Goal: Task Accomplishment & Management: Manage account settings

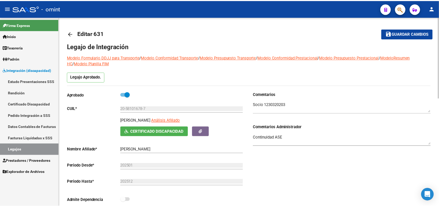
scroll to position [132, 0]
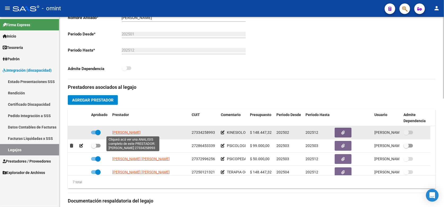
click at [141, 133] on span "[PERSON_NAME]" at bounding box center [126, 133] width 28 height 4
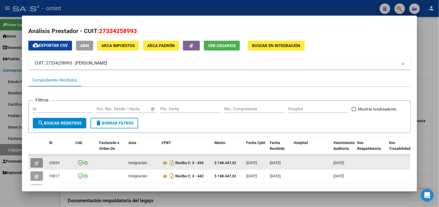
click at [35, 164] on icon "button" at bounding box center [37, 164] width 4 height 4
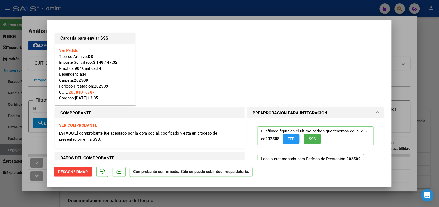
click at [81, 9] on div at bounding box center [219, 103] width 439 height 207
type input "$ 0,00"
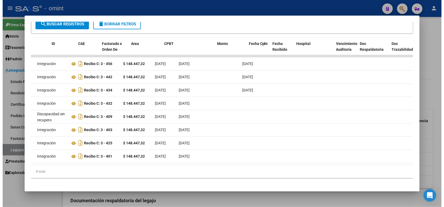
scroll to position [0, 0]
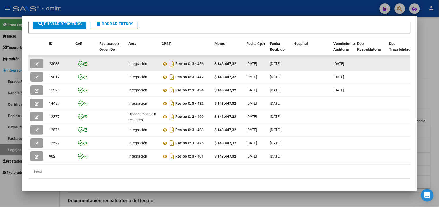
click at [31, 60] on button "button" at bounding box center [36, 64] width 12 height 10
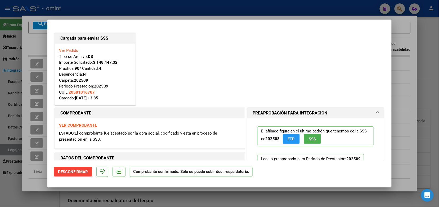
click at [98, 9] on div at bounding box center [219, 103] width 439 height 207
type input "$ 0,00"
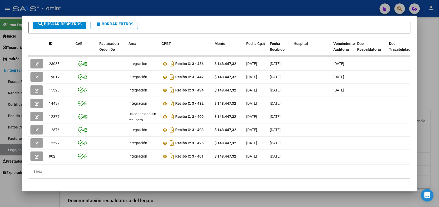
click at [70, 8] on div at bounding box center [219, 103] width 439 height 207
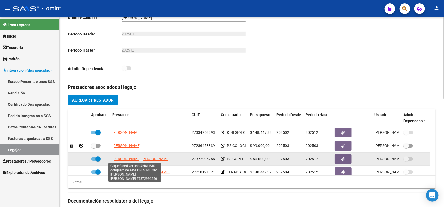
click at [148, 161] on span "TENAGLIA CLARISA ANAHI" at bounding box center [140, 159] width 57 height 4
type textarea "27372996256"
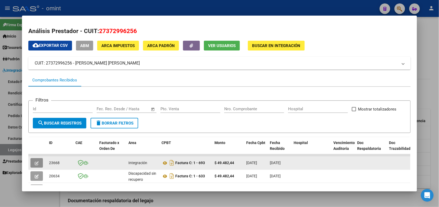
click at [38, 161] on button "button" at bounding box center [36, 163] width 12 height 10
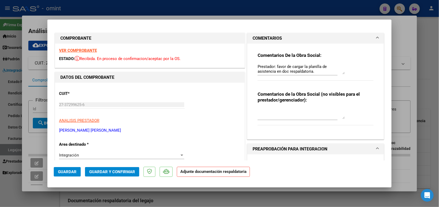
click at [132, 12] on div at bounding box center [219, 103] width 439 height 207
type input "$ 0,00"
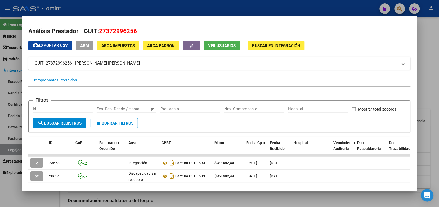
click at [129, 8] on div at bounding box center [219, 103] width 439 height 207
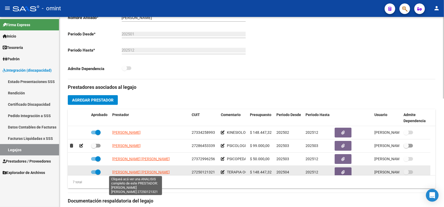
click at [133, 172] on span "CORDONE ANDREA VANESA" at bounding box center [140, 172] width 57 height 4
type textarea "27250121321"
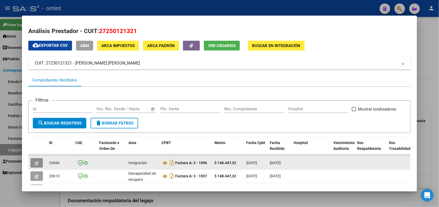
click at [35, 161] on span "button" at bounding box center [37, 163] width 4 height 5
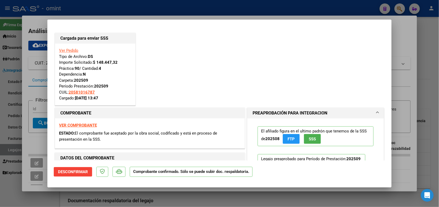
click at [110, 14] on div at bounding box center [219, 103] width 439 height 207
type input "$ 0,00"
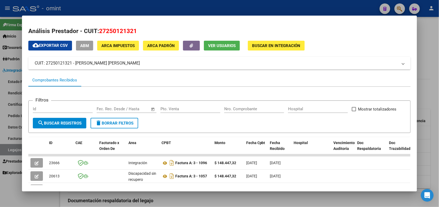
click at [95, 8] on div at bounding box center [219, 103] width 439 height 207
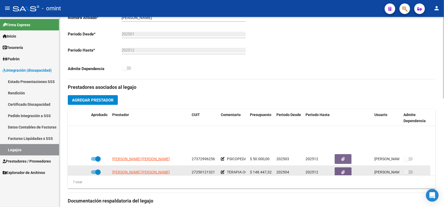
scroll to position [33, 0]
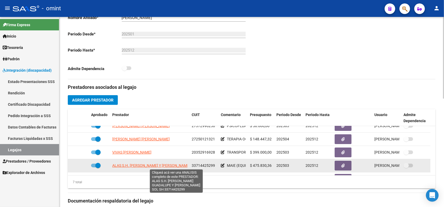
click at [133, 164] on span "ALAS S.H. DE RODRIGUEZ MARIA GUADALUPE Y RADRIZZANI MARIA SOL SH" at bounding box center [151, 166] width 78 height 4
type textarea "33714425299"
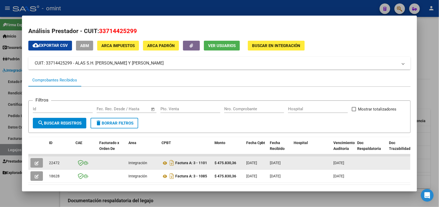
click at [35, 163] on icon "button" at bounding box center [37, 164] width 4 height 4
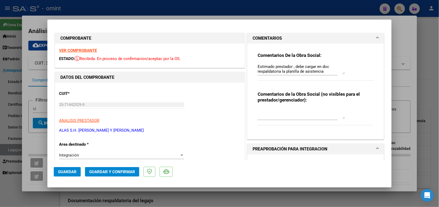
click at [64, 7] on div at bounding box center [219, 103] width 439 height 207
type input "$ 0,00"
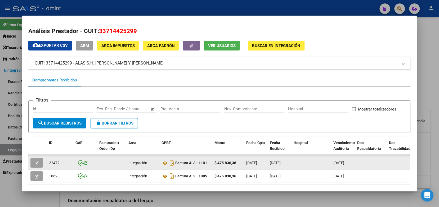
click at [35, 163] on icon "button" at bounding box center [37, 164] width 4 height 4
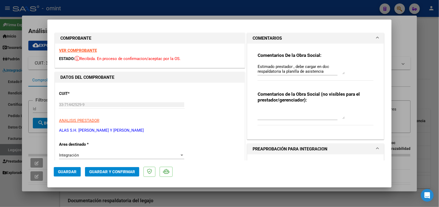
click at [130, 7] on div at bounding box center [219, 103] width 439 height 207
type input "$ 0,00"
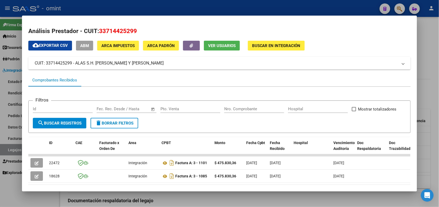
click at [109, 9] on div at bounding box center [219, 103] width 439 height 207
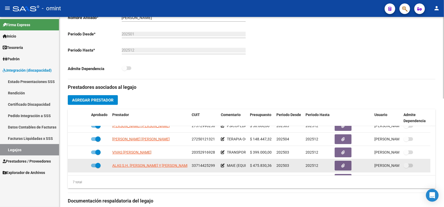
scroll to position [45, 0]
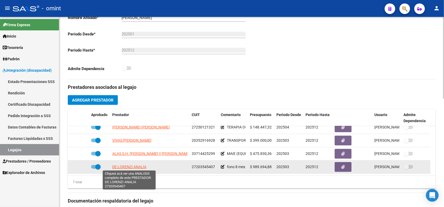
click at [132, 165] on span "DE LORENZI ANALIA" at bounding box center [129, 167] width 34 height 4
type textarea "27203545407"
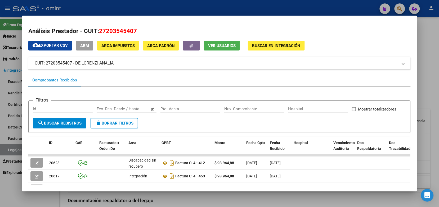
click at [132, 6] on div at bounding box center [219, 103] width 439 height 207
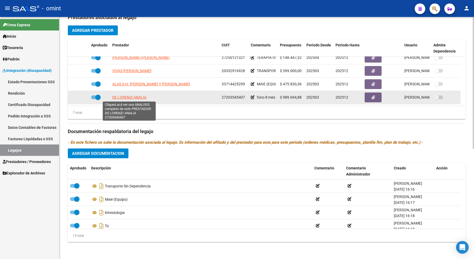
click at [145, 99] on span "DE LORENZI ANALIA" at bounding box center [129, 97] width 34 height 4
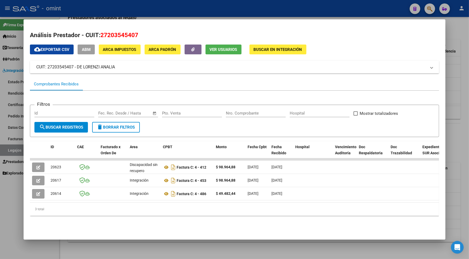
click at [165, 12] on div at bounding box center [234, 129] width 469 height 259
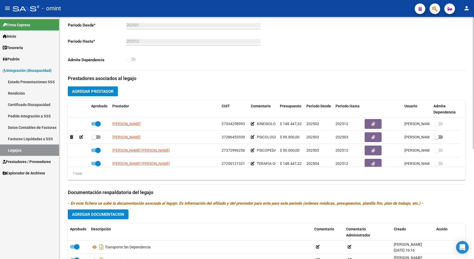
scroll to position [3, 0]
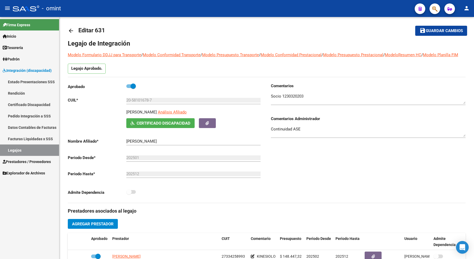
click at [42, 147] on link "Legajos" at bounding box center [29, 149] width 59 height 11
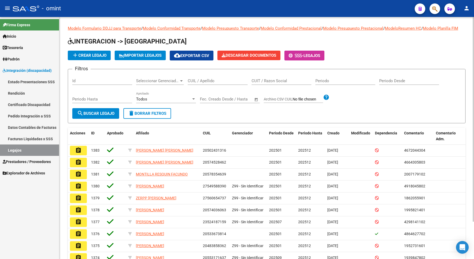
click at [197, 83] on input "CUIL / Apellido" at bounding box center [218, 80] width 60 height 5
paste input "27564588623"
type input "27564588623"
click at [85, 116] on span "search Buscar Legajo" at bounding box center [95, 113] width 37 height 5
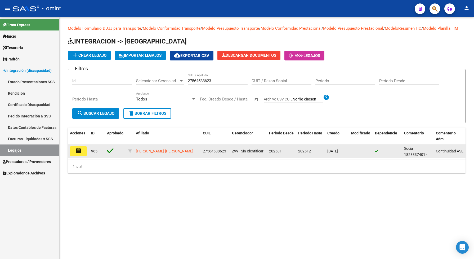
click at [78, 154] on mat-icon "assignment" at bounding box center [78, 151] width 6 height 6
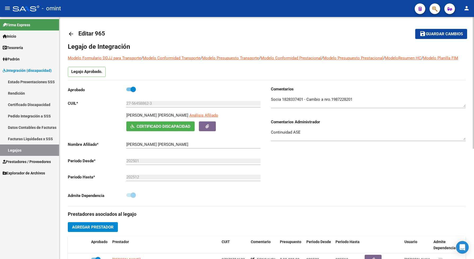
scroll to position [33, 0]
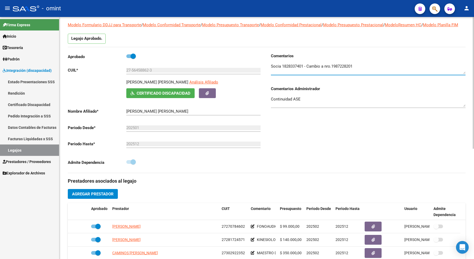
drag, startPoint x: 359, startPoint y: 72, endPoint x: 333, endPoint y: 73, distance: 26.2
click at [333, 73] on textarea at bounding box center [368, 68] width 195 height 11
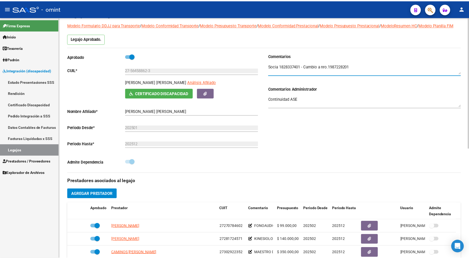
scroll to position [66, 0]
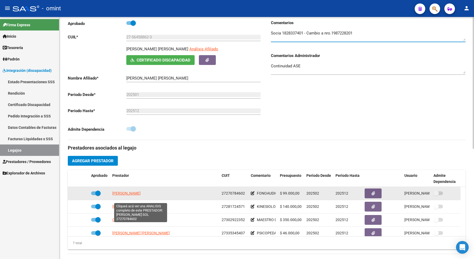
click at [133, 195] on span "SANCHEZ GONZALEZ MARIA SOL" at bounding box center [126, 193] width 28 height 4
type textarea "27270784602"
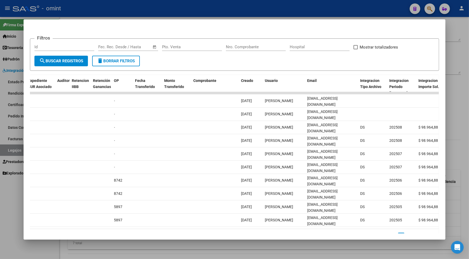
scroll to position [0, 0]
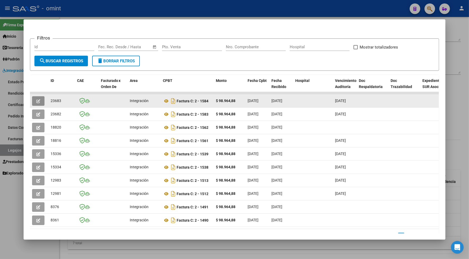
click at [33, 98] on button "button" at bounding box center [38, 101] width 12 height 10
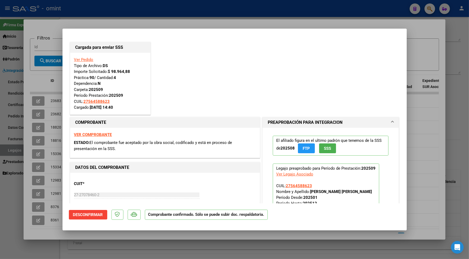
click at [88, 6] on div at bounding box center [234, 129] width 469 height 259
type input "$ 0,00"
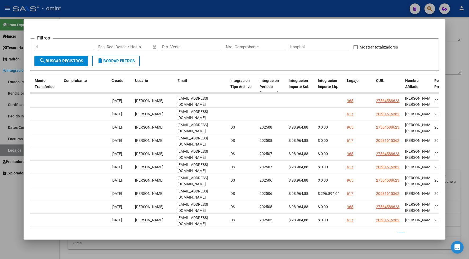
scroll to position [0, 530]
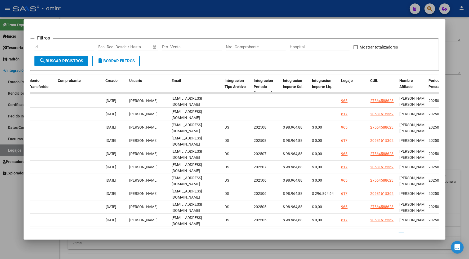
click at [156, 11] on div at bounding box center [234, 129] width 469 height 259
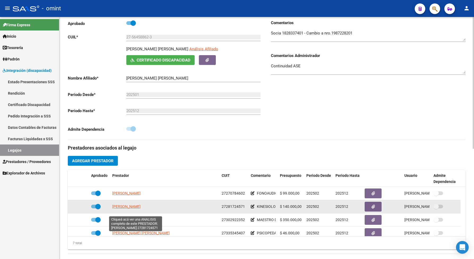
click at [129, 207] on span "VEGA VERONICA CAROLINA" at bounding box center [126, 206] width 28 height 4
type textarea "27281724571"
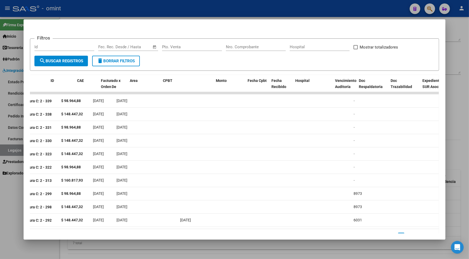
scroll to position [0, 0]
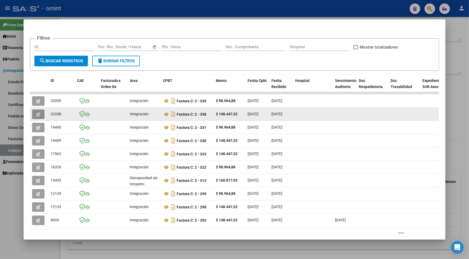
click at [36, 112] on icon "button" at bounding box center [38, 114] width 4 height 4
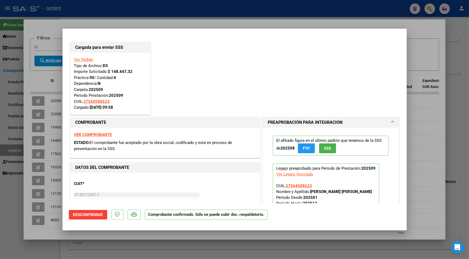
click at [94, 6] on div at bounding box center [234, 129] width 469 height 259
type input "$ 0,00"
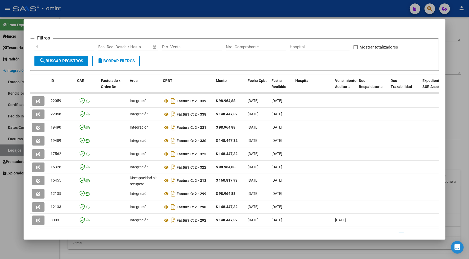
click at [118, 8] on div at bounding box center [234, 129] width 469 height 259
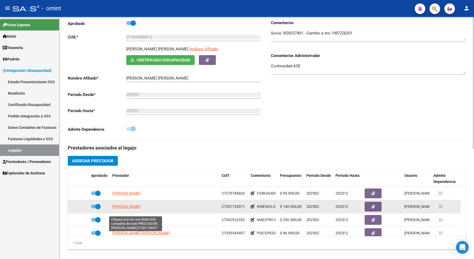
click at [141, 207] on span "VEGA VERONICA CAROLINA" at bounding box center [126, 206] width 28 height 4
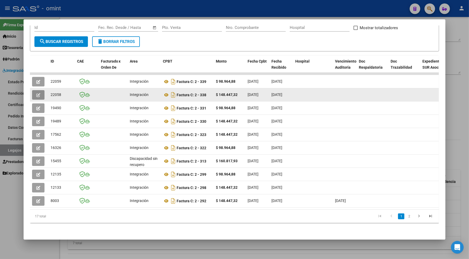
click at [36, 93] on icon "button" at bounding box center [38, 95] width 4 height 4
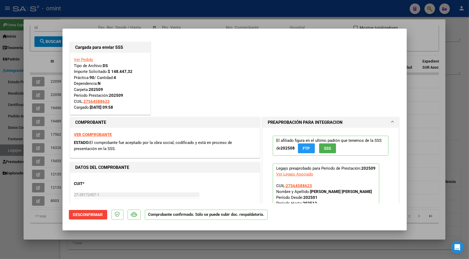
click at [77, 9] on div at bounding box center [234, 129] width 469 height 259
type input "$ 0,00"
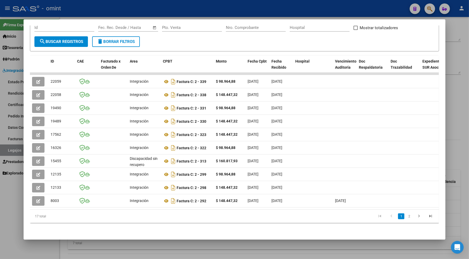
click at [96, 10] on div at bounding box center [234, 129] width 469 height 259
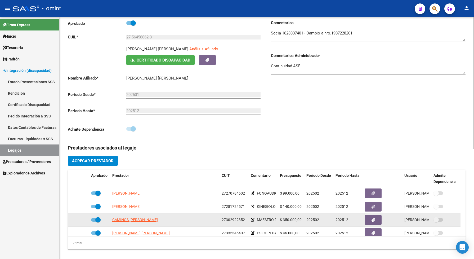
click at [144, 207] on app-link-go-to "CAMINOS GISELA BARBARA" at bounding box center [135, 220] width 46 height 6
click at [146, 207] on span "CAMINOS GISELA BARBARA" at bounding box center [135, 219] width 46 height 4
type textarea "27302922352"
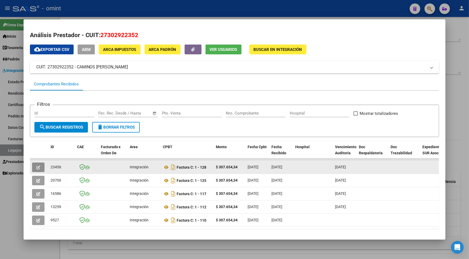
click at [36, 165] on icon "button" at bounding box center [38, 167] width 4 height 4
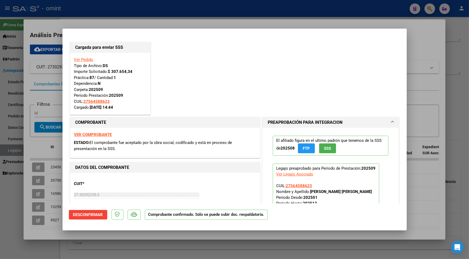
click at [91, 19] on div at bounding box center [234, 129] width 469 height 259
type input "$ 0,00"
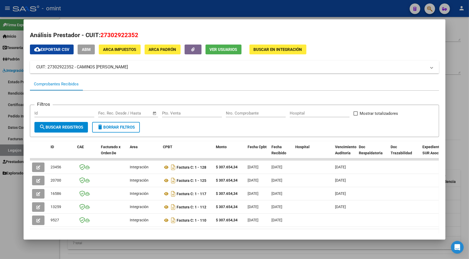
click at [94, 7] on div at bounding box center [234, 129] width 469 height 259
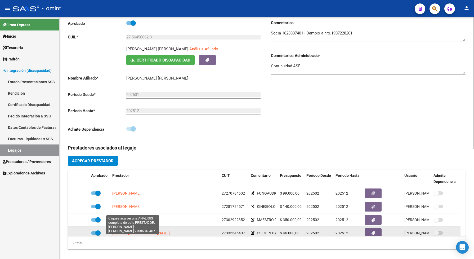
click at [141, 207] on span "TORTI MARIA ANGELICA" at bounding box center [140, 233] width 57 height 4
type textarea "27335345407"
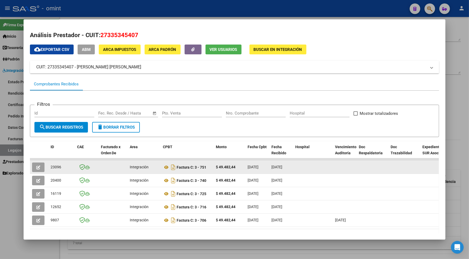
click at [36, 165] on icon "button" at bounding box center [38, 167] width 4 height 4
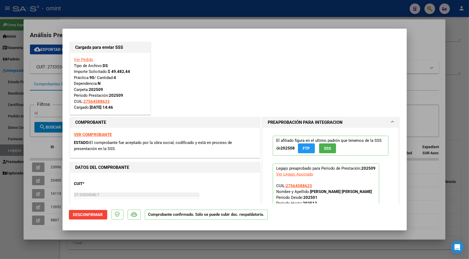
click at [137, 21] on div at bounding box center [234, 129] width 469 height 259
type input "$ 0,00"
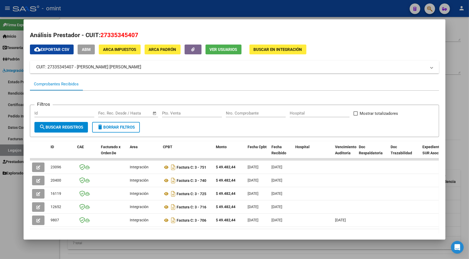
click at [140, 9] on div at bounding box center [234, 129] width 469 height 259
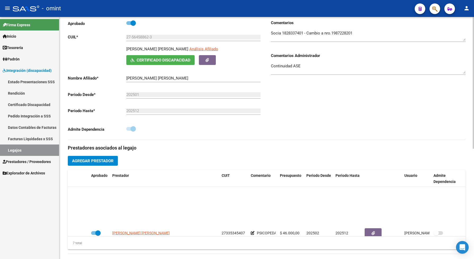
scroll to position [45, 0]
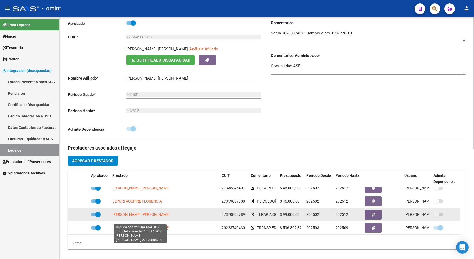
click at [135, 207] on span "RAFFAELLI ANABELLA AGUSTINA" at bounding box center [140, 214] width 57 height 4
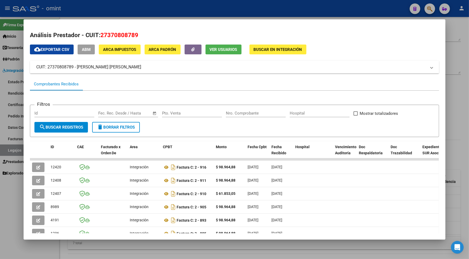
click at [162, 8] on div at bounding box center [234, 129] width 469 height 259
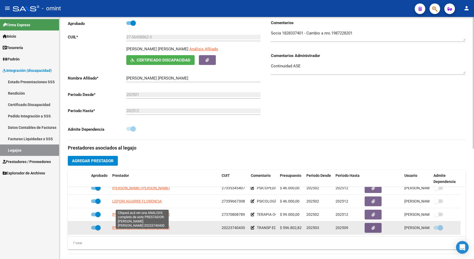
click at [134, 207] on span "PEREYRA FEDERICO MIGUEL ANGEL" at bounding box center [140, 227] width 57 height 4
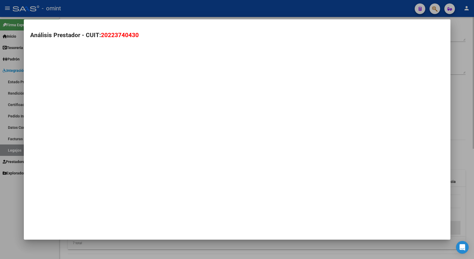
type textarea "20223740430"
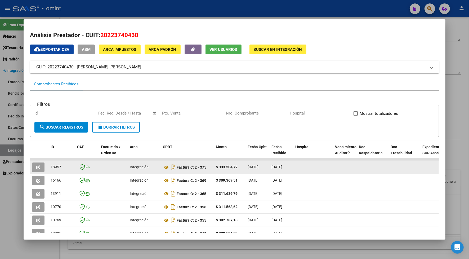
click at [36, 168] on icon "button" at bounding box center [38, 167] width 4 height 4
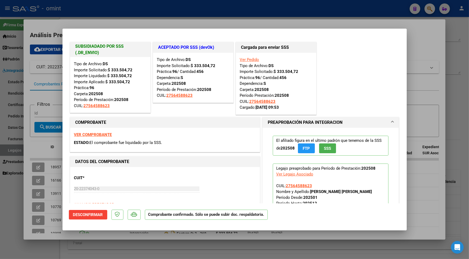
click at [105, 20] on div at bounding box center [234, 129] width 469 height 259
type input "$ 0,00"
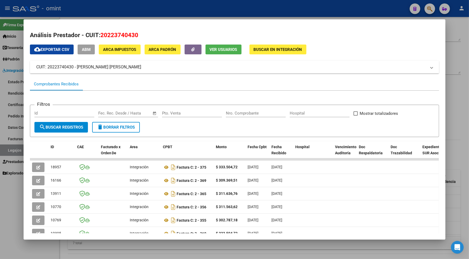
click at [110, 7] on div at bounding box center [234, 129] width 469 height 259
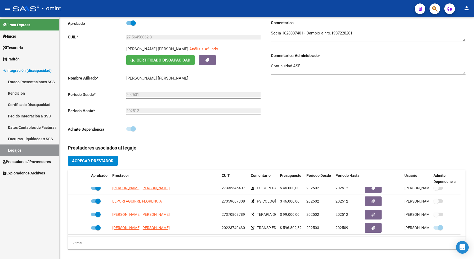
click at [52, 149] on link "Legajos" at bounding box center [29, 149] width 59 height 11
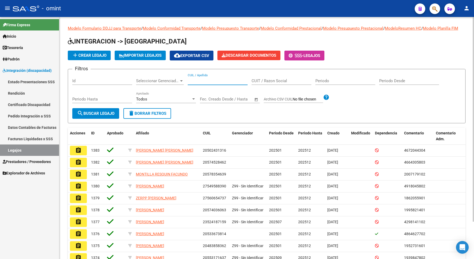
click at [194, 83] on input "CUIL / Apellido" at bounding box center [218, 80] width 60 height 5
type input "quevedo"
click at [81, 116] on mat-icon "search" at bounding box center [80, 113] width 6 height 6
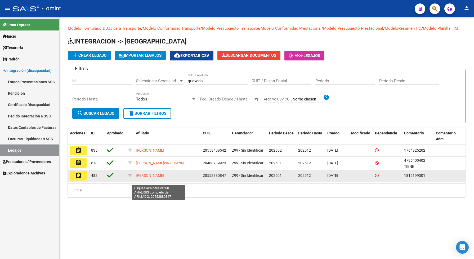
click at [153, 177] on span "QUEVEDO LUNA BENJAMIN" at bounding box center [150, 175] width 28 height 4
type textarea "20552880847"
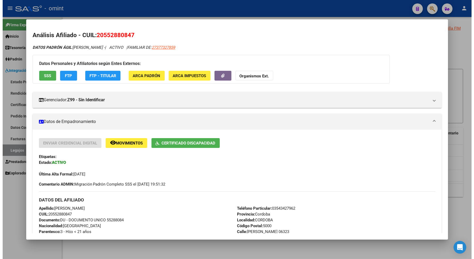
scroll to position [33, 0]
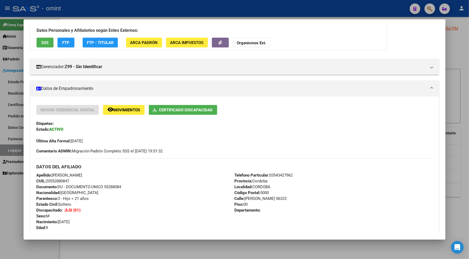
click at [193, 6] on div at bounding box center [234, 129] width 469 height 259
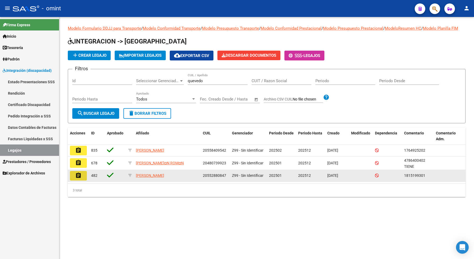
click at [76, 179] on mat-icon "assignment" at bounding box center [78, 175] width 6 height 6
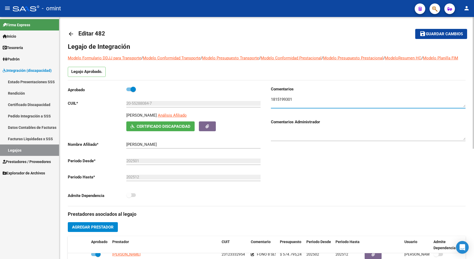
drag, startPoint x: 296, startPoint y: 104, endPoint x: 269, endPoint y: 105, distance: 27.0
click at [265, 101] on div "Aprobado CUIL * 20-55288084-7 Ingresar CUIL QUEVEDO LUNA BENJAMIN Análisis Afil…" at bounding box center [267, 146] width 398 height 120
paste textarea "20552880847"
type textarea "1815199301"
click at [317, 92] on h3 "Comentarios" at bounding box center [368, 89] width 195 height 6
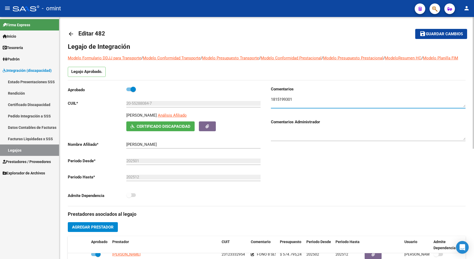
drag, startPoint x: 299, startPoint y: 102, endPoint x: 263, endPoint y: 97, distance: 35.9
click at [263, 97] on div "Aprobado CUIL * 20-55288084-7 Ingresar CUIL QUEVEDO LUNA BENJAMIN Análisis Afil…" at bounding box center [267, 146] width 398 height 120
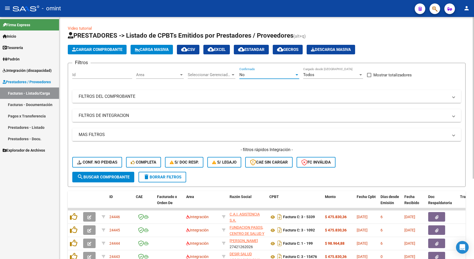
click at [247, 73] on div "No" at bounding box center [266, 74] width 55 height 5
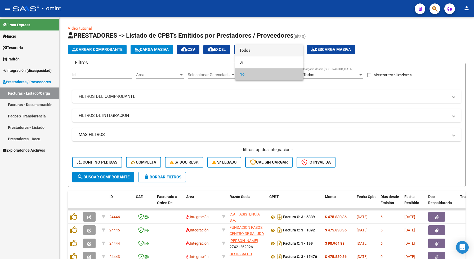
click at [251, 51] on span "Todos" at bounding box center [269, 51] width 60 height 12
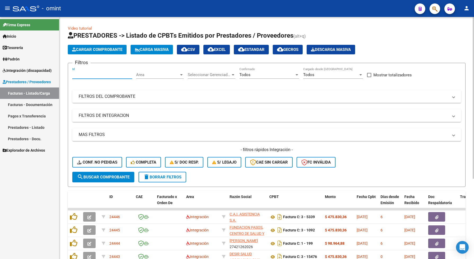
click at [85, 73] on input "Id" at bounding box center [102, 74] width 60 height 5
paste input "22910"
type input "22910"
click at [118, 179] on button "search Buscar Comprobante" at bounding box center [103, 177] width 62 height 11
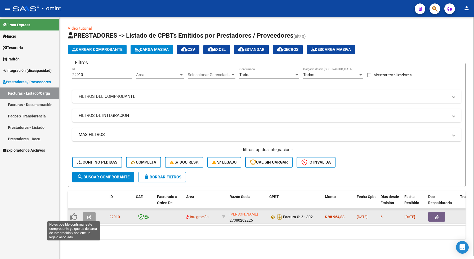
click at [72, 207] on icon at bounding box center [73, 216] width 7 height 7
click at [90, 207] on icon "button" at bounding box center [89, 217] width 4 height 4
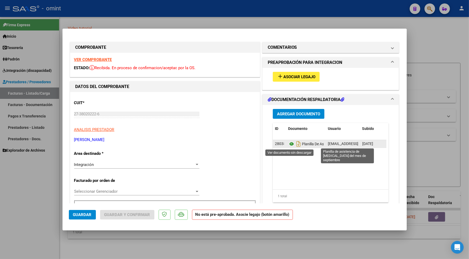
click at [289, 145] on icon at bounding box center [291, 144] width 7 height 6
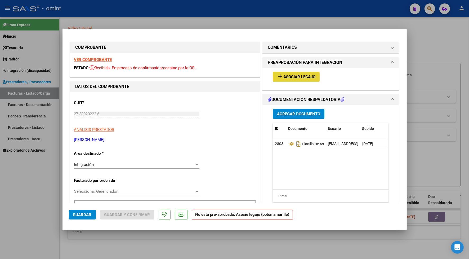
click at [277, 74] on mat-icon "add" at bounding box center [280, 76] width 6 height 6
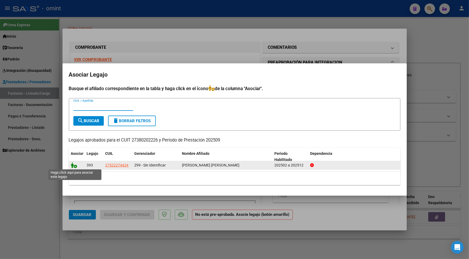
click at [75, 166] on icon at bounding box center [74, 165] width 6 height 6
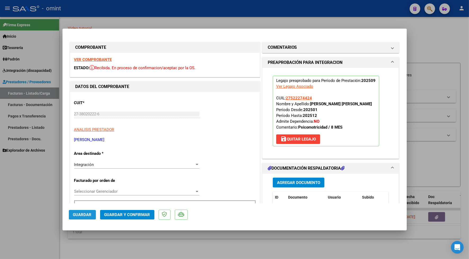
click at [92, 207] on button "Guardar" at bounding box center [82, 215] width 27 height 10
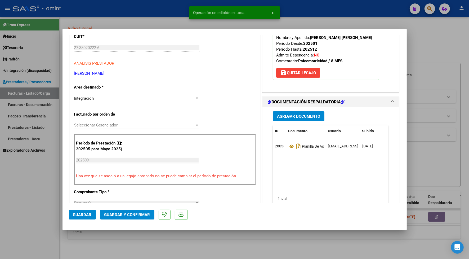
scroll to position [99, 0]
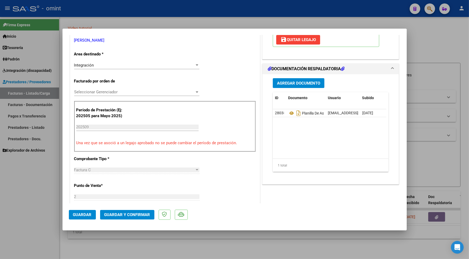
click at [203, 15] on div at bounding box center [234, 129] width 469 height 259
type input "$ 0,00"
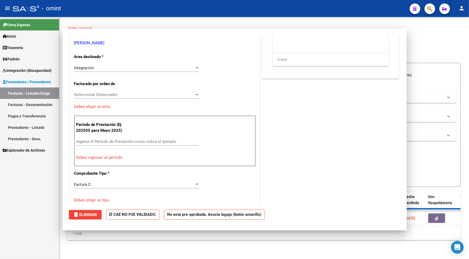
scroll to position [102, 0]
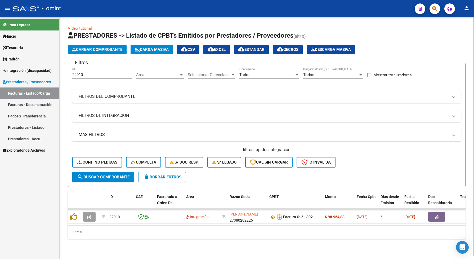
drag, startPoint x: 83, startPoint y: 80, endPoint x: 75, endPoint y: 80, distance: 7.9
click at [75, 80] on div "22910 Id" at bounding box center [102, 75] width 60 height 16
drag, startPoint x: 86, startPoint y: 73, endPoint x: 68, endPoint y: 74, distance: 18.1
click at [68, 73] on form "Filtros 22910 Id Area Area Seleccionar Gerenciador Seleccionar Gerenciador Todo…" at bounding box center [267, 125] width 398 height 124
paste input "3798"
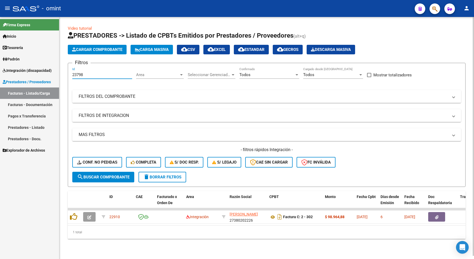
type input "23798"
click at [106, 175] on span "search Buscar Comprobante" at bounding box center [103, 177] width 52 height 5
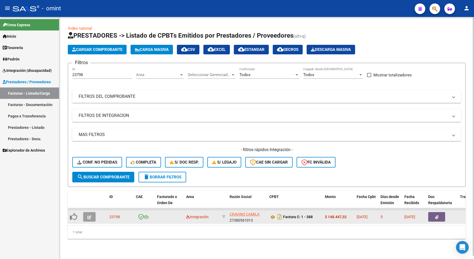
click at [90, 207] on icon "button" at bounding box center [89, 217] width 4 height 4
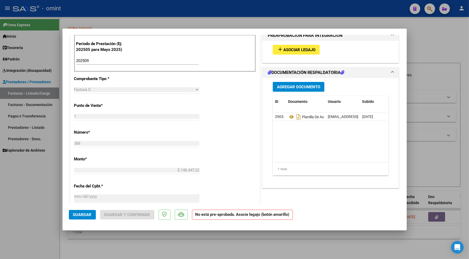
scroll to position [99, 0]
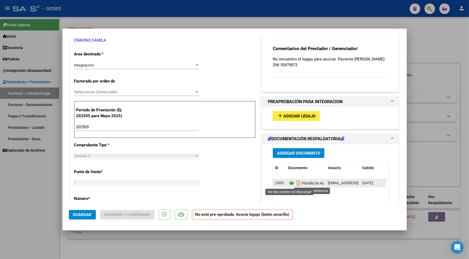
click at [290, 182] on icon at bounding box center [291, 183] width 7 height 6
click at [287, 116] on span "Asociar Legajo" at bounding box center [299, 116] width 32 height 5
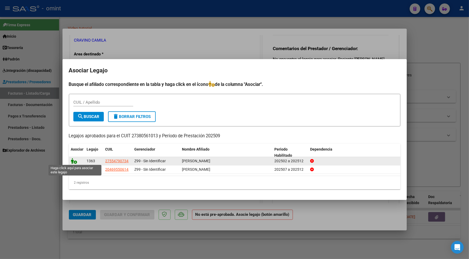
click at [74, 162] on icon at bounding box center [74, 161] width 6 height 6
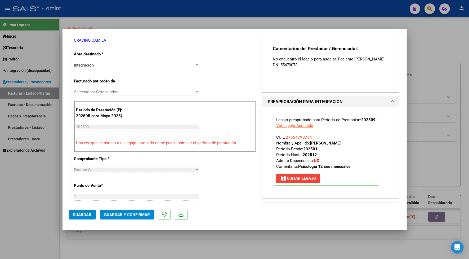
click at [79, 207] on button "Guardar" at bounding box center [82, 215] width 27 height 10
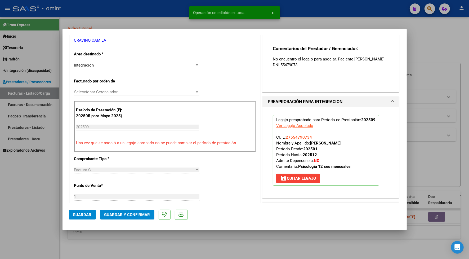
click at [131, 16] on div at bounding box center [234, 129] width 469 height 259
type input "$ 0,00"
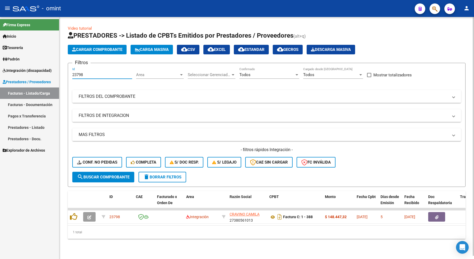
drag, startPoint x: 86, startPoint y: 75, endPoint x: 72, endPoint y: 71, distance: 14.8
click at [70, 72] on form "Filtros 23798 Id Area Area Seleccionar Gerenciador Seleccionar Gerenciador Todo…" at bounding box center [267, 125] width 398 height 124
paste input "421"
type input "24218"
click at [121, 175] on span "search Buscar Comprobante" at bounding box center [103, 177] width 52 height 5
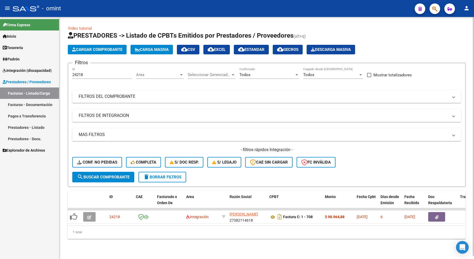
click at [88, 175] on span "search Buscar Comprobante" at bounding box center [103, 177] width 52 height 5
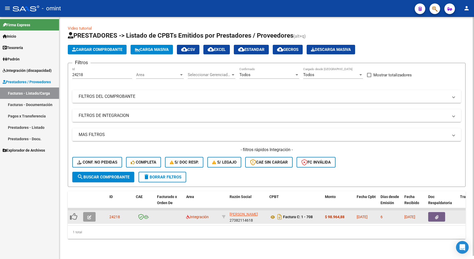
click at [89, 207] on span "button" at bounding box center [89, 216] width 4 height 5
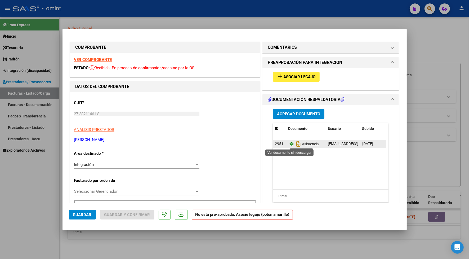
click at [289, 143] on icon at bounding box center [291, 144] width 7 height 6
click at [299, 75] on span "Asociar Legajo" at bounding box center [299, 76] width 32 height 5
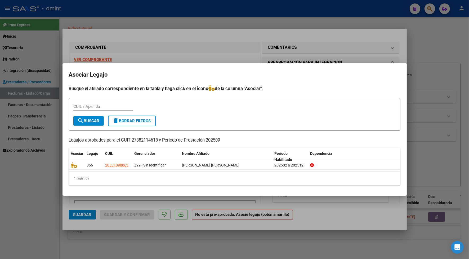
click at [189, 34] on div at bounding box center [234, 129] width 469 height 259
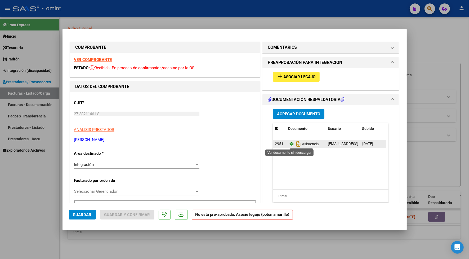
click at [289, 146] on icon at bounding box center [291, 144] width 7 height 6
click at [103, 60] on strong "VER COMPROBANTE" at bounding box center [93, 59] width 38 height 5
click at [309, 75] on span "Asociar Legajo" at bounding box center [299, 76] width 32 height 5
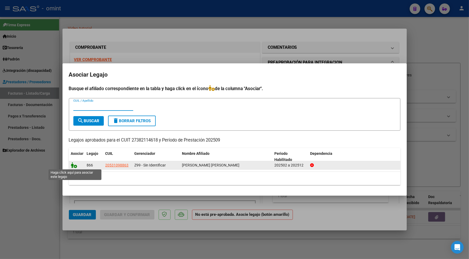
click at [74, 162] on icon at bounding box center [74, 165] width 6 height 6
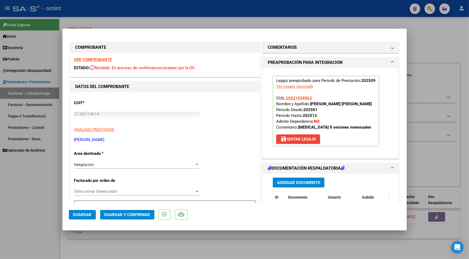
scroll to position [33, 0]
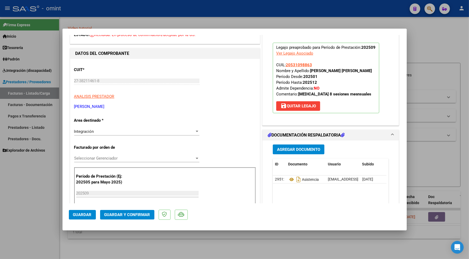
click at [83, 207] on span "Guardar" at bounding box center [82, 214] width 19 height 5
click at [96, 7] on div at bounding box center [234, 129] width 469 height 259
type input "$ 0,00"
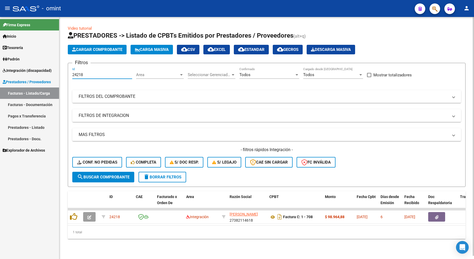
drag, startPoint x: 93, startPoint y: 72, endPoint x: 72, endPoint y: 77, distance: 21.9
click at [64, 76] on div "Video tutorial PRESTADORES -> Listado de CPBTs Emitidos por Prestadores / Prove…" at bounding box center [266, 136] width 415 height 239
drag, startPoint x: 71, startPoint y: 70, endPoint x: 112, endPoint y: 67, distance: 40.6
click at [112, 67] on div "24218 Id" at bounding box center [102, 72] width 60 height 11
paste input "3055"
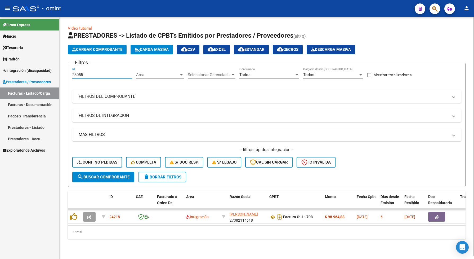
type input "23055"
click at [87, 177] on span "search Buscar Comprobante" at bounding box center [103, 177] width 52 height 5
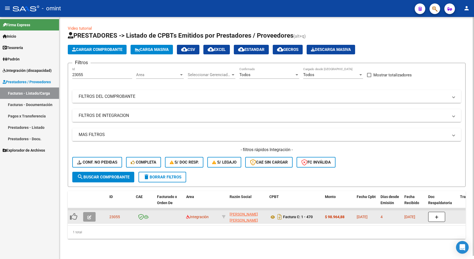
click at [89, 207] on icon "button" at bounding box center [89, 217] width 4 height 4
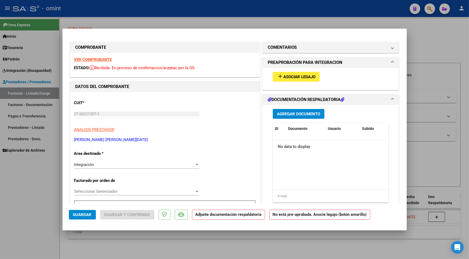
click at [97, 58] on strong "VER COMPROBANTE" at bounding box center [93, 59] width 38 height 5
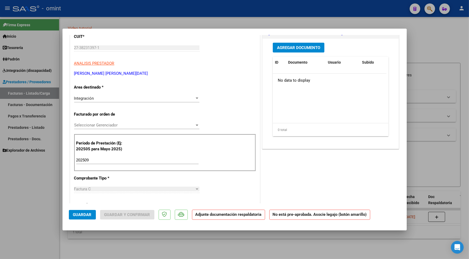
scroll to position [0, 0]
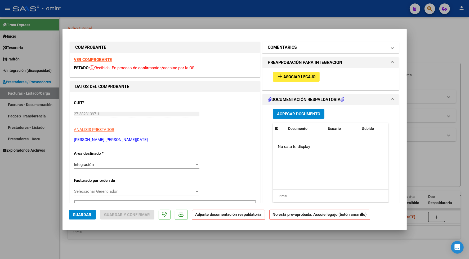
click at [286, 48] on h1 "COMENTARIOS" at bounding box center [282, 47] width 29 height 6
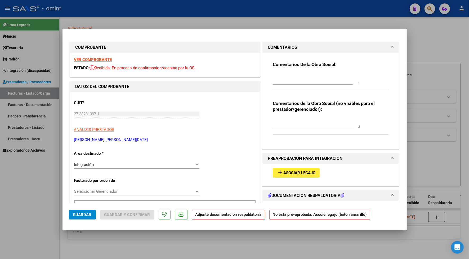
click at [283, 82] on textarea at bounding box center [316, 78] width 87 height 11
click at [293, 173] on span "Asociar Legajo" at bounding box center [299, 172] width 32 height 5
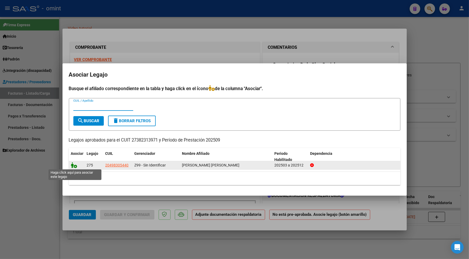
click at [75, 166] on icon at bounding box center [74, 165] width 6 height 6
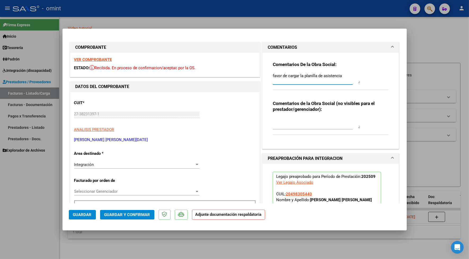
click at [273, 75] on textarea "favor de cargar la planilla de asistencia" at bounding box center [316, 78] width 87 height 11
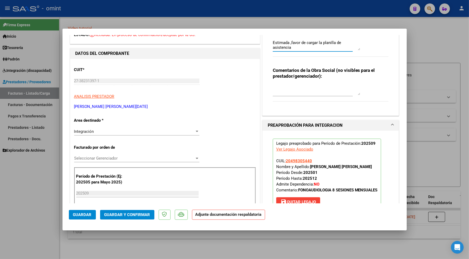
click at [294, 46] on textarea "Estimada ,favor de cargar la planilla de asistencia" at bounding box center [316, 45] width 87 height 11
type textarea "Estimada ,favor de cargar la planilla de asistencia en doc respaldatoria"
click at [82, 207] on span "Guardar" at bounding box center [82, 214] width 19 height 5
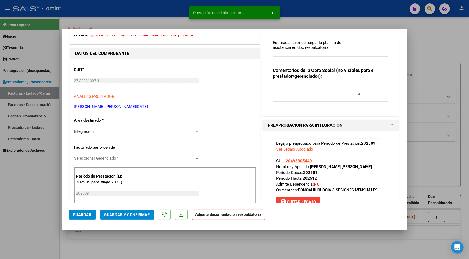
click at [151, 14] on div at bounding box center [234, 129] width 469 height 259
type input "$ 0,00"
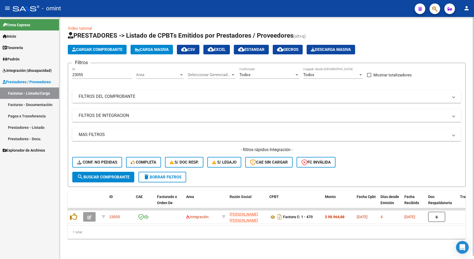
drag, startPoint x: 86, startPoint y: 77, endPoint x: 83, endPoint y: 73, distance: 5.5
click at [83, 74] on div "23055 Id" at bounding box center [102, 72] width 60 height 11
drag, startPoint x: 88, startPoint y: 72, endPoint x: 67, endPoint y: 68, distance: 21.8
click at [67, 69] on div "Video tutorial PRESTADORES -> Listado de CPBTs Emitidos por Prestadores / Prove…" at bounding box center [266, 136] width 415 height 239
paste input "4174"
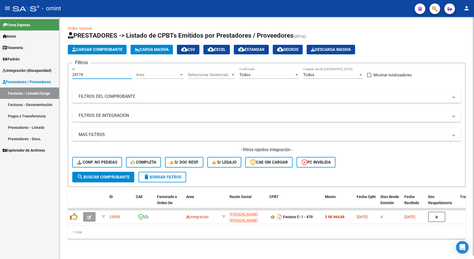
type input "24174"
click at [125, 175] on span "search Buscar Comprobante" at bounding box center [103, 177] width 52 height 5
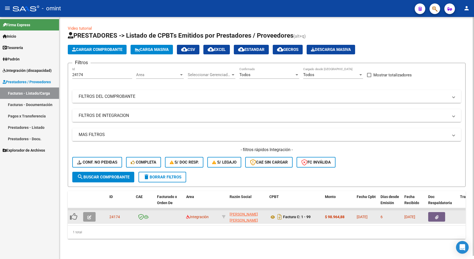
click at [87, 207] on button "button" at bounding box center [89, 217] width 12 height 10
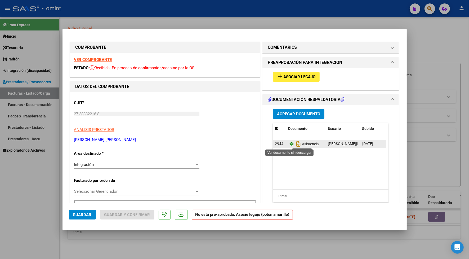
click at [290, 143] on icon at bounding box center [291, 144] width 7 height 6
click at [91, 59] on strong "VER COMPROBANTE" at bounding box center [93, 59] width 38 height 5
click at [305, 74] on button "add Asociar Legajo" at bounding box center [296, 77] width 47 height 10
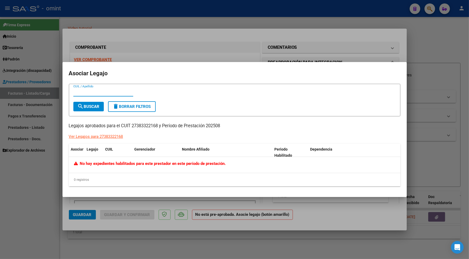
click at [225, 18] on div at bounding box center [234, 129] width 469 height 259
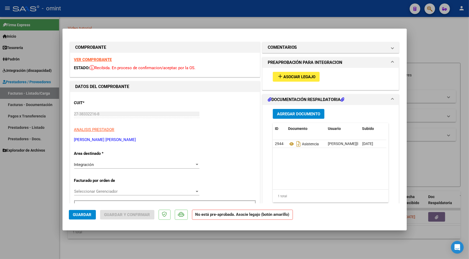
click at [92, 57] on strong "VER COMPROBANTE" at bounding box center [93, 59] width 38 height 5
click at [301, 74] on span "Asociar Legajo" at bounding box center [299, 76] width 32 height 5
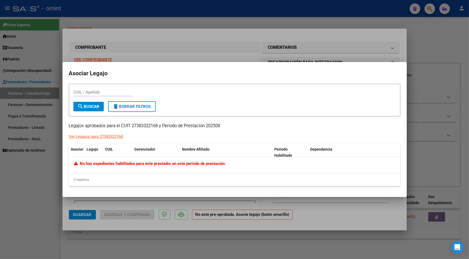
click at [227, 10] on div at bounding box center [234, 129] width 469 height 259
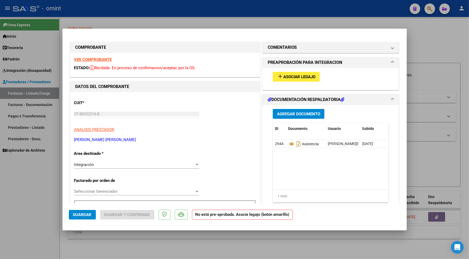
click at [222, 15] on div at bounding box center [234, 129] width 469 height 259
type input "$ 0,00"
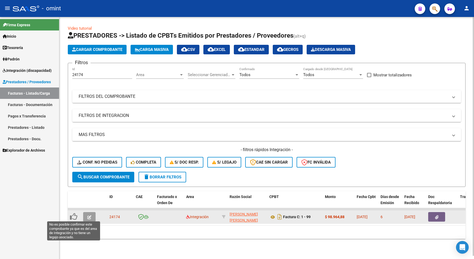
click at [72, 207] on icon at bounding box center [73, 216] width 7 height 7
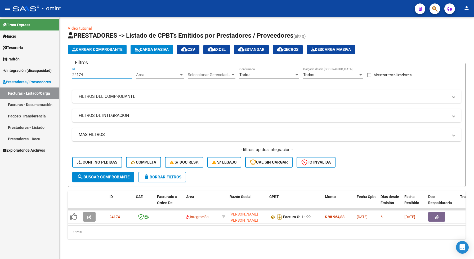
drag, startPoint x: 90, startPoint y: 75, endPoint x: 59, endPoint y: 81, distance: 31.9
click at [59, 81] on mat-sidenav-container "Firma Express Inicio Calendario SSS Instructivos Contacto OS Tesorería Extracto…" at bounding box center [237, 138] width 474 height 242
paste input "63"
type input "24163"
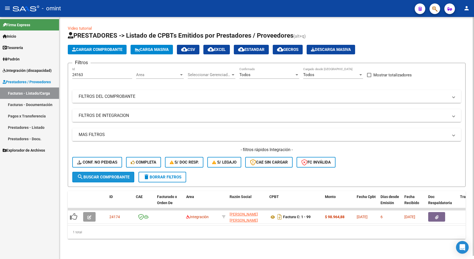
click at [106, 176] on span "search Buscar Comprobante" at bounding box center [103, 177] width 52 height 5
click at [101, 177] on span "search Buscar Comprobante" at bounding box center [103, 177] width 52 height 5
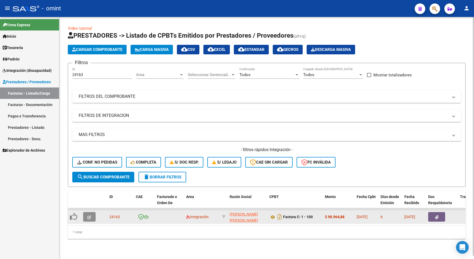
click at [90, 207] on icon "button" at bounding box center [89, 217] width 4 height 4
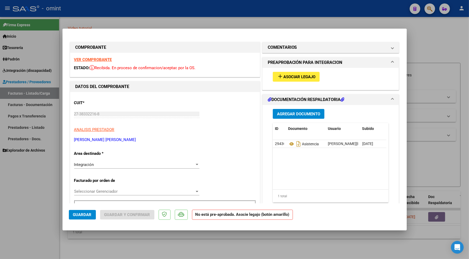
click at [95, 59] on strong "VER COMPROBANTE" at bounding box center [93, 59] width 38 height 5
click at [119, 12] on div at bounding box center [234, 129] width 469 height 259
type input "$ 0,00"
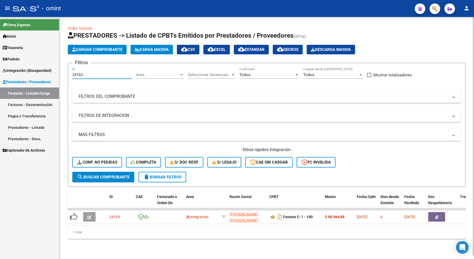
drag, startPoint x: 88, startPoint y: 74, endPoint x: 71, endPoint y: 76, distance: 17.4
click at [71, 76] on form "Filtros 24163 Id Area Area Seleccionar Gerenciador Seleccionar Gerenciador Todo…" at bounding box center [267, 125] width 398 height 124
paste input "1868"
type input "21868"
click at [121, 178] on span "search Buscar Comprobante" at bounding box center [103, 177] width 52 height 5
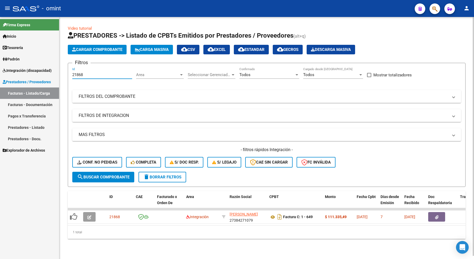
drag, startPoint x: 81, startPoint y: 75, endPoint x: 70, endPoint y: 74, distance: 10.9
click at [70, 74] on form "Filtros 21868 Id Area Area Seleccionar Gerenciador Seleccionar Gerenciador Todo…" at bounding box center [267, 125] width 398 height 124
click at [105, 175] on span "search Buscar Comprobante" at bounding box center [103, 177] width 52 height 5
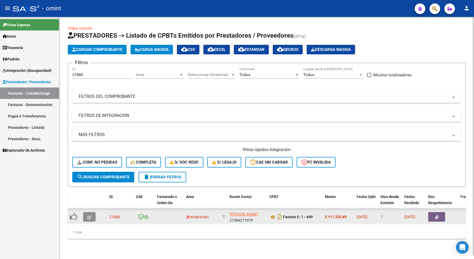
click at [94, 207] on button "button" at bounding box center [89, 217] width 12 height 10
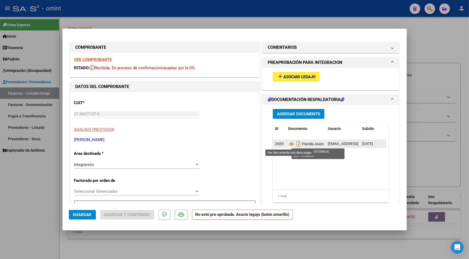
click at [288, 145] on icon at bounding box center [291, 144] width 7 height 6
click at [93, 58] on strong "VER COMPROBANTE" at bounding box center [93, 59] width 38 height 5
click at [290, 75] on span "Asociar Legajo" at bounding box center [299, 76] width 32 height 5
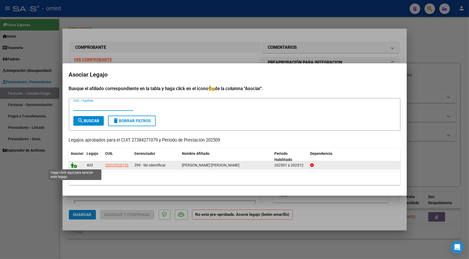
click at [74, 164] on icon at bounding box center [74, 165] width 6 height 6
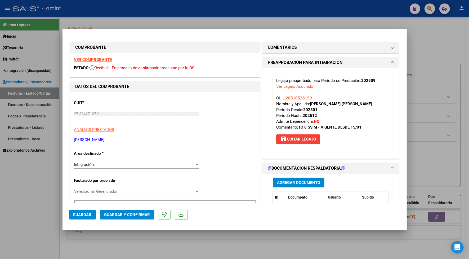
click at [81, 207] on span "Guardar" at bounding box center [82, 214] width 19 height 5
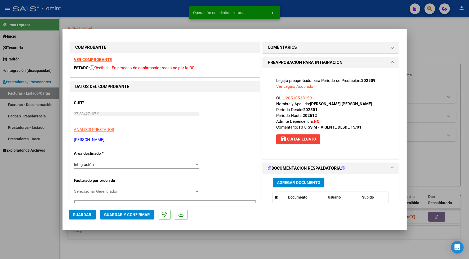
click at [213, 207] on div at bounding box center [234, 129] width 469 height 259
type input "$ 0,00"
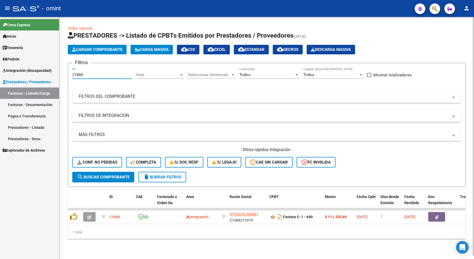
drag, startPoint x: 92, startPoint y: 76, endPoint x: 72, endPoint y: 72, distance: 20.7
click at [72, 72] on form "Filtros 21868 Id Area Area Seleccionar Gerenciador Seleccionar Gerenciador Todo…" at bounding box center [267, 125] width 398 height 124
paste input "2146"
type input "22146"
click at [112, 175] on span "search Buscar Comprobante" at bounding box center [103, 177] width 52 height 5
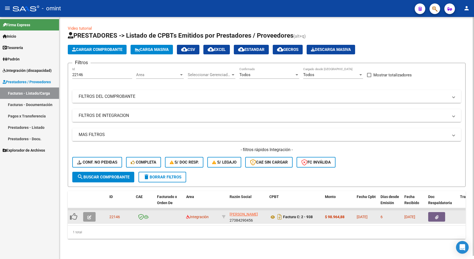
click at [89, 207] on icon "button" at bounding box center [89, 217] width 4 height 4
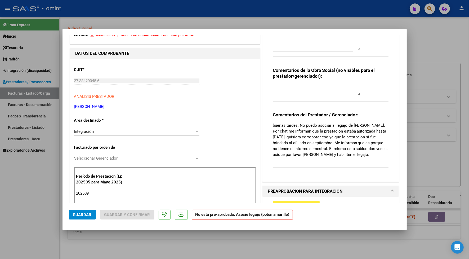
scroll to position [0, 0]
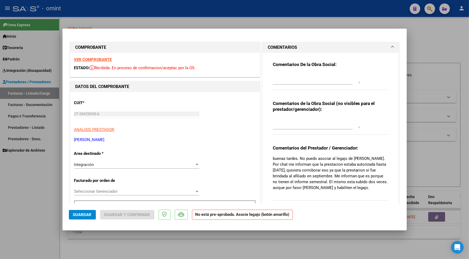
click at [93, 56] on div "VER COMPROBANTE ESTADO: Recibida. En proceso de confirmacion/aceptac por la OS." at bounding box center [165, 65] width 190 height 24
click at [94, 59] on strong "VER COMPROBANTE" at bounding box center [93, 59] width 38 height 5
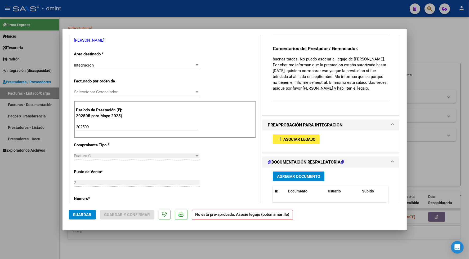
scroll to position [166, 0]
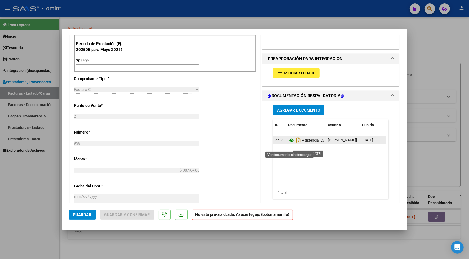
click at [289, 143] on icon at bounding box center [291, 140] width 7 height 6
click at [288, 75] on button "add Asociar Legajo" at bounding box center [296, 73] width 47 height 10
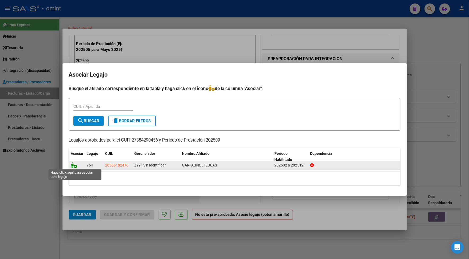
click at [72, 162] on icon at bounding box center [74, 165] width 6 height 6
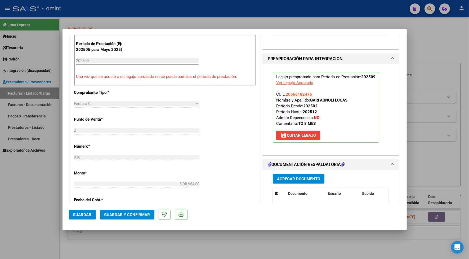
click at [89, 207] on span "Guardar" at bounding box center [82, 214] width 19 height 5
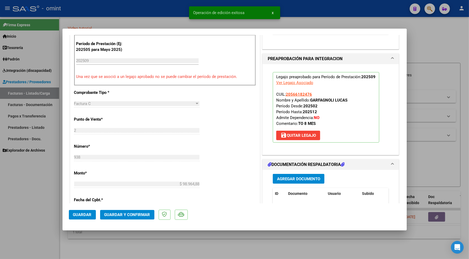
click at [239, 207] on div at bounding box center [234, 129] width 469 height 259
type input "$ 0,00"
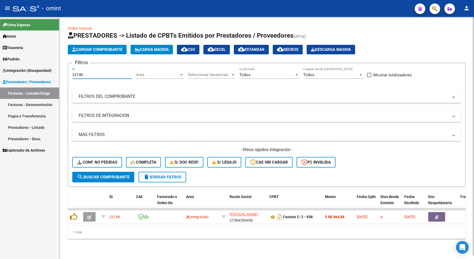
drag, startPoint x: 86, startPoint y: 74, endPoint x: 72, endPoint y: 75, distance: 14.1
click at [68, 73] on form "Filtros 22146 Id Area Area Seleccionar Gerenciador Seleccionar Gerenciador Todo…" at bounding box center [267, 125] width 398 height 124
paste input "923"
type input "22923"
click at [125, 175] on span "search Buscar Comprobante" at bounding box center [103, 177] width 52 height 5
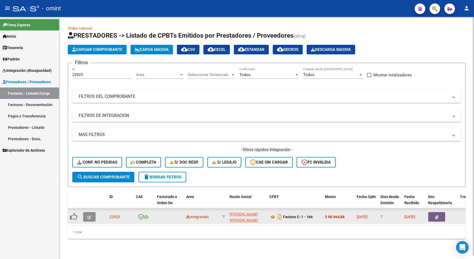
click at [89, 207] on button "button" at bounding box center [89, 217] width 12 height 10
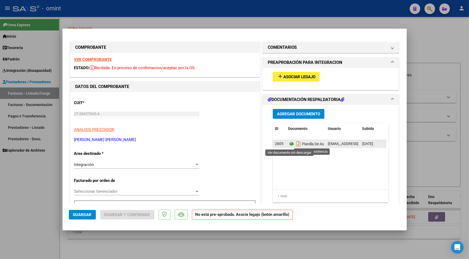
click at [288, 143] on icon at bounding box center [291, 144] width 7 height 6
click at [93, 60] on strong "VER COMPROBANTE" at bounding box center [93, 59] width 38 height 5
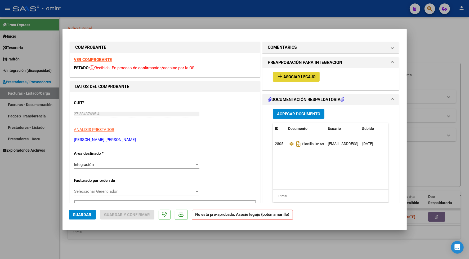
click at [277, 77] on mat-icon "add" at bounding box center [280, 76] width 6 height 6
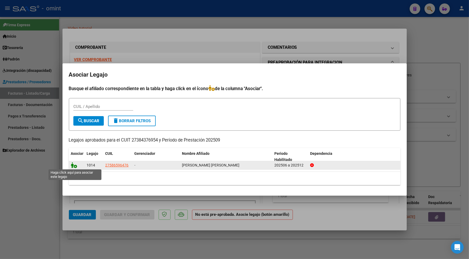
click at [75, 163] on icon at bounding box center [74, 165] width 6 height 6
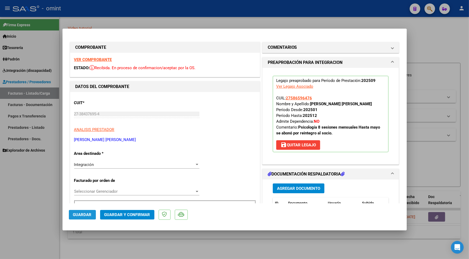
click at [91, 207] on span "Guardar" at bounding box center [82, 214] width 19 height 5
click at [125, 16] on div at bounding box center [234, 129] width 469 height 259
type input "$ 0,00"
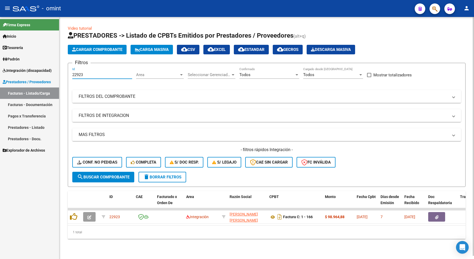
drag, startPoint x: 84, startPoint y: 72, endPoint x: 65, endPoint y: 77, distance: 19.3
click at [65, 77] on div "Video tutorial PRESTADORES -> Listado de CPBTs Emitidos por Prestadores / Prove…" at bounding box center [266, 136] width 415 height 239
paste input "4184"
type input "24184"
click at [123, 175] on span "search Buscar Comprobante" at bounding box center [103, 177] width 52 height 5
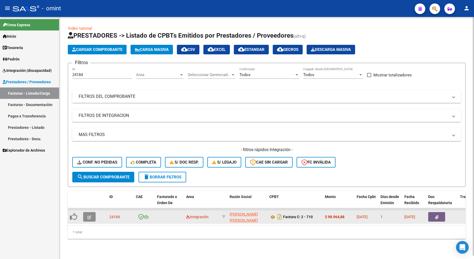
click at [90, 207] on icon "button" at bounding box center [89, 217] width 4 height 4
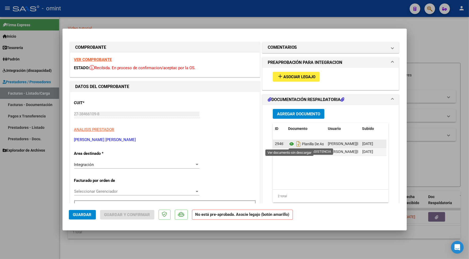
click at [288, 143] on icon at bounding box center [291, 144] width 7 height 6
click at [97, 60] on strong "VER COMPROBANTE" at bounding box center [93, 59] width 38 height 5
click at [279, 73] on mat-icon "add" at bounding box center [280, 76] width 6 height 6
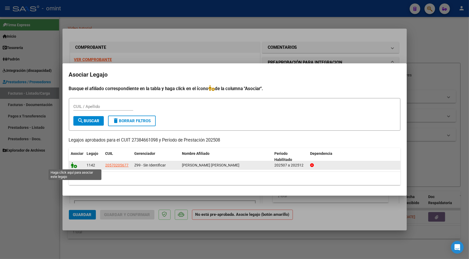
click at [73, 165] on icon at bounding box center [74, 165] width 6 height 6
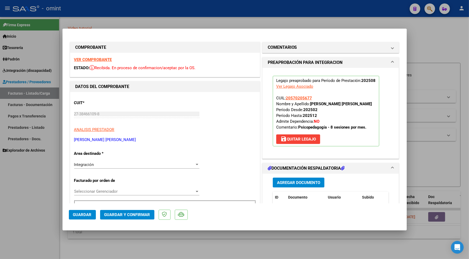
scroll to position [166, 0]
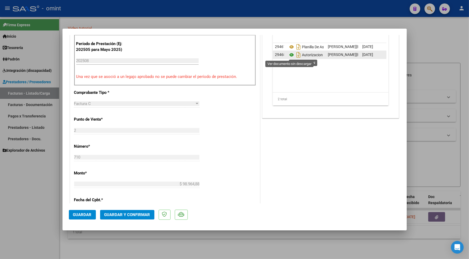
click at [290, 54] on icon at bounding box center [291, 55] width 7 height 6
click at [80, 207] on span "Guardar" at bounding box center [82, 214] width 19 height 5
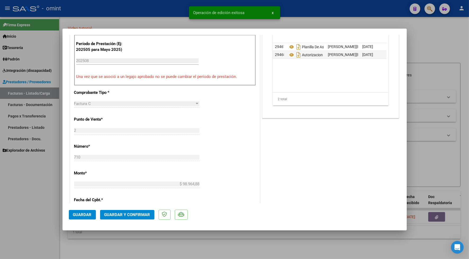
click at [105, 11] on div at bounding box center [234, 129] width 469 height 259
type input "$ 0,00"
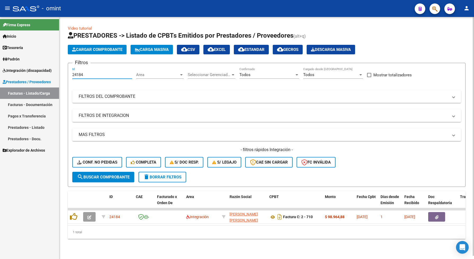
drag, startPoint x: 86, startPoint y: 73, endPoint x: 65, endPoint y: 73, distance: 20.1
click at [65, 73] on div "Video tutorial PRESTADORES -> Listado de CPBTs Emitidos por Prestadores / Prove…" at bounding box center [266, 136] width 415 height 239
drag, startPoint x: 74, startPoint y: 71, endPoint x: 103, endPoint y: 12, distance: 65.9
click at [103, 12] on div "- omint" at bounding box center [212, 9] width 398 height 12
drag, startPoint x: 86, startPoint y: 74, endPoint x: 71, endPoint y: 75, distance: 14.8
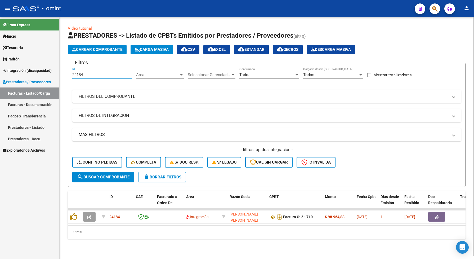
click at [71, 75] on form "Filtros 24184 Id Area Area Seleccionar Gerenciador Seleccionar Gerenciador Todo…" at bounding box center [267, 125] width 398 height 124
paste input "3166"
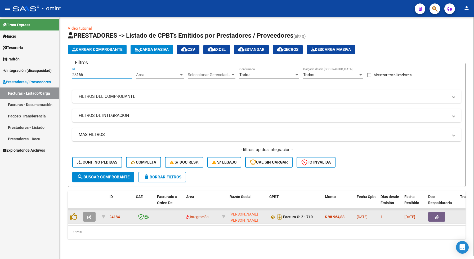
type input "23166"
click at [93, 207] on button "button" at bounding box center [89, 217] width 12 height 10
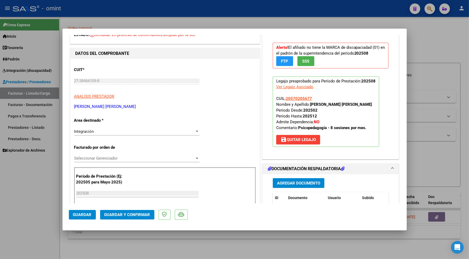
scroll to position [66, 0]
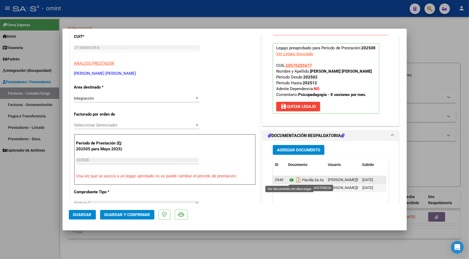
click at [288, 180] on icon at bounding box center [291, 180] width 7 height 6
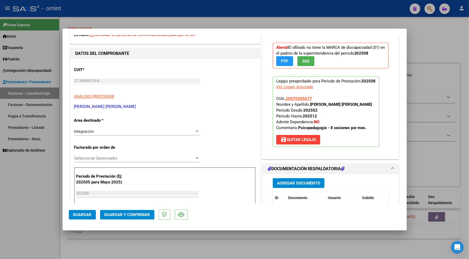
scroll to position [0, 0]
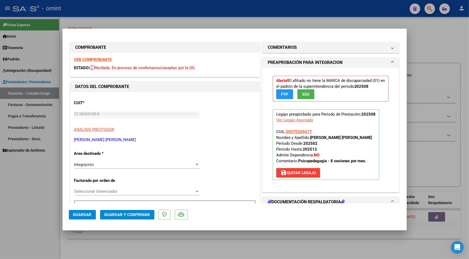
click at [93, 58] on strong "VER COMPROBANTE" at bounding box center [93, 59] width 38 height 5
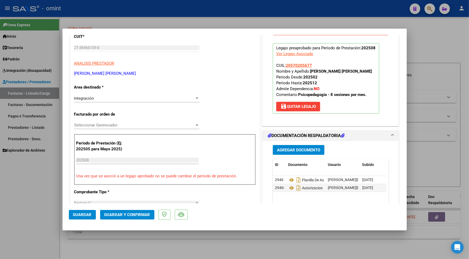
click at [85, 207] on button "Guardar" at bounding box center [82, 215] width 27 height 10
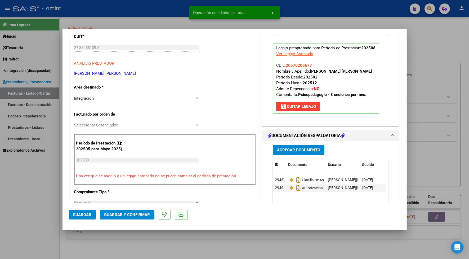
click at [133, 17] on div at bounding box center [234, 129] width 469 height 259
type input "$ 0,00"
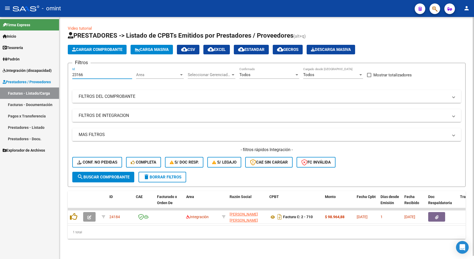
drag, startPoint x: 90, startPoint y: 75, endPoint x: 69, endPoint y: 71, distance: 21.3
click at [69, 71] on form "Filtros 23166 Id Area Area Seleccionar Gerenciador Seleccionar Gerenciador Todo…" at bounding box center [267, 125] width 398 height 124
click at [107, 175] on span "search Buscar Comprobante" at bounding box center [103, 177] width 52 height 5
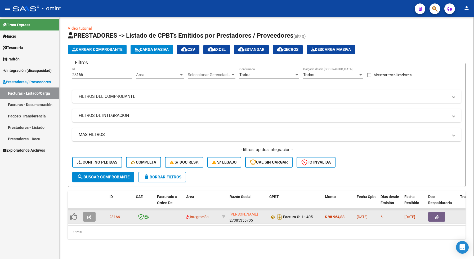
click at [87, 207] on button "button" at bounding box center [89, 217] width 12 height 10
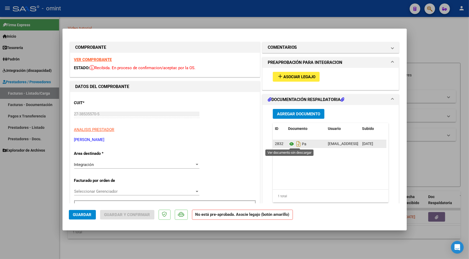
click at [289, 144] on icon at bounding box center [291, 144] width 7 height 6
click at [108, 59] on strong "VER COMPROBANTE" at bounding box center [93, 59] width 38 height 5
click at [290, 143] on icon at bounding box center [291, 144] width 7 height 6
click at [294, 76] on span "Asociar Legajo" at bounding box center [299, 76] width 32 height 5
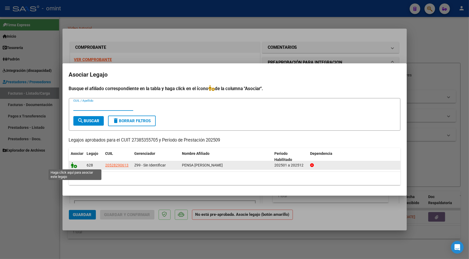
click at [75, 166] on icon at bounding box center [74, 165] width 6 height 6
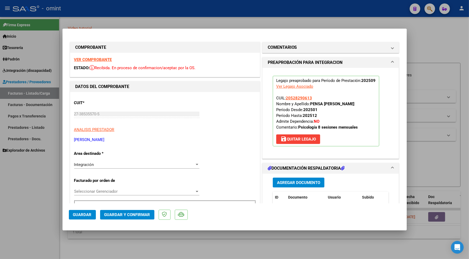
drag, startPoint x: 85, startPoint y: 215, endPoint x: 102, endPoint y: 210, distance: 17.4
click at [85, 207] on span "Guardar" at bounding box center [82, 214] width 19 height 5
click at [80, 207] on span "Guardar" at bounding box center [82, 214] width 19 height 5
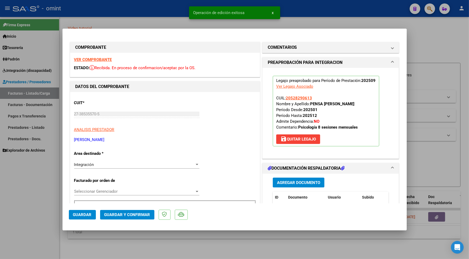
click at [139, 12] on div at bounding box center [234, 129] width 469 height 259
type input "$ 0,00"
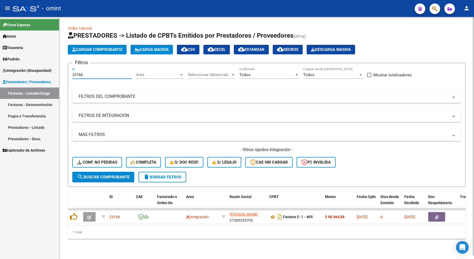
drag, startPoint x: 87, startPoint y: 74, endPoint x: 66, endPoint y: 75, distance: 20.4
click at [66, 75] on div "Video tutorial PRESTADORES -> Listado de CPBTs Emitidos por Prestadores / Prove…" at bounding box center [266, 136] width 415 height 239
paste input "850"
type input "23850"
click at [101, 176] on span "search Buscar Comprobante" at bounding box center [103, 177] width 52 height 5
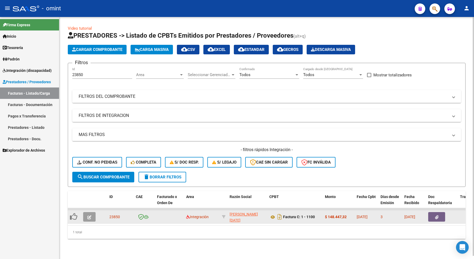
click at [88, 207] on button "button" at bounding box center [89, 217] width 12 height 10
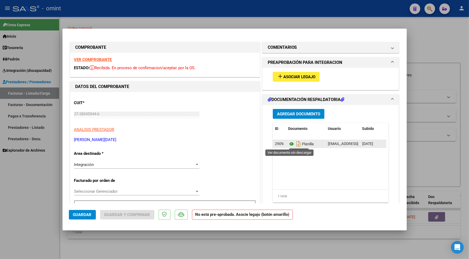
click at [289, 144] on icon at bounding box center [291, 144] width 7 height 6
click at [99, 59] on strong "VER COMPROBANTE" at bounding box center [93, 59] width 38 height 5
click at [288, 143] on icon at bounding box center [291, 144] width 7 height 6
click at [82, 207] on span "Guardar" at bounding box center [82, 214] width 19 height 5
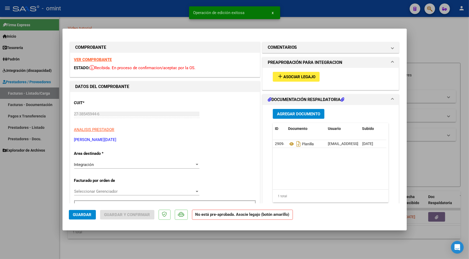
click at [290, 78] on span "Asociar Legajo" at bounding box center [299, 76] width 32 height 5
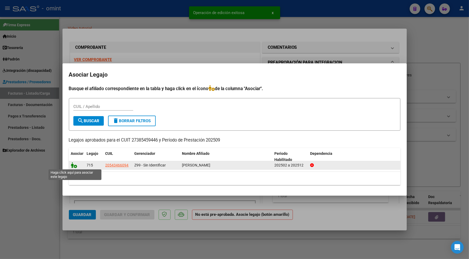
click at [73, 165] on icon at bounding box center [74, 165] width 6 height 6
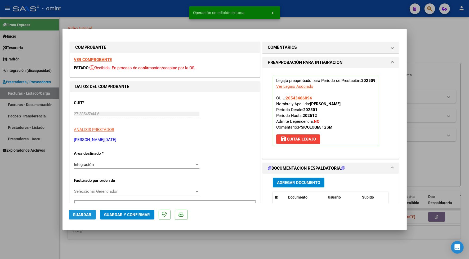
click at [82, 207] on button "Guardar" at bounding box center [82, 215] width 27 height 10
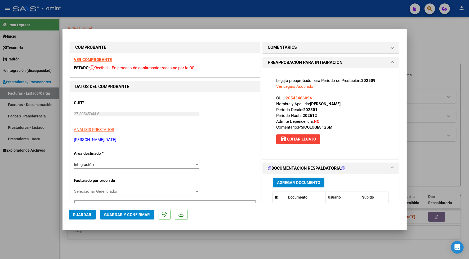
scroll to position [99, 0]
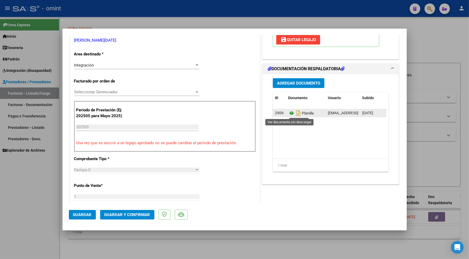
click at [290, 112] on icon at bounding box center [291, 113] width 7 height 6
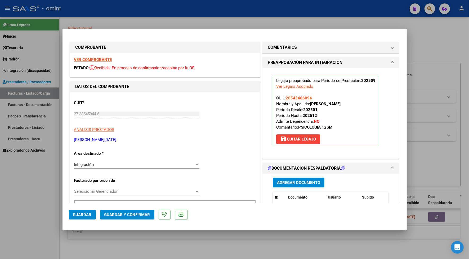
click at [96, 58] on strong "VER COMPROBANTE" at bounding box center [93, 59] width 38 height 5
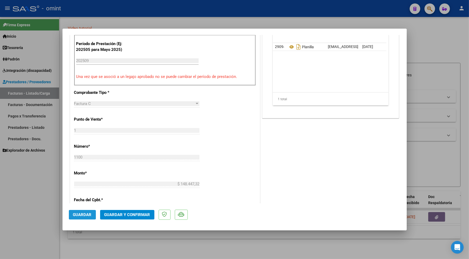
click at [81, 207] on span "Guardar" at bounding box center [82, 214] width 19 height 5
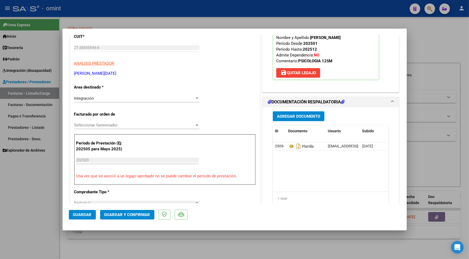
scroll to position [0, 0]
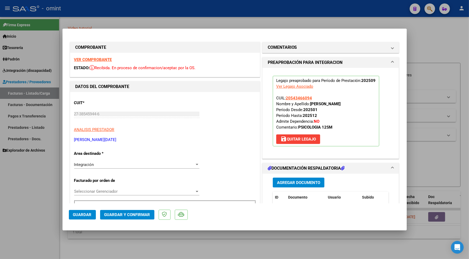
click at [79, 207] on span "Guardar" at bounding box center [82, 214] width 19 height 5
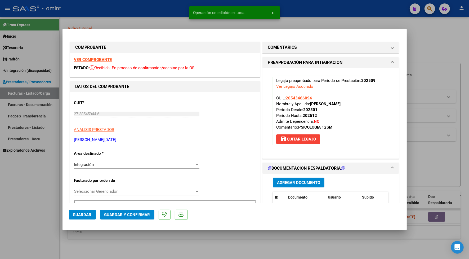
click at [153, 15] on div at bounding box center [234, 129] width 469 height 259
type input "$ 0,00"
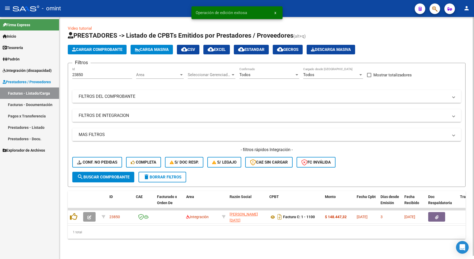
click at [77, 75] on input "23850" at bounding box center [102, 74] width 60 height 5
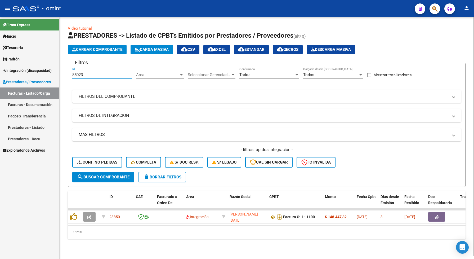
drag, startPoint x: 81, startPoint y: 74, endPoint x: 70, endPoint y: 74, distance: 10.9
click at [70, 74] on form "Filtros 85023 Id Area Area Seleccionar Gerenciador Seleccionar Gerenciador Todo…" at bounding box center [267, 125] width 398 height 124
paste input "23316"
type input "23316"
click at [115, 178] on span "search Buscar Comprobante" at bounding box center [103, 177] width 52 height 5
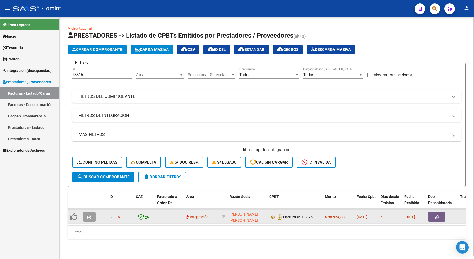
click at [90, 207] on icon "button" at bounding box center [89, 217] width 4 height 4
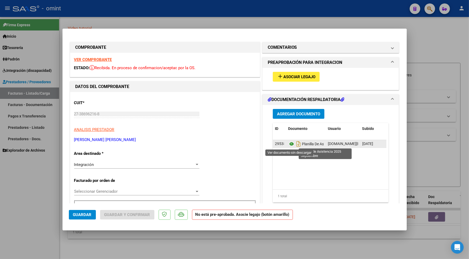
click at [291, 143] on icon at bounding box center [291, 144] width 7 height 6
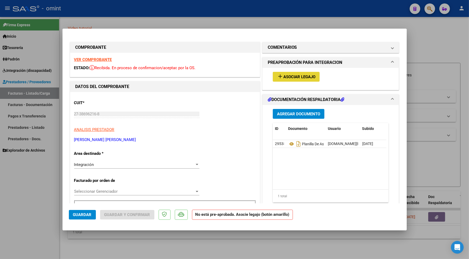
click at [288, 76] on span "Asociar Legajo" at bounding box center [299, 76] width 32 height 5
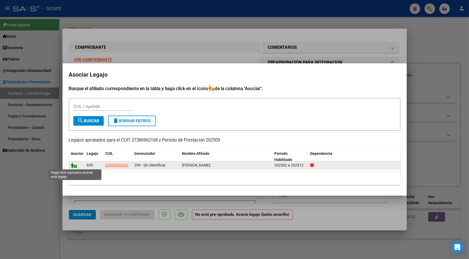
click at [73, 166] on icon at bounding box center [74, 165] width 6 height 6
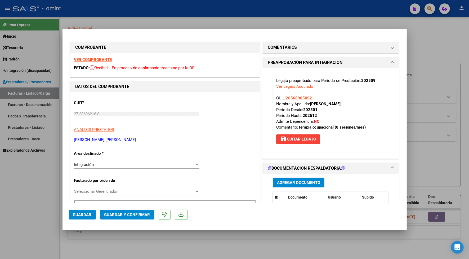
click at [88, 61] on strong "VER COMPROBANTE" at bounding box center [93, 59] width 38 height 5
click at [79, 207] on span "Guardar" at bounding box center [82, 214] width 19 height 5
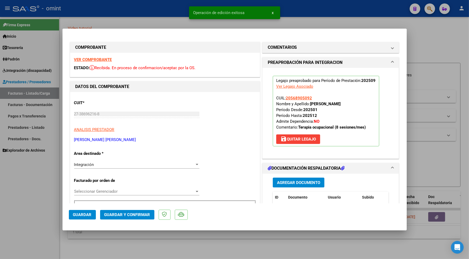
click at [139, 3] on div at bounding box center [234, 129] width 469 height 259
type input "$ 0,00"
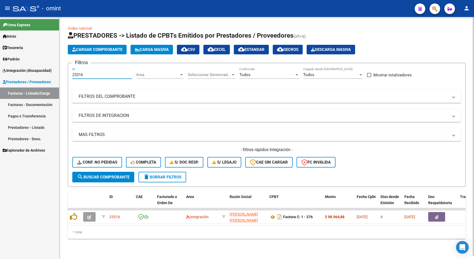
drag, startPoint x: 85, startPoint y: 73, endPoint x: 69, endPoint y: 72, distance: 16.2
click at [69, 72] on form "Filtros 23316 Id Area Area Seleccionar Gerenciador Seleccionar Gerenciador Todo…" at bounding box center [267, 125] width 398 height 124
paste input "2533"
type input "22533"
click at [102, 175] on span "search Buscar Comprobante" at bounding box center [103, 177] width 52 height 5
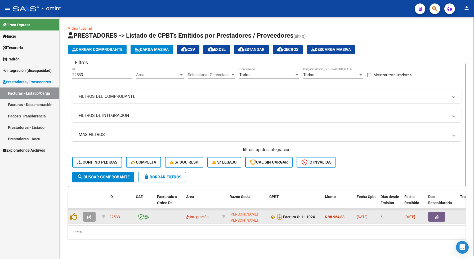
click at [91, 207] on icon "button" at bounding box center [89, 217] width 4 height 4
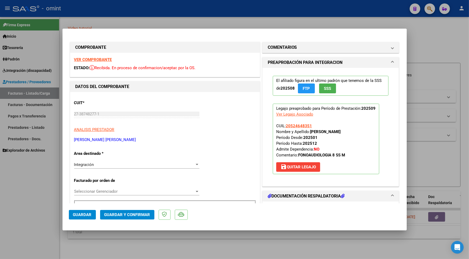
click at [102, 59] on strong "VER COMPROBANTE" at bounding box center [93, 59] width 38 height 5
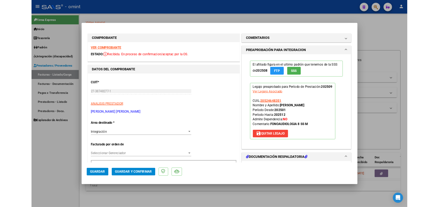
scroll to position [99, 0]
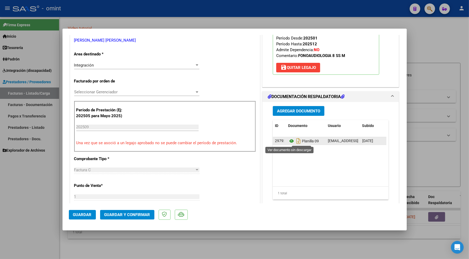
click at [288, 142] on icon at bounding box center [291, 141] width 7 height 6
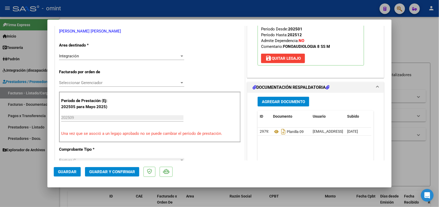
click at [66, 171] on span "Guardar" at bounding box center [67, 172] width 19 height 5
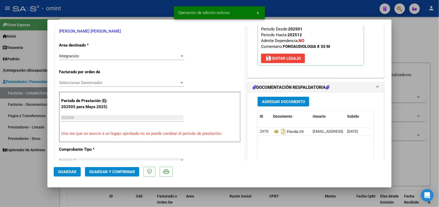
click at [104, 10] on div at bounding box center [219, 103] width 439 height 207
type input "$ 0,00"
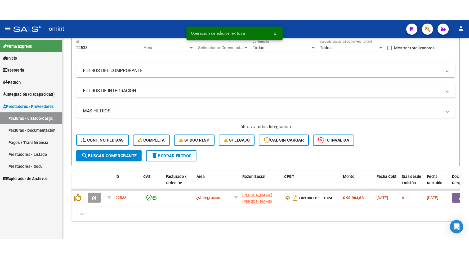
scroll to position [1, 0]
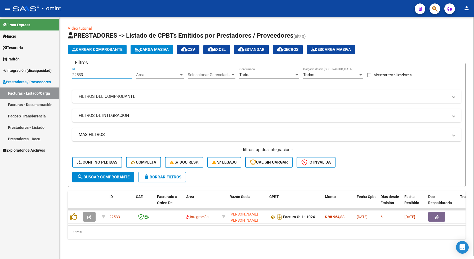
drag, startPoint x: 86, startPoint y: 71, endPoint x: 73, endPoint y: 74, distance: 12.9
click at [72, 74] on input "22533" at bounding box center [102, 74] width 60 height 5
click at [107, 179] on button "search Buscar Comprobante" at bounding box center [103, 177] width 62 height 11
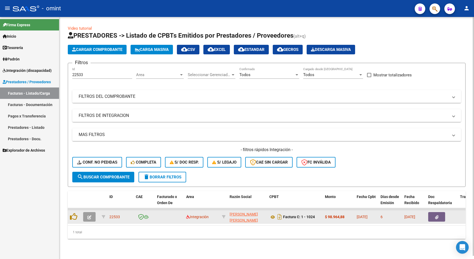
click at [87, 207] on button "button" at bounding box center [89, 217] width 12 height 10
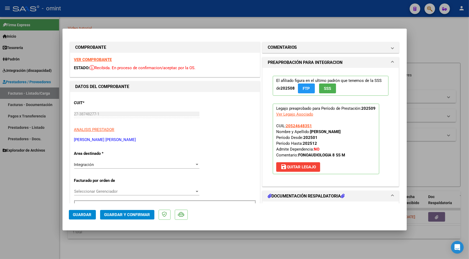
scroll to position [99, 0]
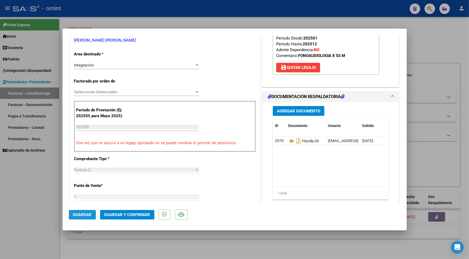
click at [94, 207] on button "Guardar" at bounding box center [82, 215] width 27 height 10
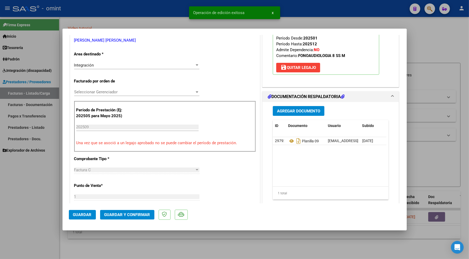
click at [167, 15] on div at bounding box center [234, 129] width 469 height 259
type input "$ 0,00"
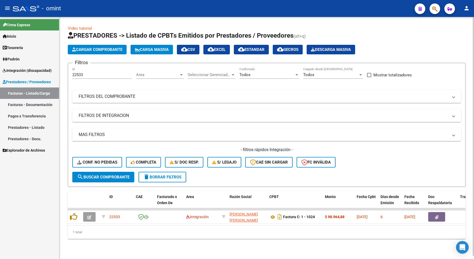
drag, startPoint x: 88, startPoint y: 76, endPoint x: 70, endPoint y: 73, distance: 17.5
click at [70, 73] on form "Filtros 22533 Id Area Area Seleccionar Gerenciador Seleccionar Gerenciador Todo…" at bounding box center [267, 125] width 398 height 124
drag, startPoint x: 70, startPoint y: 73, endPoint x: 79, endPoint y: 72, distance: 8.4
click at [119, 175] on span "search Buscar Comprobante" at bounding box center [103, 177] width 52 height 5
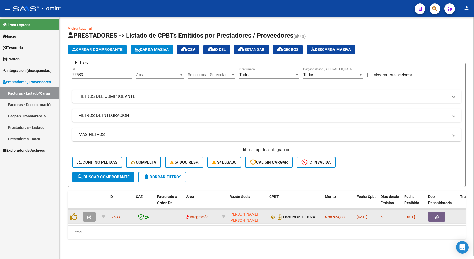
click at [87, 207] on icon "button" at bounding box center [89, 217] width 4 height 4
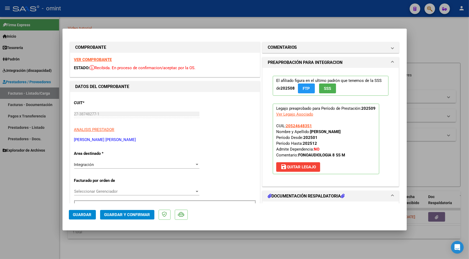
click at [194, 7] on div at bounding box center [234, 129] width 469 height 259
type input "$ 0,00"
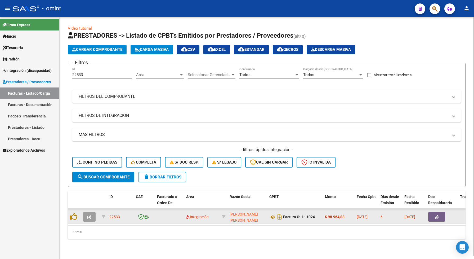
click at [92, 207] on button "button" at bounding box center [89, 217] width 12 height 10
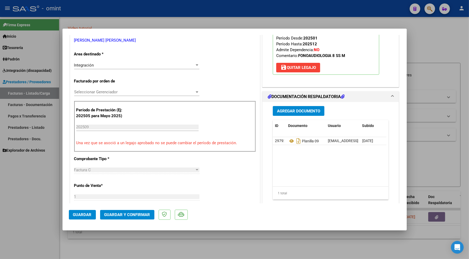
scroll to position [132, 0]
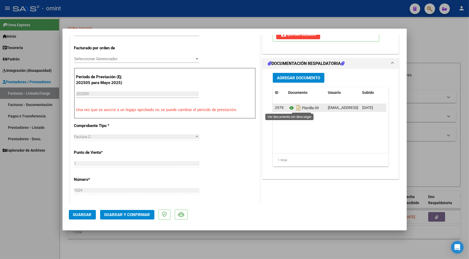
click at [289, 110] on icon at bounding box center [291, 108] width 7 height 6
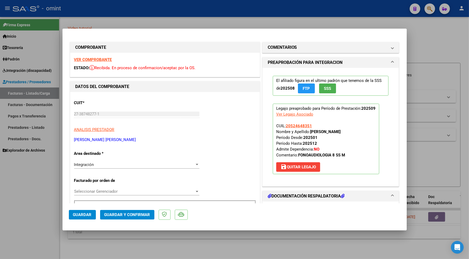
click at [94, 59] on strong "VER COMPROBANTE" at bounding box center [93, 59] width 38 height 5
click at [84, 207] on span "Guardar" at bounding box center [82, 214] width 19 height 5
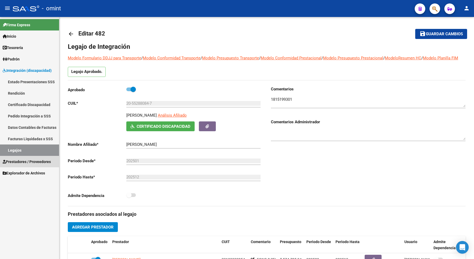
click at [43, 161] on span "Prestadores / Proveedores" at bounding box center [27, 162] width 48 height 6
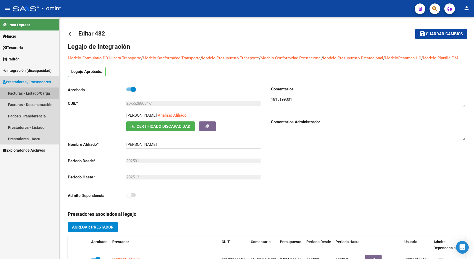
drag, startPoint x: 39, startPoint y: 93, endPoint x: 43, endPoint y: 92, distance: 4.2
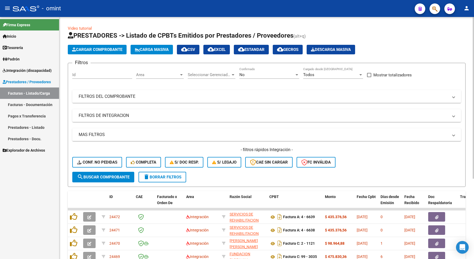
click at [84, 71] on div "Id" at bounding box center [102, 72] width 60 height 11
paste input "21974"
type input "21974"
click at [250, 72] on div "No" at bounding box center [266, 74] width 55 height 5
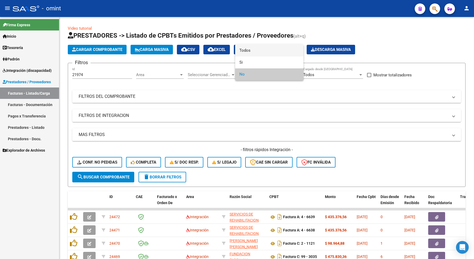
click at [247, 50] on span "Todos" at bounding box center [269, 51] width 60 height 12
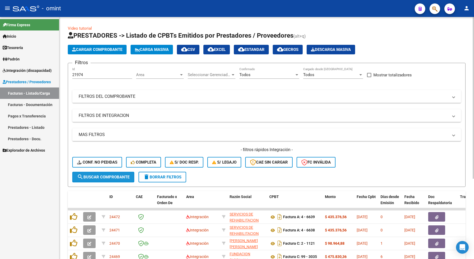
click at [117, 175] on span "search Buscar Comprobante" at bounding box center [103, 177] width 52 height 5
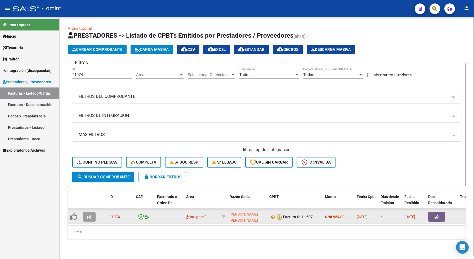
click at [93, 216] on button "button" at bounding box center [89, 217] width 12 height 10
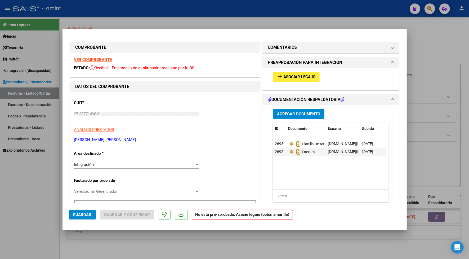
click at [95, 60] on strong "VER COMPROBANTE" at bounding box center [93, 59] width 38 height 5
click at [289, 145] on icon at bounding box center [291, 144] width 7 height 6
click at [295, 77] on span "Asociar Legajo" at bounding box center [299, 76] width 32 height 5
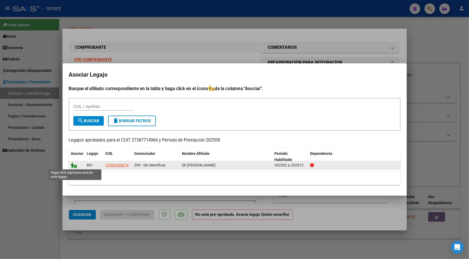
click at [74, 165] on icon at bounding box center [74, 165] width 6 height 6
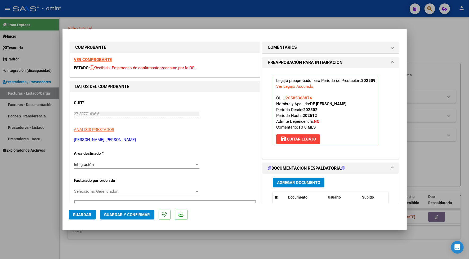
click at [78, 216] on span "Guardar" at bounding box center [82, 214] width 19 height 5
click at [137, 19] on div at bounding box center [234, 129] width 469 height 259
type input "$ 0,00"
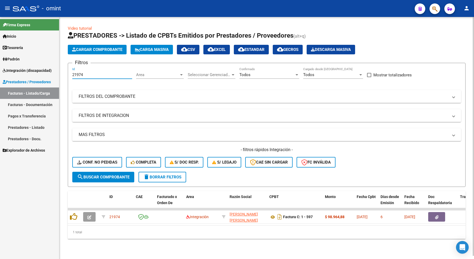
drag, startPoint x: 88, startPoint y: 73, endPoint x: 66, endPoint y: 72, distance: 21.7
click at [67, 73] on div "Video tutorial PRESTADORES -> Listado de CPBTs Emitidos por Prestadores / Prove…" at bounding box center [266, 136] width 415 height 239
paste input "4047"
type input "24047"
click at [117, 177] on span "search Buscar Comprobante" at bounding box center [103, 177] width 52 height 5
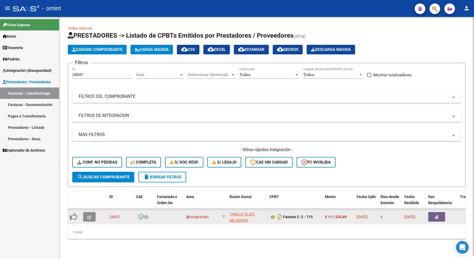
click at [91, 219] on button "button" at bounding box center [89, 217] width 12 height 10
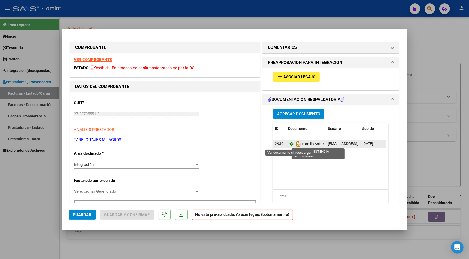
click at [289, 143] on icon at bounding box center [291, 144] width 7 height 6
click at [107, 58] on strong "VER COMPROBANTE" at bounding box center [93, 59] width 38 height 5
click at [299, 72] on button "add Asociar Legajo" at bounding box center [296, 77] width 47 height 10
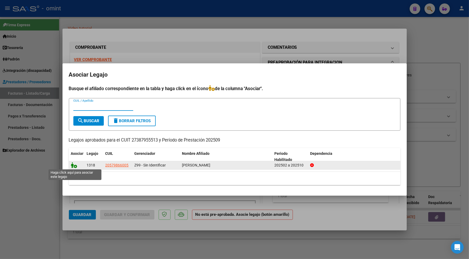
click at [72, 165] on icon at bounding box center [74, 165] width 6 height 6
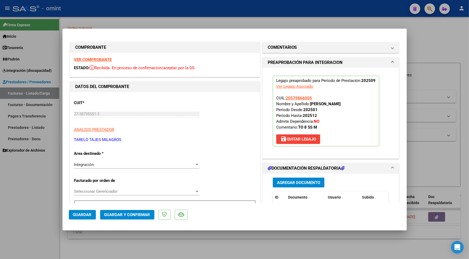
click at [84, 215] on span "Guardar" at bounding box center [82, 214] width 19 height 5
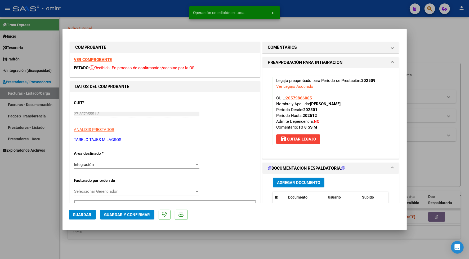
click at [174, 19] on div at bounding box center [234, 129] width 469 height 259
type input "$ 0,00"
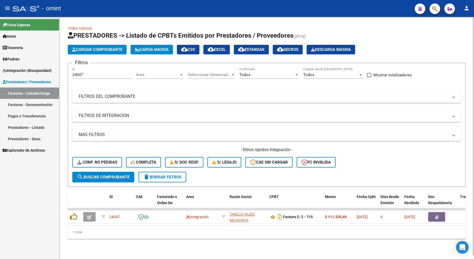
drag, startPoint x: 93, startPoint y: 70, endPoint x: 62, endPoint y: 67, distance: 31.7
click at [62, 68] on div "Video tutorial PRESTADORES -> Listado de CPBTs Emitidos por Prestadores / Prove…" at bounding box center [266, 136] width 415 height 239
drag, startPoint x: 85, startPoint y: 76, endPoint x: 69, endPoint y: 74, distance: 16.6
click at [69, 74] on form "Filtros 24047 Id Area Area Seleccionar Gerenciador Seleccionar Gerenciador Todo…" at bounding box center [267, 125] width 398 height 124
paste input "3650"
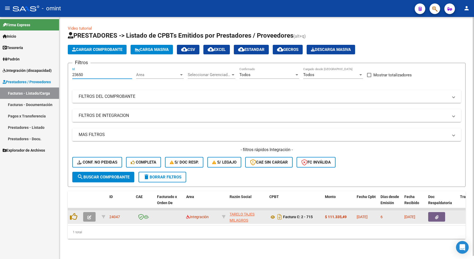
type input "23650"
click at [91, 215] on icon "button" at bounding box center [89, 217] width 4 height 4
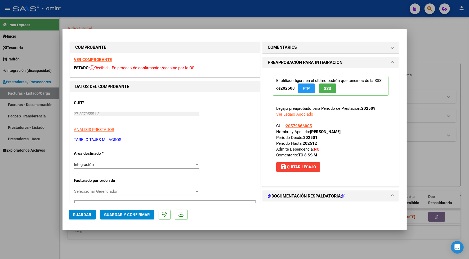
scroll to position [66, 0]
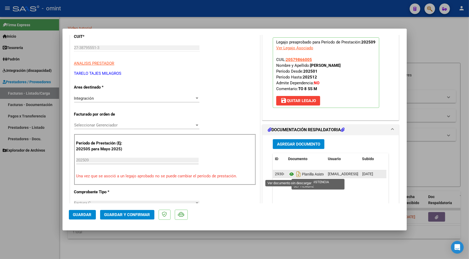
click at [289, 175] on icon at bounding box center [291, 174] width 7 height 6
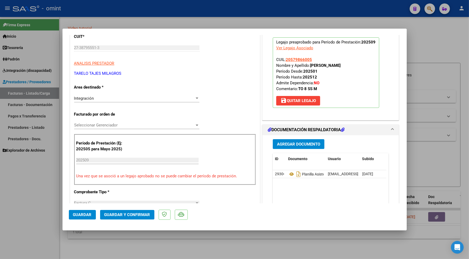
scroll to position [0, 0]
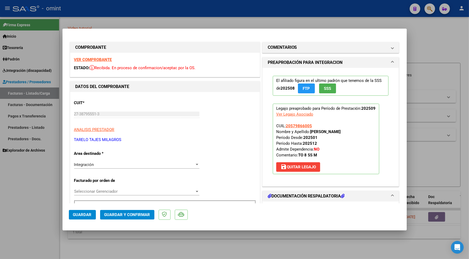
click at [157, 14] on div at bounding box center [234, 129] width 469 height 259
type input "$ 0,00"
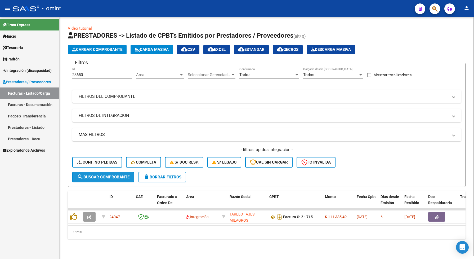
click at [106, 180] on button "search Buscar Comprobante" at bounding box center [103, 177] width 62 height 11
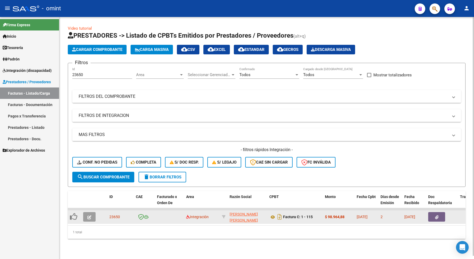
click at [90, 215] on icon "button" at bounding box center [89, 217] width 4 height 4
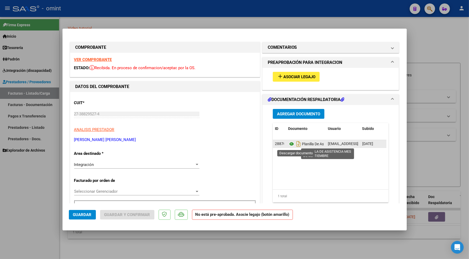
click at [292, 146] on icon at bounding box center [291, 144] width 7 height 6
click at [99, 58] on strong "VER COMPROBANTE" at bounding box center [93, 59] width 38 height 5
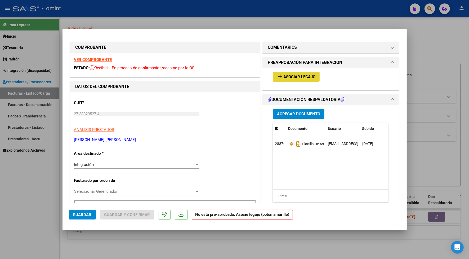
click at [303, 73] on button "add Asociar Legajo" at bounding box center [296, 77] width 47 height 10
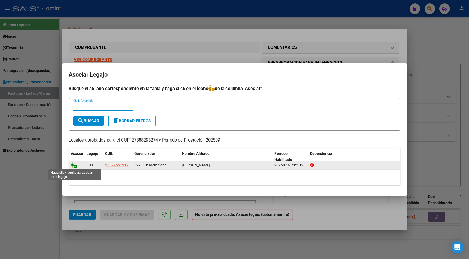
click at [75, 163] on icon at bounding box center [74, 165] width 6 height 6
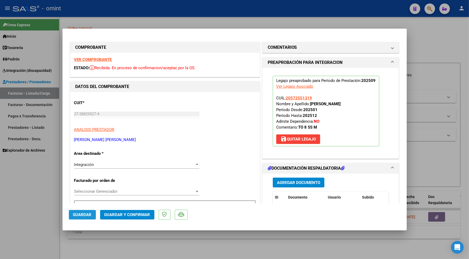
drag, startPoint x: 82, startPoint y: 216, endPoint x: 87, endPoint y: 216, distance: 5.0
click at [82, 216] on span "Guardar" at bounding box center [82, 214] width 19 height 5
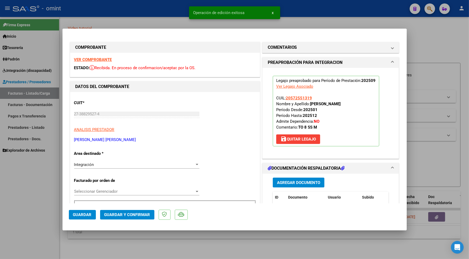
click at [165, 238] on div at bounding box center [234, 129] width 469 height 259
type input "$ 0,00"
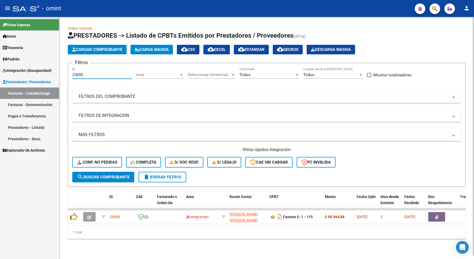
drag, startPoint x: 88, startPoint y: 74, endPoint x: 69, endPoint y: 71, distance: 19.1
click at [71, 72] on form "Filtros 23650 Id Area Area Seleccionar Gerenciador Seleccionar Gerenciador Todo…" at bounding box center [267, 125] width 398 height 124
paste input "2269"
type input "22269"
click at [119, 173] on button "search Buscar Comprobante" at bounding box center [103, 177] width 62 height 11
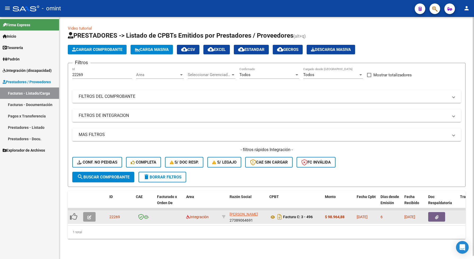
click at [89, 216] on icon "button" at bounding box center [89, 217] width 4 height 4
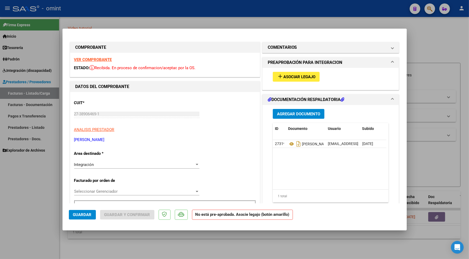
click at [87, 59] on strong "VER COMPROBANTE" at bounding box center [93, 59] width 38 height 5
click at [287, 75] on span "Asociar Legajo" at bounding box center [299, 76] width 32 height 5
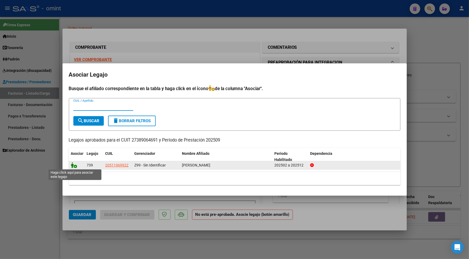
click at [75, 166] on icon at bounding box center [74, 165] width 6 height 6
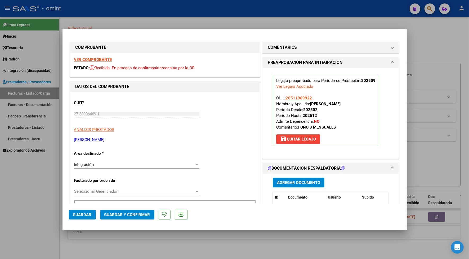
click at [89, 218] on button "Guardar" at bounding box center [82, 215] width 27 height 10
click at [110, 19] on div at bounding box center [234, 129] width 469 height 259
type input "$ 0,00"
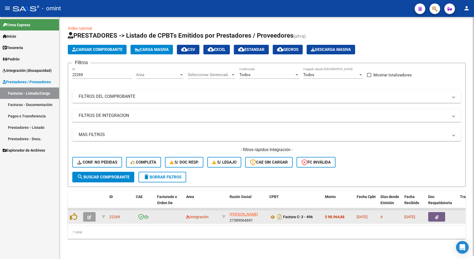
click at [88, 215] on icon "button" at bounding box center [89, 217] width 4 height 4
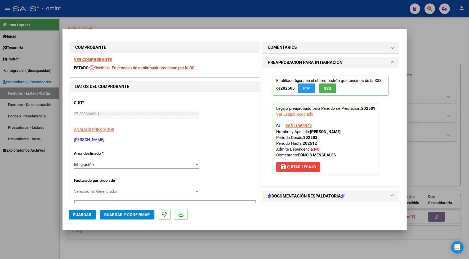
click at [110, 9] on div at bounding box center [234, 129] width 469 height 259
type input "$ 0,00"
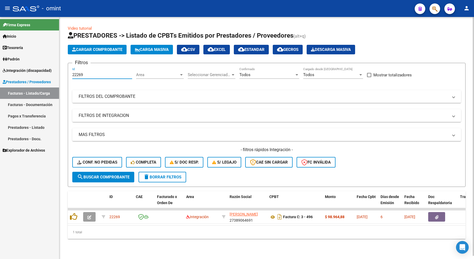
drag, startPoint x: 86, startPoint y: 73, endPoint x: 66, endPoint y: 74, distance: 19.1
click at [66, 74] on div "Video tutorial PRESTADORES -> Listado de CPBTs Emitidos por Prestadores / Prove…" at bounding box center [266, 136] width 415 height 239
click at [105, 175] on span "search Buscar Comprobante" at bounding box center [103, 177] width 52 height 5
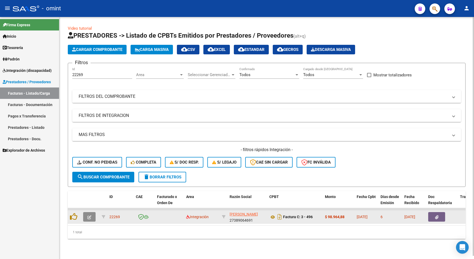
click at [89, 215] on icon "button" at bounding box center [89, 217] width 4 height 4
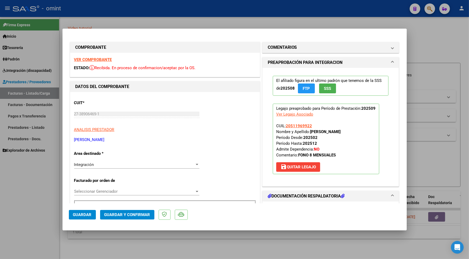
click at [85, 60] on strong "VER COMPROBANTE" at bounding box center [93, 59] width 38 height 5
click at [87, 215] on span "Guardar" at bounding box center [82, 214] width 19 height 5
click at [123, 16] on div at bounding box center [234, 129] width 469 height 259
type input "$ 0,00"
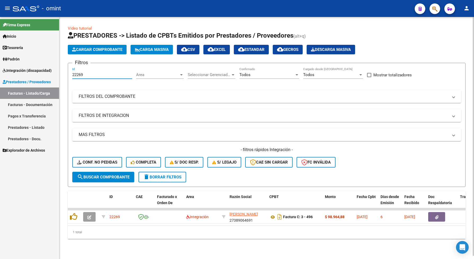
drag, startPoint x: 84, startPoint y: 72, endPoint x: 70, endPoint y: 70, distance: 13.9
click at [70, 70] on form "Filtros 22269 Id Area Area Seleccionar Gerenciador Seleccionar Gerenciador Todo…" at bounding box center [267, 125] width 398 height 124
paste input "3802"
type input "23802"
click at [109, 177] on span "search Buscar Comprobante" at bounding box center [103, 177] width 52 height 5
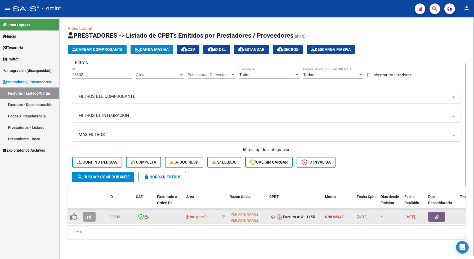
click at [92, 214] on button "button" at bounding box center [89, 217] width 12 height 10
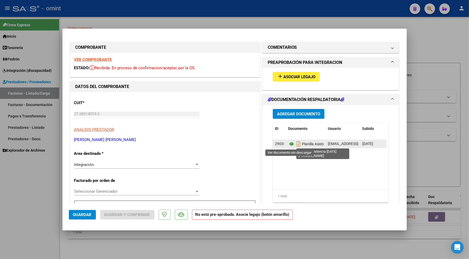
click at [289, 144] on icon at bounding box center [291, 144] width 7 height 6
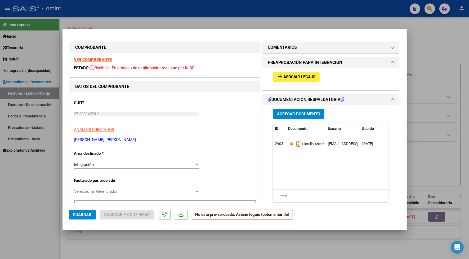
click at [87, 58] on strong "VER COMPROBANTE" at bounding box center [93, 59] width 38 height 5
click at [290, 77] on span "Asociar Legajo" at bounding box center [299, 76] width 32 height 5
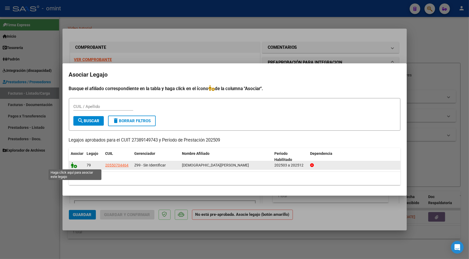
click at [73, 165] on icon at bounding box center [74, 165] width 6 height 6
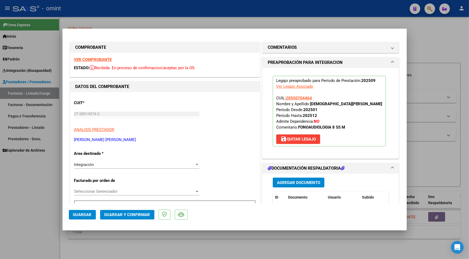
click at [84, 215] on span "Guardar" at bounding box center [82, 214] width 19 height 5
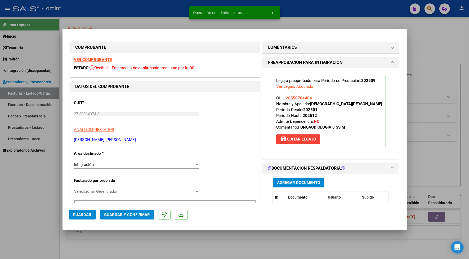
click at [139, 9] on div at bounding box center [234, 129] width 469 height 259
type input "$ 0,00"
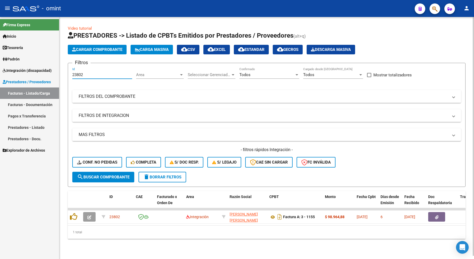
drag, startPoint x: 84, startPoint y: 74, endPoint x: 70, endPoint y: 72, distance: 13.6
click at [70, 72] on form "Filtros 23802 Id Area Area Seleccionar Gerenciador Seleccionar Gerenciador Todo…" at bounding box center [267, 125] width 398 height 124
drag, startPoint x: 73, startPoint y: 72, endPoint x: 82, endPoint y: 65, distance: 11.4
click at [82, 65] on h3 "Filtros" at bounding box center [81, 62] width 18 height 7
drag, startPoint x: 81, startPoint y: 75, endPoint x: 66, endPoint y: 74, distance: 15.4
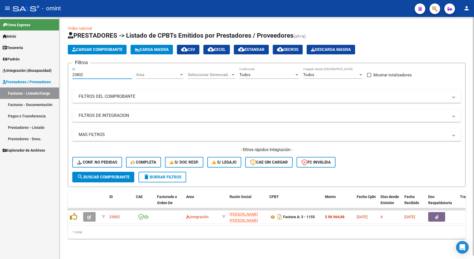
click at [66, 74] on div "Video tutorial PRESTADORES -> Listado de CPBTs Emitidos por Prestadores / Prove…" at bounding box center [266, 136] width 415 height 239
paste input "72"
type input "23722"
click at [88, 223] on datatable-selection "23802 Integración CALCATERRA CAMILA FLORENCIA 27389149743 Factura A: 3 - 1155 $…" at bounding box center [267, 222] width 398 height 5
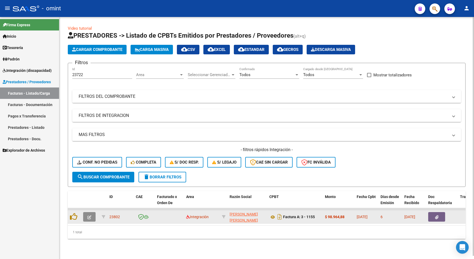
click at [86, 217] on button "button" at bounding box center [89, 217] width 12 height 10
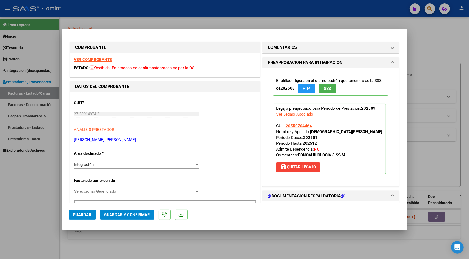
click at [100, 59] on strong "VER COMPROBANTE" at bounding box center [93, 59] width 38 height 5
click at [84, 212] on span "Guardar" at bounding box center [82, 214] width 19 height 5
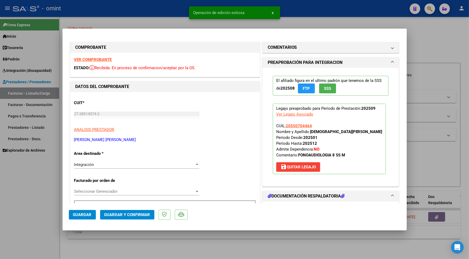
click at [184, 12] on div "Operación de edición exitosa x" at bounding box center [235, 12] width 104 height 25
click at [16, 217] on div at bounding box center [234, 129] width 469 height 259
type input "$ 0,00"
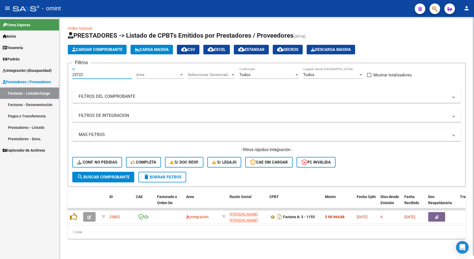
drag, startPoint x: 89, startPoint y: 74, endPoint x: 65, endPoint y: 73, distance: 23.6
click at [68, 74] on form "Filtros 23722 Id Area Area Seleccionar Gerenciador Seleccionar Gerenciador Todo…" at bounding box center [267, 125] width 398 height 124
click at [116, 175] on span "search Buscar Comprobante" at bounding box center [103, 177] width 52 height 5
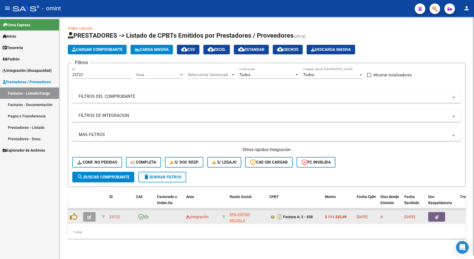
click at [90, 215] on icon "button" at bounding box center [89, 217] width 4 height 4
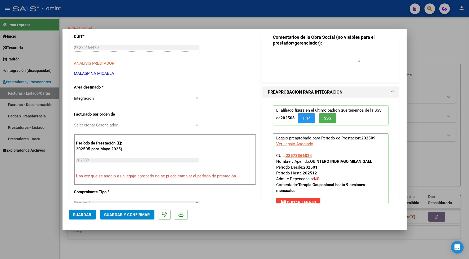
scroll to position [132, 0]
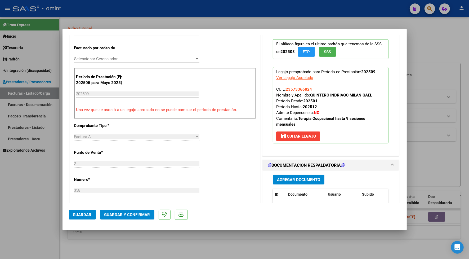
click at [114, 8] on div at bounding box center [234, 129] width 469 height 259
type input "$ 0,00"
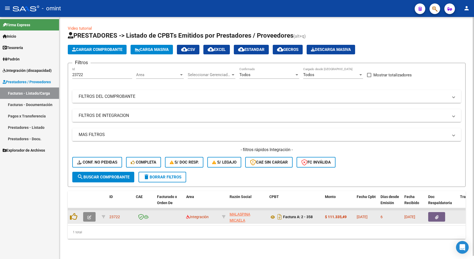
click at [90, 212] on button "button" at bounding box center [89, 217] width 12 height 10
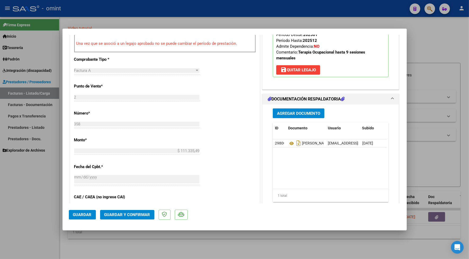
scroll to position [232, 0]
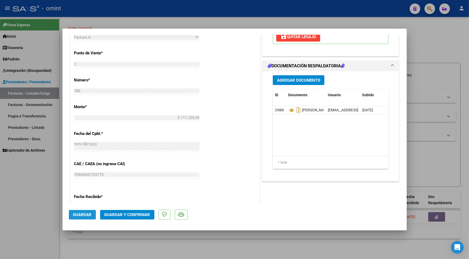
click at [78, 216] on span "Guardar" at bounding box center [82, 214] width 19 height 5
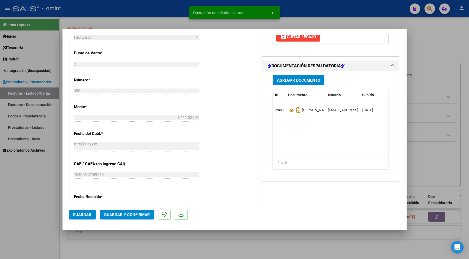
click at [139, 11] on div at bounding box center [234, 129] width 469 height 259
type input "$ 0,00"
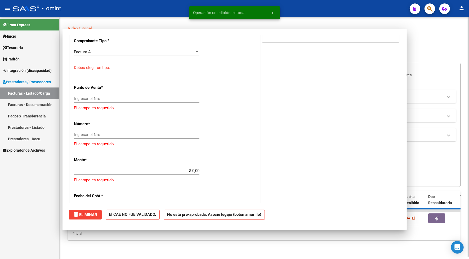
scroll to position [0, 0]
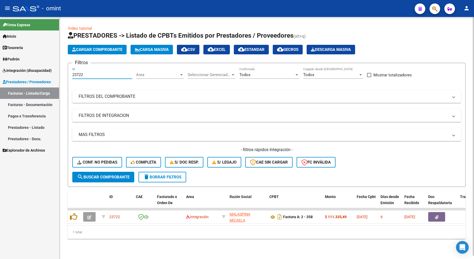
drag, startPoint x: 88, startPoint y: 73, endPoint x: 72, endPoint y: 76, distance: 16.3
click at [72, 76] on input "23722" at bounding box center [102, 74] width 60 height 5
drag, startPoint x: 78, startPoint y: 72, endPoint x: 79, endPoint y: 69, distance: 2.7
click at [79, 69] on div "23722 Id" at bounding box center [102, 72] width 60 height 11
paste input "536"
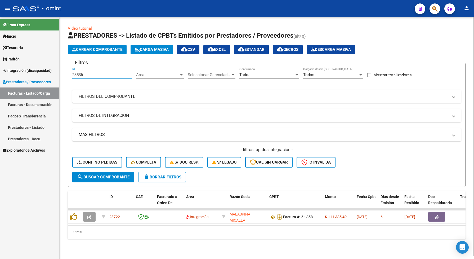
type input "23536"
click at [110, 175] on span "search Buscar Comprobante" at bounding box center [103, 177] width 52 height 5
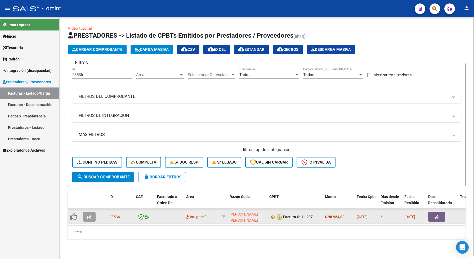
click at [89, 215] on icon "button" at bounding box center [89, 217] width 4 height 4
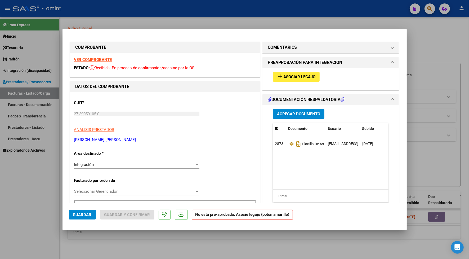
click at [94, 59] on strong "VER COMPROBANTE" at bounding box center [93, 59] width 38 height 5
click at [100, 57] on strong "VER COMPROBANTE" at bounding box center [93, 59] width 38 height 5
click at [297, 76] on span "Asociar Legajo" at bounding box center [299, 76] width 32 height 5
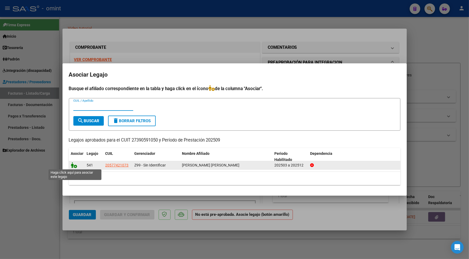
click at [72, 164] on icon at bounding box center [74, 165] width 6 height 6
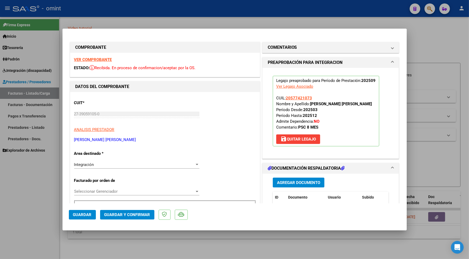
click at [84, 214] on span "Guardar" at bounding box center [82, 214] width 19 height 5
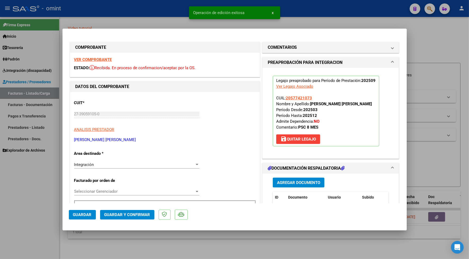
drag, startPoint x: 146, startPoint y: 21, endPoint x: 175, endPoint y: 26, distance: 30.1
click at [148, 21] on div at bounding box center [234, 129] width 469 height 259
type input "$ 0,00"
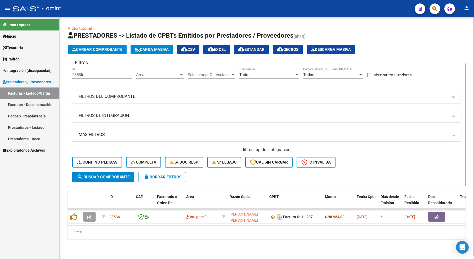
drag, startPoint x: 87, startPoint y: 78, endPoint x: 69, endPoint y: 74, distance: 17.6
click at [69, 74] on form "Filtros 23536 Id Area Area Seleccionar Gerenciador Seleccionar Gerenciador Todo…" at bounding box center [267, 125] width 398 height 124
drag, startPoint x: 72, startPoint y: 74, endPoint x: 95, endPoint y: 69, distance: 23.5
click at [95, 69] on div "23536 Id" at bounding box center [102, 72] width 60 height 11
drag, startPoint x: 91, startPoint y: 75, endPoint x: 67, endPoint y: 70, distance: 24.3
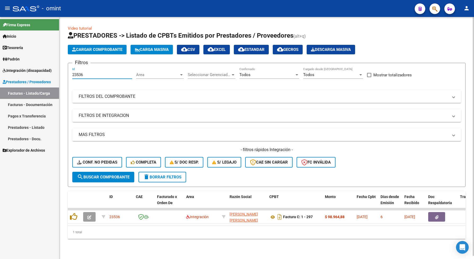
click at [68, 71] on form "Filtros 23536 Id Area Area Seleccionar Gerenciador Seleccionar Gerenciador Todo…" at bounding box center [267, 125] width 398 height 124
paste input "2263"
type input "22263"
click at [115, 176] on span "search Buscar Comprobante" at bounding box center [103, 177] width 52 height 5
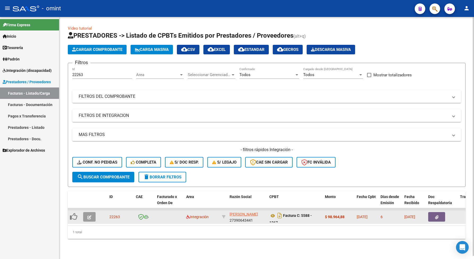
click at [90, 215] on icon "button" at bounding box center [89, 217] width 4 height 4
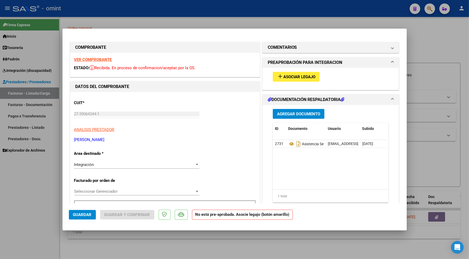
click at [101, 60] on strong "VER COMPROBANTE" at bounding box center [93, 59] width 38 height 5
click at [289, 142] on icon at bounding box center [291, 144] width 7 height 6
click at [289, 75] on span "Asociar Legajo" at bounding box center [299, 76] width 32 height 5
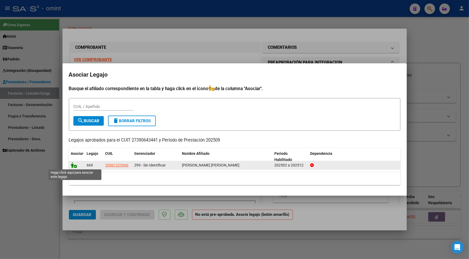
click at [76, 164] on icon at bounding box center [74, 165] width 6 height 6
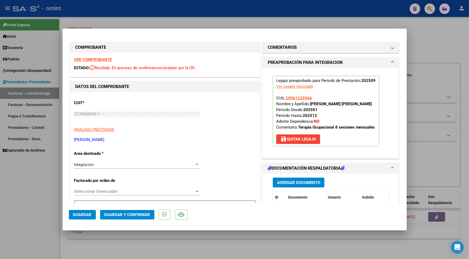
click at [105, 60] on strong "VER COMPROBANTE" at bounding box center [93, 59] width 38 height 5
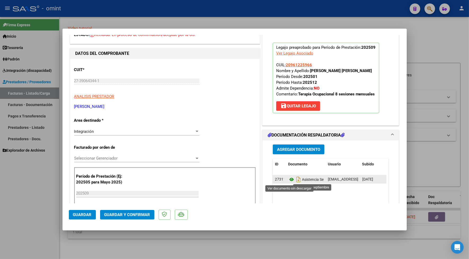
click at [290, 180] on icon at bounding box center [291, 179] width 7 height 6
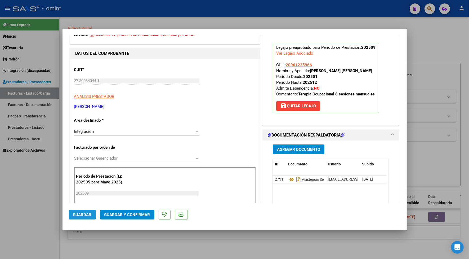
click at [80, 213] on span "Guardar" at bounding box center [82, 214] width 19 height 5
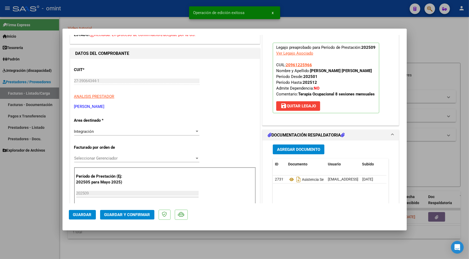
click at [113, 13] on div at bounding box center [234, 129] width 469 height 259
type input "$ 0,00"
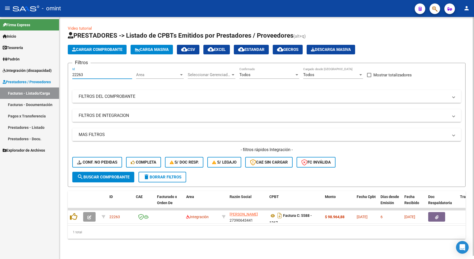
drag, startPoint x: 87, startPoint y: 74, endPoint x: 64, endPoint y: 71, distance: 22.9
click at [63, 72] on div "Video tutorial PRESTADORES -> Listado de CPBTs Emitidos por Prestadores / Prove…" at bounding box center [266, 136] width 415 height 239
paste input "30"
type input "22303"
click at [116, 175] on span "search Buscar Comprobante" at bounding box center [103, 177] width 52 height 5
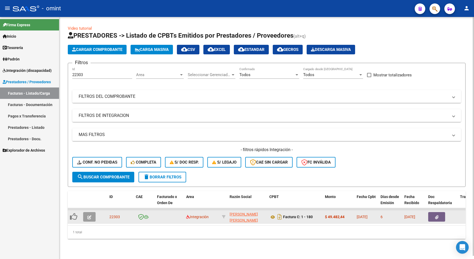
click at [89, 217] on icon "button" at bounding box center [89, 217] width 4 height 4
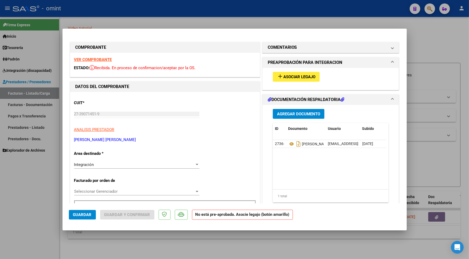
click at [98, 60] on strong "VER COMPROBANTE" at bounding box center [93, 59] width 38 height 5
click at [288, 74] on button "add Asociar Legajo" at bounding box center [296, 77] width 47 height 10
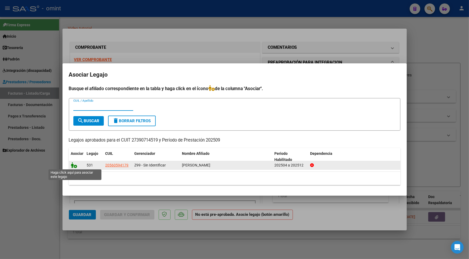
click at [73, 164] on icon at bounding box center [74, 165] width 6 height 6
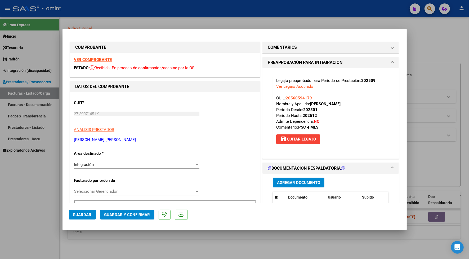
click at [75, 205] on mat-dialog-actions "Guardar Guardar y Confirmar" at bounding box center [235, 213] width 332 height 21
click at [86, 214] on span "Guardar" at bounding box center [82, 214] width 19 height 5
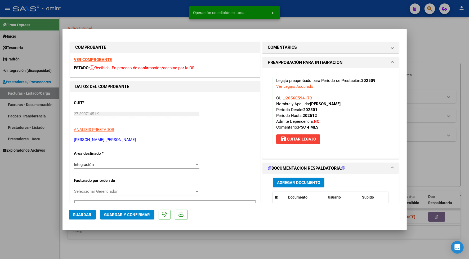
click at [157, 13] on div at bounding box center [234, 129] width 469 height 259
type input "$ 0,00"
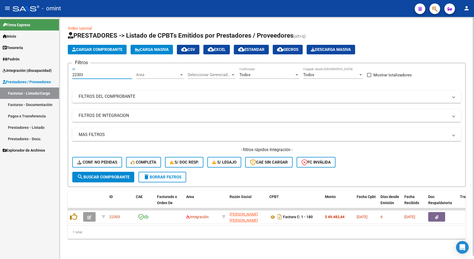
drag, startPoint x: 84, startPoint y: 74, endPoint x: 68, endPoint y: 75, distance: 15.6
click at [68, 75] on form "Filtros 22303 Id Area Area Seleccionar Gerenciador Seleccionar Gerenciador Todo…" at bounding box center [267, 125] width 398 height 124
paste input "838"
type input "22838"
click at [130, 175] on span "search Buscar Comprobante" at bounding box center [103, 177] width 52 height 5
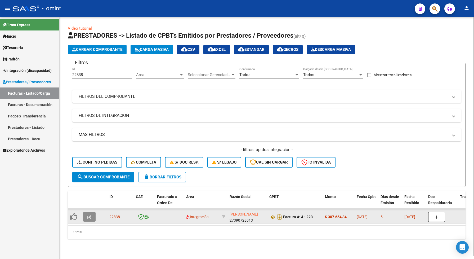
click at [91, 215] on icon "button" at bounding box center [89, 217] width 4 height 4
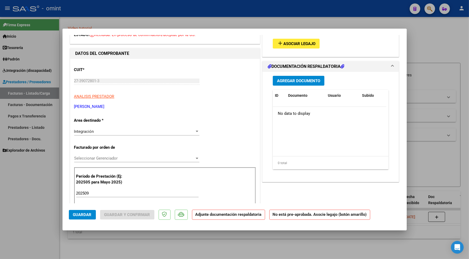
scroll to position [0, 0]
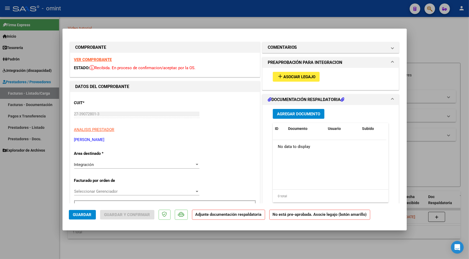
click at [289, 75] on span "Asociar Legajo" at bounding box center [299, 76] width 32 height 5
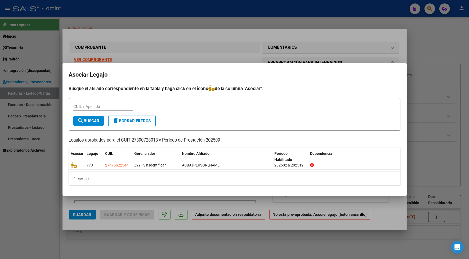
click at [210, 16] on div at bounding box center [234, 129] width 469 height 259
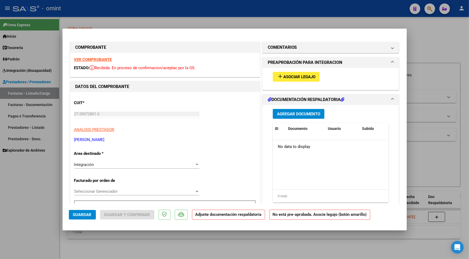
click at [88, 58] on strong "VER COMPROBANTE" at bounding box center [93, 59] width 38 height 5
click at [283, 75] on span "Asociar Legajo" at bounding box center [299, 76] width 32 height 5
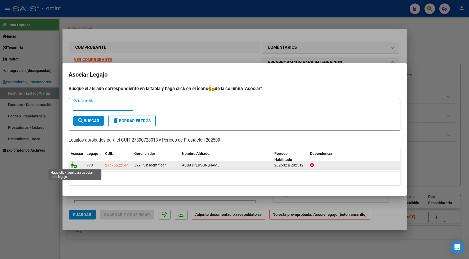
drag, startPoint x: 72, startPoint y: 164, endPoint x: 75, endPoint y: 164, distance: 3.2
click at [73, 165] on icon at bounding box center [74, 165] width 6 height 6
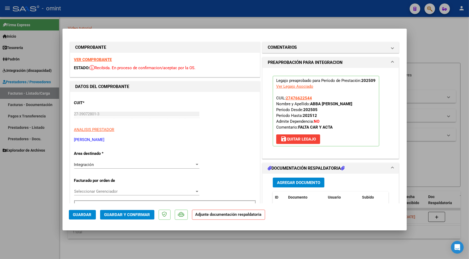
click at [90, 212] on span "Guardar" at bounding box center [82, 214] width 19 height 5
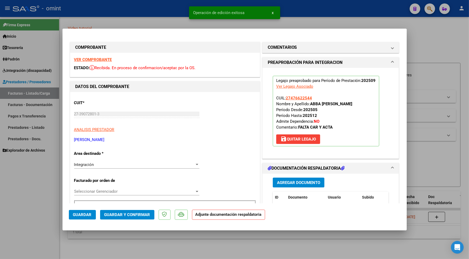
click at [120, 11] on div at bounding box center [234, 129] width 469 height 259
type input "$ 0,00"
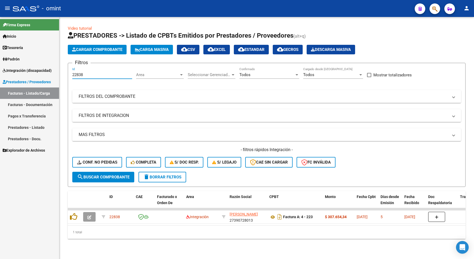
drag, startPoint x: 88, startPoint y: 74, endPoint x: 57, endPoint y: 71, distance: 30.4
click at [59, 71] on mat-sidenav-container "Firma Express Inicio Calendario SSS Instructivos Contacto OS Tesorería Extracto…" at bounding box center [237, 138] width 474 height 242
paste input "4349"
type input "24349"
click at [113, 178] on span "search Buscar Comprobante" at bounding box center [103, 177] width 52 height 5
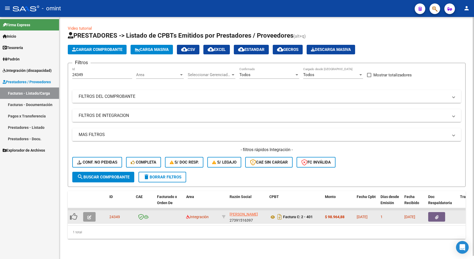
click at [87, 216] on icon "button" at bounding box center [89, 217] width 4 height 4
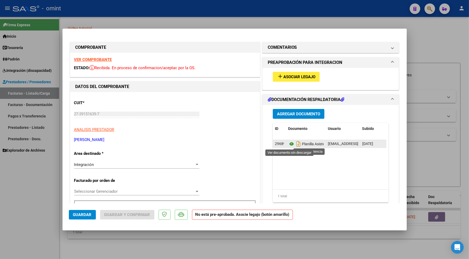
click at [288, 143] on icon at bounding box center [291, 144] width 7 height 6
click at [91, 59] on strong "VER COMPROBANTE" at bounding box center [93, 59] width 38 height 5
click at [288, 144] on icon at bounding box center [291, 144] width 7 height 6
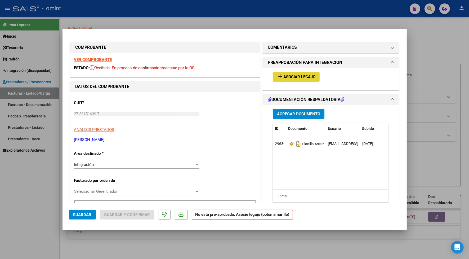
click at [285, 74] on button "add Asociar Legajo" at bounding box center [296, 77] width 47 height 10
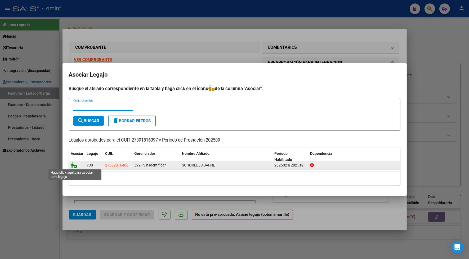
click at [73, 166] on icon at bounding box center [74, 165] width 6 height 6
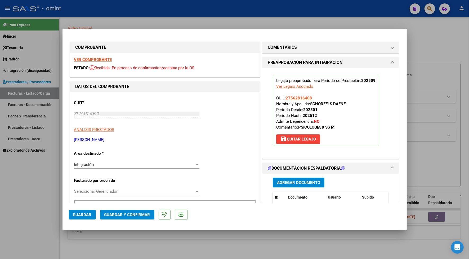
click at [86, 214] on span "Guardar" at bounding box center [82, 214] width 19 height 5
click at [152, 241] on div at bounding box center [234, 129] width 469 height 259
type input "$ 0,00"
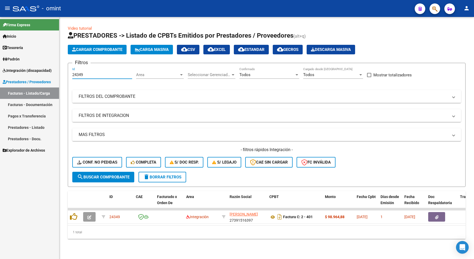
drag, startPoint x: 84, startPoint y: 73, endPoint x: 51, endPoint y: 72, distance: 33.2
click at [57, 73] on mat-sidenav-container "Firma Express Inicio Calendario SSS Instructivos Contacto OS Tesorería Extracto…" at bounding box center [237, 138] width 474 height 242
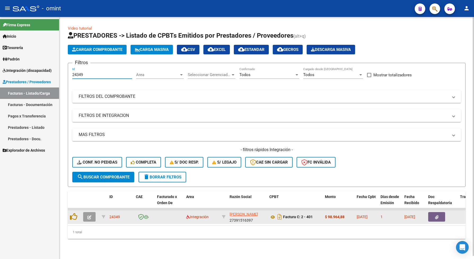
click at [90, 217] on icon "button" at bounding box center [89, 217] width 4 height 4
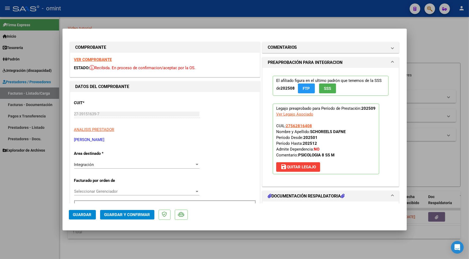
click at [105, 58] on strong "VER COMPROBANTE" at bounding box center [93, 59] width 38 height 5
click at [74, 214] on span "Guardar" at bounding box center [82, 214] width 19 height 5
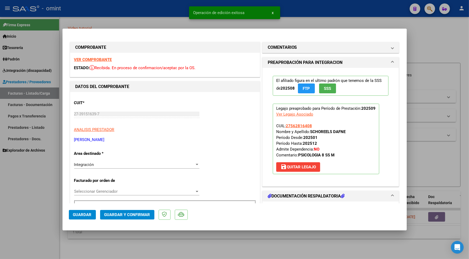
drag, startPoint x: 18, startPoint y: 214, endPoint x: 25, endPoint y: 211, distance: 8.3
click at [18, 213] on div at bounding box center [234, 129] width 469 height 259
type input "$ 0,00"
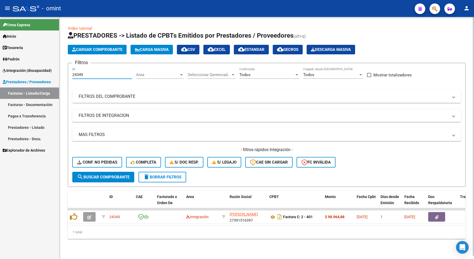
drag, startPoint x: 85, startPoint y: 74, endPoint x: 69, endPoint y: 76, distance: 16.3
click at [66, 77] on div "Video tutorial PRESTADORES -> Listado de CPBTs Emitidos por Prestadores / Prove…" at bounding box center [266, 136] width 415 height 239
paste input "3667"
type input "23667"
click at [111, 177] on span "search Buscar Comprobante" at bounding box center [103, 177] width 52 height 5
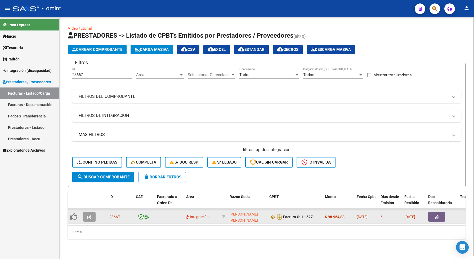
click at [88, 218] on button "button" at bounding box center [89, 217] width 12 height 10
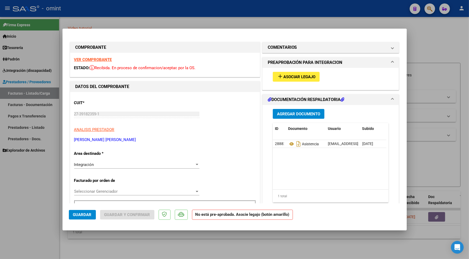
click at [83, 60] on strong "VER COMPROBANTE" at bounding box center [93, 59] width 38 height 5
click at [301, 73] on button "add Asociar Legajo" at bounding box center [296, 77] width 47 height 10
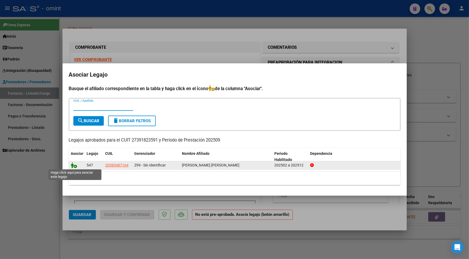
click at [72, 166] on icon at bounding box center [74, 165] width 6 height 6
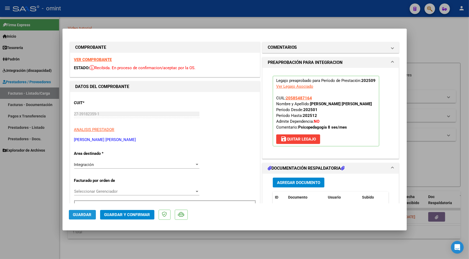
click at [86, 214] on span "Guardar" at bounding box center [82, 214] width 19 height 5
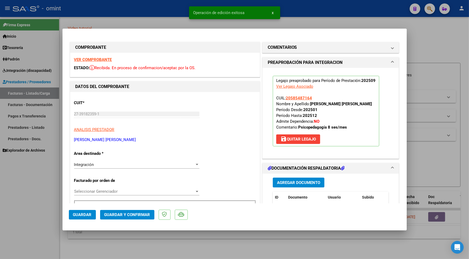
click at [157, 8] on div at bounding box center [234, 129] width 469 height 259
type input "$ 0,00"
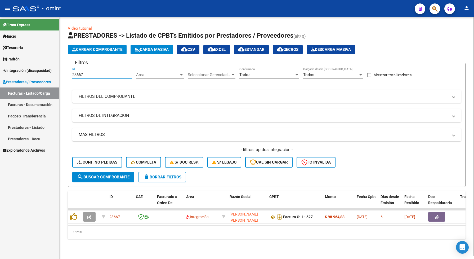
drag, startPoint x: 86, startPoint y: 76, endPoint x: 68, endPoint y: 76, distance: 17.8
click at [68, 76] on form "Filtros 23667 Id Area Area Seleccionar Gerenciador Seleccionar Gerenciador Todo…" at bounding box center [267, 125] width 398 height 124
paste input "911"
type input "23911"
click at [111, 175] on span "search Buscar Comprobante" at bounding box center [103, 177] width 52 height 5
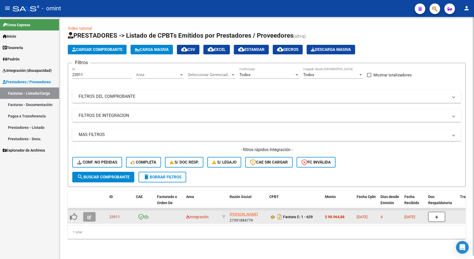
click at [85, 217] on button "button" at bounding box center [89, 217] width 12 height 10
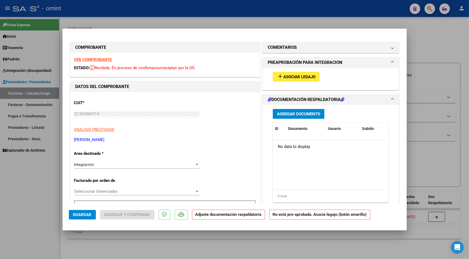
click at [109, 58] on strong "VER COMPROBANTE" at bounding box center [93, 59] width 38 height 5
click at [290, 76] on span "Asociar Legajo" at bounding box center [299, 76] width 32 height 5
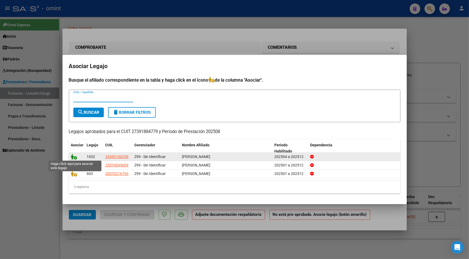
click at [72, 156] on icon at bounding box center [74, 157] width 6 height 6
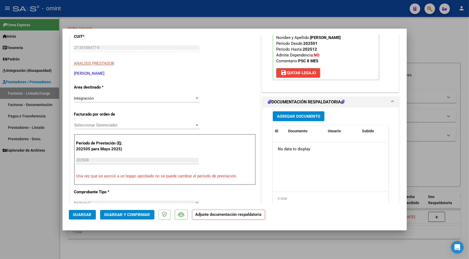
scroll to position [132, 0]
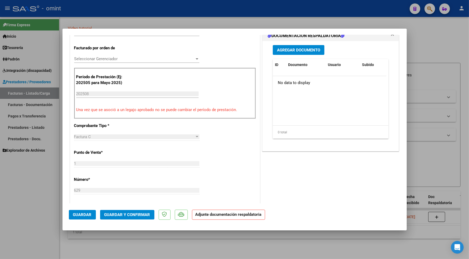
click at [76, 215] on span "Guardar" at bounding box center [82, 214] width 19 height 5
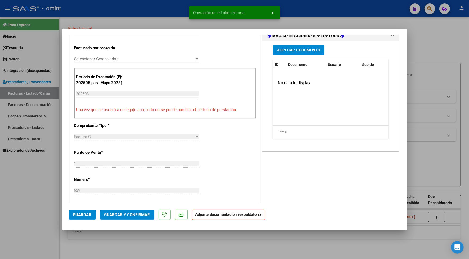
click at [169, 11] on div at bounding box center [234, 129] width 469 height 259
type input "$ 0,00"
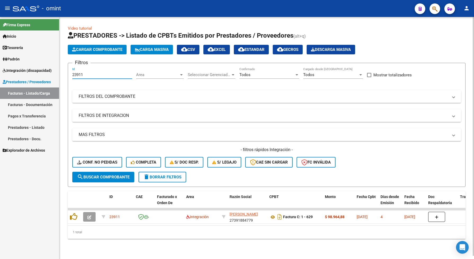
drag, startPoint x: 84, startPoint y: 75, endPoint x: 69, endPoint y: 72, distance: 15.2
click at [69, 73] on form "Filtros 23911 Id Area Area Seleccionar Gerenciador Seleccionar Gerenciador Todo…" at bounding box center [267, 125] width 398 height 124
paste input "7"
type input "23711"
click at [114, 175] on span "search Buscar Comprobante" at bounding box center [103, 177] width 52 height 5
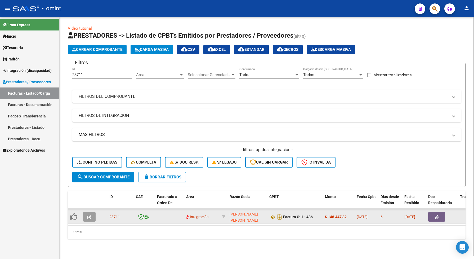
click at [89, 215] on icon "button" at bounding box center [89, 217] width 4 height 4
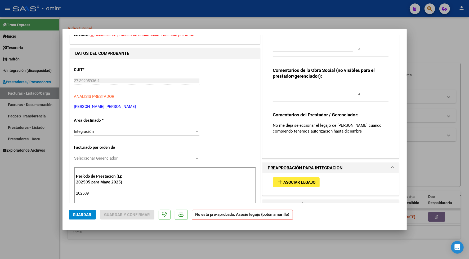
scroll to position [0, 0]
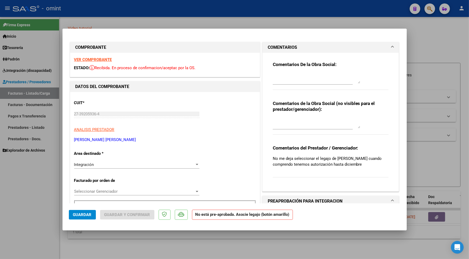
click at [104, 58] on strong "VER COMPROBANTE" at bounding box center [93, 59] width 38 height 5
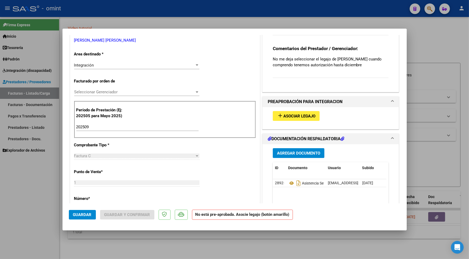
scroll to position [132, 0]
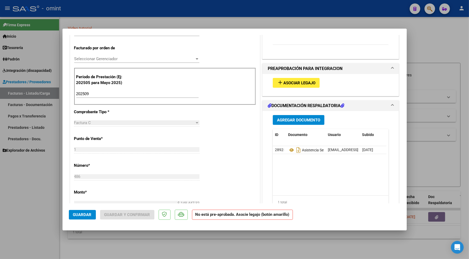
click at [297, 80] on button "add Asociar Legajo" at bounding box center [296, 83] width 47 height 10
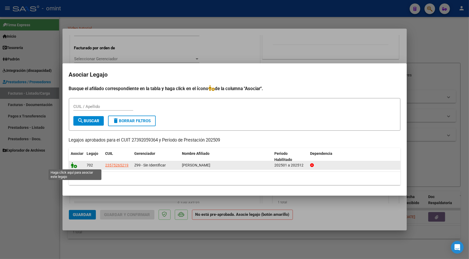
click at [73, 165] on icon at bounding box center [74, 165] width 6 height 6
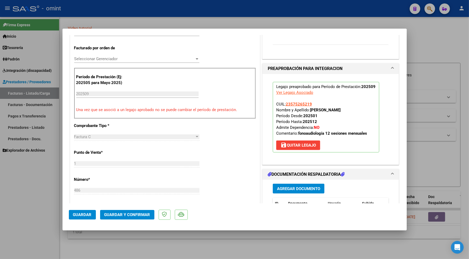
click at [86, 215] on span "Guardar" at bounding box center [82, 214] width 19 height 5
click at [21, 204] on div at bounding box center [234, 129] width 469 height 259
type input "$ 0,00"
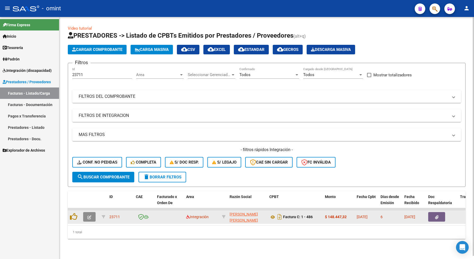
click at [84, 214] on button "button" at bounding box center [89, 217] width 12 height 10
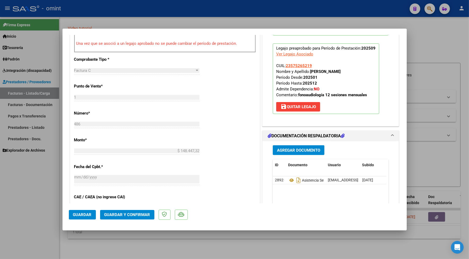
scroll to position [0, 0]
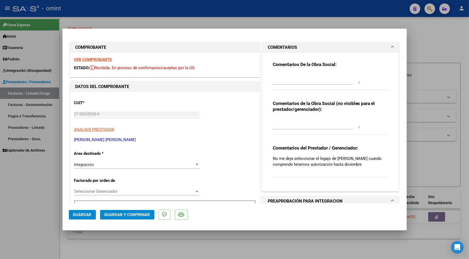
click at [103, 61] on strong "VER COMPROBANTE" at bounding box center [93, 59] width 38 height 5
click at [79, 216] on span "Guardar" at bounding box center [82, 214] width 19 height 5
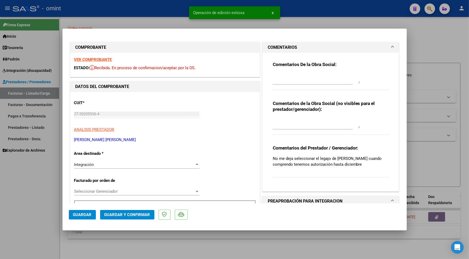
click at [175, 18] on div at bounding box center [234, 129] width 469 height 259
type input "$ 0,00"
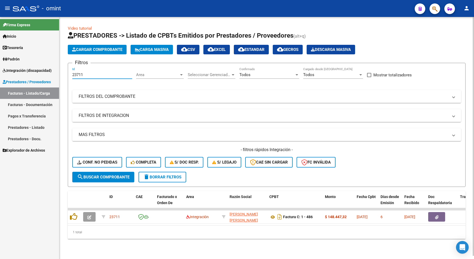
drag, startPoint x: 87, startPoint y: 74, endPoint x: 65, endPoint y: 77, distance: 22.2
click at [64, 77] on div "Video tutorial PRESTADORES -> Listado de CPBTs Emitidos por Prestadores / Prove…" at bounding box center [266, 136] width 415 height 239
paste input "4188"
click at [110, 177] on span "search Buscar Comprobante" at bounding box center [103, 177] width 52 height 5
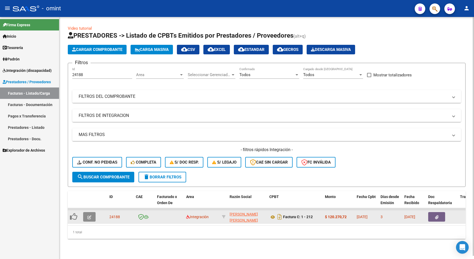
click at [85, 214] on button "button" at bounding box center [89, 217] width 12 height 10
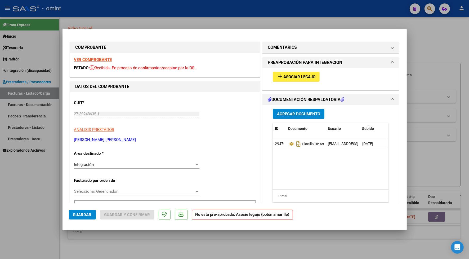
click at [104, 59] on strong "VER COMPROBANTE" at bounding box center [93, 59] width 38 height 5
click at [288, 144] on icon at bounding box center [291, 144] width 7 height 6
click at [289, 76] on span "Asociar Legajo" at bounding box center [299, 76] width 32 height 5
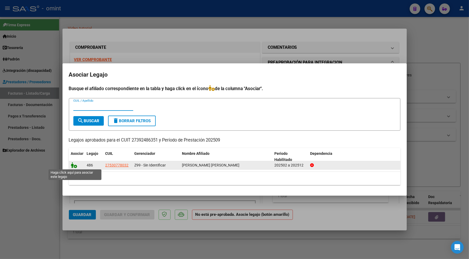
click at [73, 162] on icon at bounding box center [74, 165] width 6 height 6
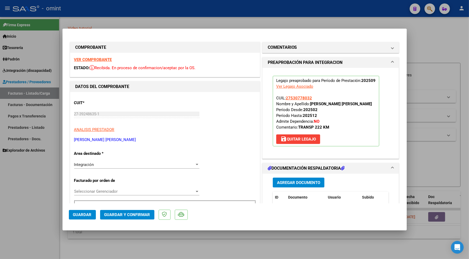
click at [88, 215] on span "Guardar" at bounding box center [82, 214] width 19 height 5
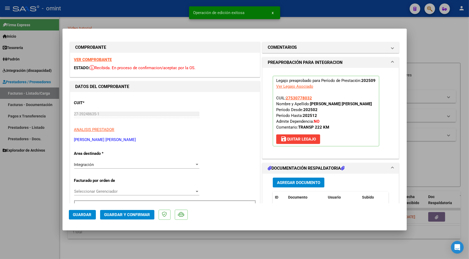
click at [178, 245] on div at bounding box center [234, 129] width 469 height 259
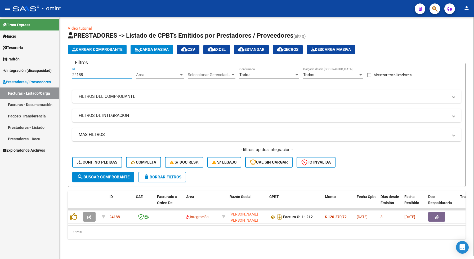
drag, startPoint x: 86, startPoint y: 77, endPoint x: 82, endPoint y: 70, distance: 8.2
click at [49, 73] on mat-sidenav-container "Firma Express Inicio Calendario SSS Instructivos Contacto OS Tesorería Extracto…" at bounding box center [237, 138] width 474 height 242
paste input "3806"
click at [122, 176] on span "search Buscar Comprobante" at bounding box center [103, 177] width 52 height 5
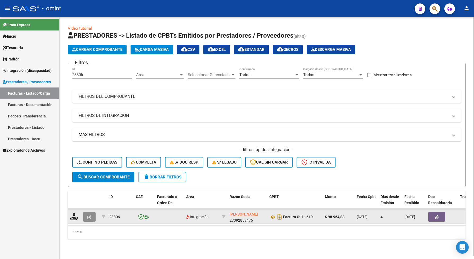
click at [91, 215] on icon "button" at bounding box center [89, 217] width 4 height 4
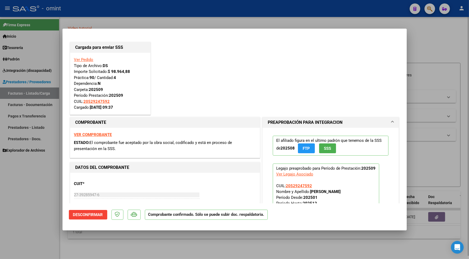
click at [136, 12] on div at bounding box center [234, 129] width 469 height 259
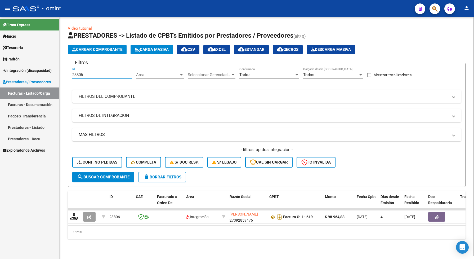
drag, startPoint x: 97, startPoint y: 75, endPoint x: 65, endPoint y: 71, distance: 31.5
click at [65, 72] on div "Video tutorial PRESTADORES -> Listado de CPBTs Emitidos por Prestadores / Prove…" at bounding box center [266, 136] width 415 height 239
paste input "23806"
click at [110, 175] on span "search Buscar Comprobante" at bounding box center [103, 177] width 52 height 5
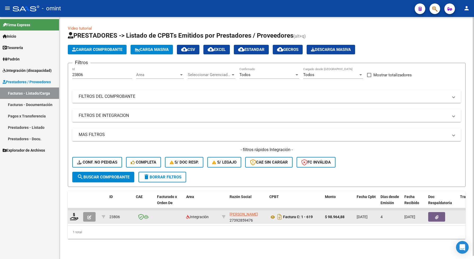
click at [90, 213] on button "button" at bounding box center [89, 217] width 12 height 10
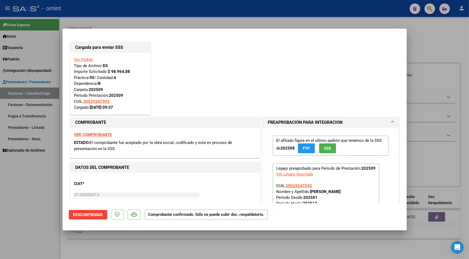
click at [114, 4] on div at bounding box center [234, 129] width 469 height 259
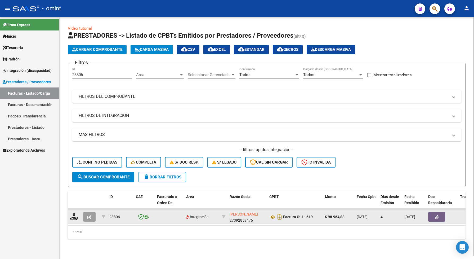
click at [89, 216] on icon "button" at bounding box center [89, 217] width 4 height 4
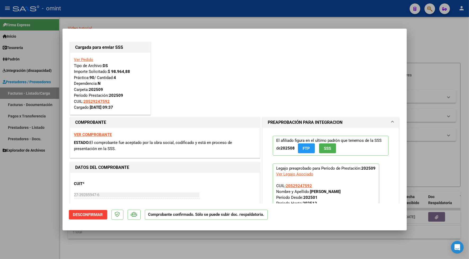
click at [234, 14] on div at bounding box center [234, 129] width 469 height 259
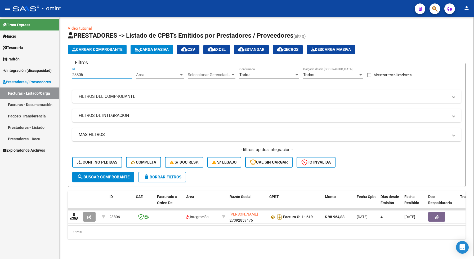
drag, startPoint x: 87, startPoint y: 76, endPoint x: 68, endPoint y: 70, distance: 19.8
click at [68, 70] on form "Filtros 23806 Id Area Area Seleccionar Gerenciador Seleccionar Gerenciador Todo…" at bounding box center [267, 125] width 398 height 124
paste input "4217"
drag, startPoint x: 115, startPoint y: 175, endPoint x: 134, endPoint y: 180, distance: 20.2
click at [115, 175] on span "search Buscar Comprobante" at bounding box center [103, 177] width 52 height 5
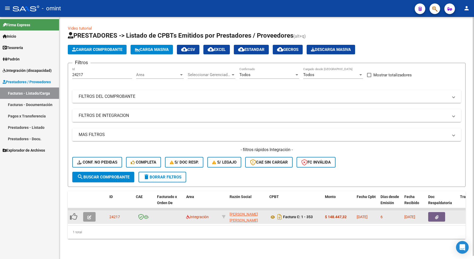
click at [87, 217] on icon "button" at bounding box center [89, 217] width 4 height 4
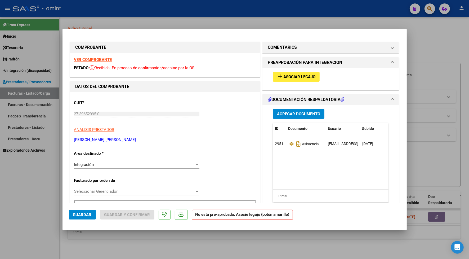
click at [98, 58] on strong "VER COMPROBANTE" at bounding box center [93, 59] width 38 height 5
click at [283, 78] on span "Asociar Legajo" at bounding box center [299, 76] width 32 height 5
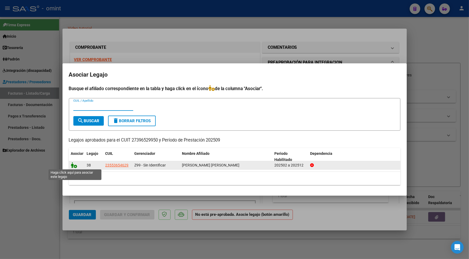
click at [73, 165] on icon at bounding box center [74, 165] width 6 height 6
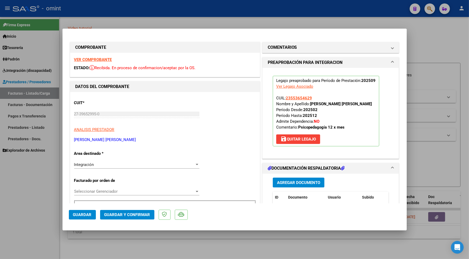
click at [89, 218] on button "Guardar" at bounding box center [82, 215] width 27 height 10
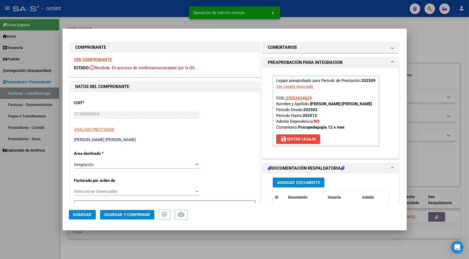
click at [143, 238] on div at bounding box center [234, 129] width 469 height 259
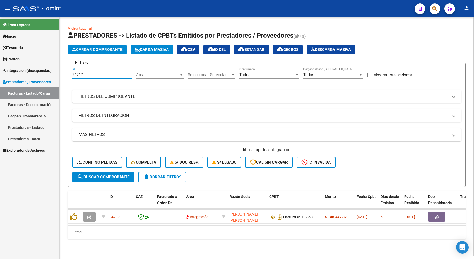
drag, startPoint x: 86, startPoint y: 74, endPoint x: 70, endPoint y: 69, distance: 17.4
click at [70, 69] on form "Filtros 24217 Id Area Area Seleccionar Gerenciador Seleccionar Gerenciador Todo…" at bounding box center [267, 125] width 398 height 124
paste input "140"
click at [117, 175] on span "search Buscar Comprobante" at bounding box center [103, 177] width 52 height 5
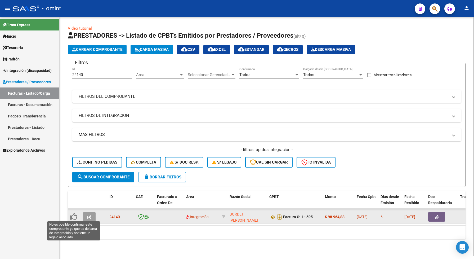
click at [75, 215] on icon at bounding box center [73, 216] width 7 height 7
click at [89, 215] on icon "button" at bounding box center [89, 217] width 4 height 4
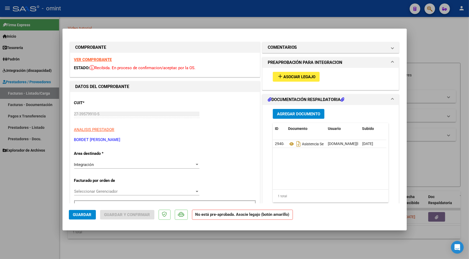
click at [104, 62] on div "VER COMPROBANTE ESTADO: Recibida. En proceso de confirmacion/aceptac por la OS." at bounding box center [165, 65] width 190 height 24
click at [107, 58] on strong "VER COMPROBANTE" at bounding box center [93, 59] width 38 height 5
click at [283, 76] on span "Asociar Legajo" at bounding box center [299, 76] width 32 height 5
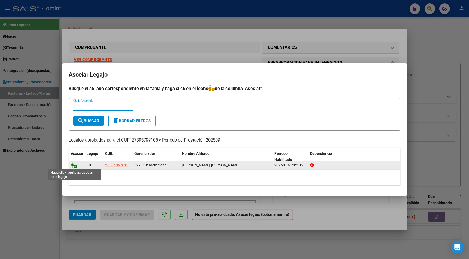
click at [72, 165] on icon at bounding box center [74, 165] width 6 height 6
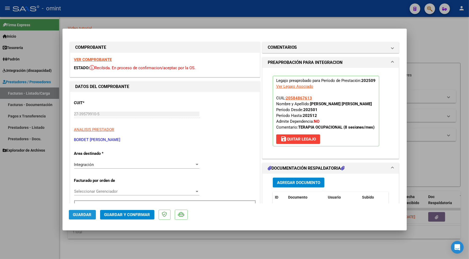
click at [70, 211] on button "Guardar" at bounding box center [82, 215] width 27 height 10
click at [143, 15] on div at bounding box center [234, 129] width 469 height 259
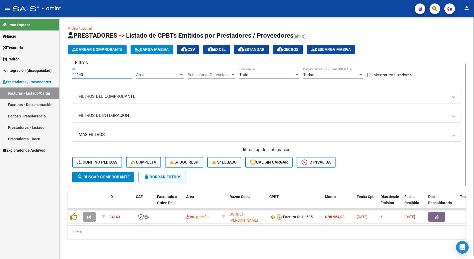
drag, startPoint x: 89, startPoint y: 76, endPoint x: 63, endPoint y: 68, distance: 27.8
click at [63, 68] on div "Video tutorial PRESTADORES -> Listado de CPBTs Emitidos por Prestadores / Prove…" at bounding box center [266, 136] width 415 height 239
paste input "3806"
click at [104, 175] on span "search Buscar Comprobante" at bounding box center [103, 177] width 52 height 5
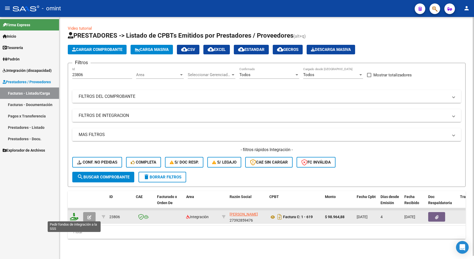
click at [74, 215] on icon at bounding box center [74, 216] width 8 height 7
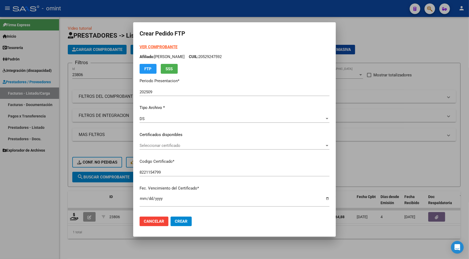
click at [104, 244] on div at bounding box center [234, 129] width 469 height 259
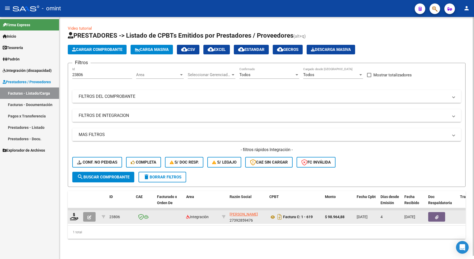
click at [89, 215] on icon "button" at bounding box center [89, 217] width 4 height 4
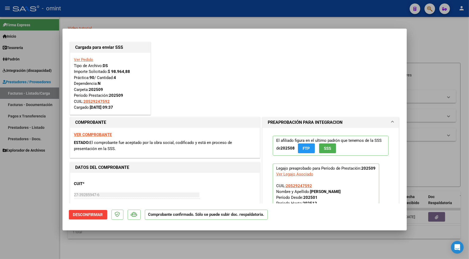
click at [124, 19] on div at bounding box center [234, 129] width 469 height 259
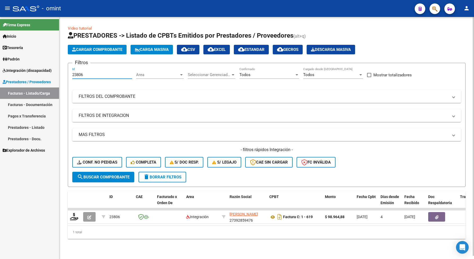
drag, startPoint x: 85, startPoint y: 75, endPoint x: 66, endPoint y: 75, distance: 18.5
click at [66, 75] on div "Video tutorial PRESTADORES -> Listado de CPBTs Emitidos por Prestadores / Prove…" at bounding box center [266, 136] width 415 height 239
paste input "362"
click at [123, 180] on button "search Buscar Comprobante" at bounding box center [103, 177] width 62 height 11
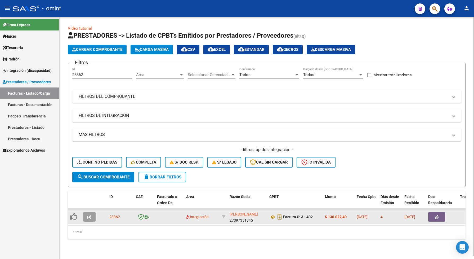
click at [91, 217] on icon "button" at bounding box center [89, 217] width 4 height 4
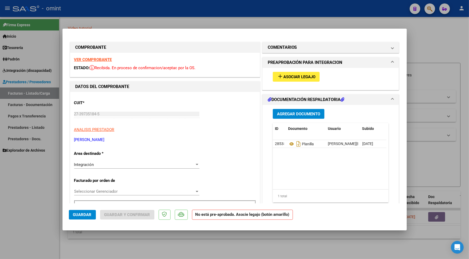
click at [93, 60] on strong "VER COMPROBANTE" at bounding box center [93, 59] width 38 height 5
click at [287, 78] on span "Asociar Legajo" at bounding box center [299, 76] width 32 height 5
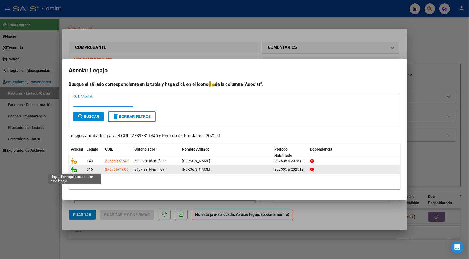
click at [73, 168] on icon at bounding box center [74, 169] width 6 height 6
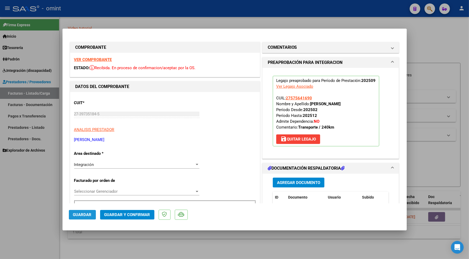
click at [89, 212] on span "Guardar" at bounding box center [82, 214] width 19 height 5
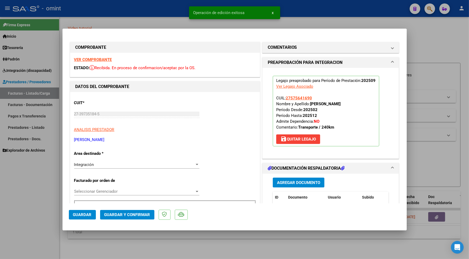
drag, startPoint x: 116, startPoint y: 17, endPoint x: 115, endPoint y: 13, distance: 3.5
click at [115, 16] on div at bounding box center [234, 129] width 469 height 259
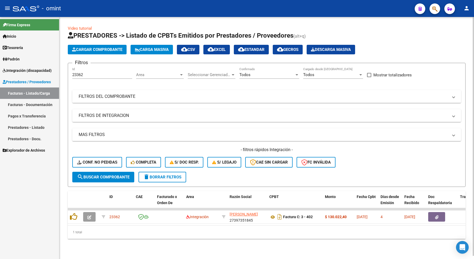
click at [84, 77] on div "23362 Id" at bounding box center [102, 72] width 60 height 11
drag, startPoint x: 81, startPoint y: 75, endPoint x: 65, endPoint y: 69, distance: 17.1
click at [65, 71] on div "Video tutorial PRESTADORES -> Listado de CPBTs Emitidos por Prestadores / Prove…" at bounding box center [266, 136] width 415 height 239
drag, startPoint x: 71, startPoint y: 73, endPoint x: 91, endPoint y: 68, distance: 20.9
click at [91, 68] on div "23362 Id" at bounding box center [102, 72] width 60 height 11
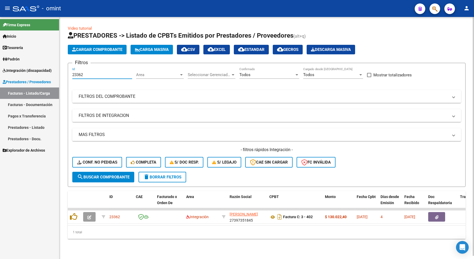
click at [93, 70] on div "23362 Id" at bounding box center [102, 72] width 60 height 11
paste input "2460"
click at [123, 176] on span "search Buscar Comprobante" at bounding box center [103, 177] width 52 height 5
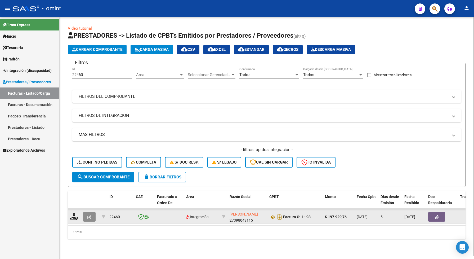
click at [91, 215] on button "button" at bounding box center [89, 217] width 12 height 10
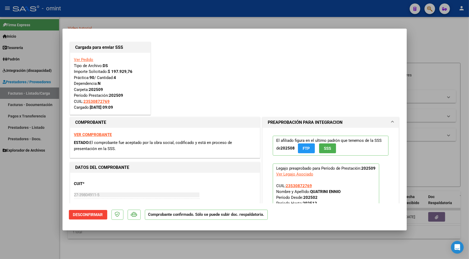
click at [122, 11] on div at bounding box center [234, 129] width 469 height 259
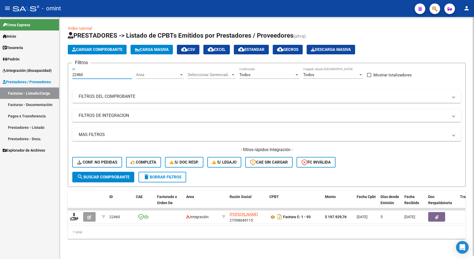
drag, startPoint x: 88, startPoint y: 73, endPoint x: 69, endPoint y: 76, distance: 19.0
click at [69, 76] on form "Filtros 22460 Id Area Area Seleccionar Gerenciador Seleccionar Gerenciador Todo…" at bounding box center [267, 125] width 398 height 124
paste input "4253"
click at [113, 175] on span "search Buscar Comprobante" at bounding box center [103, 177] width 52 height 5
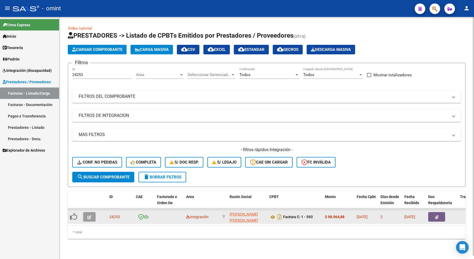
click at [92, 215] on button "button" at bounding box center [89, 217] width 12 height 10
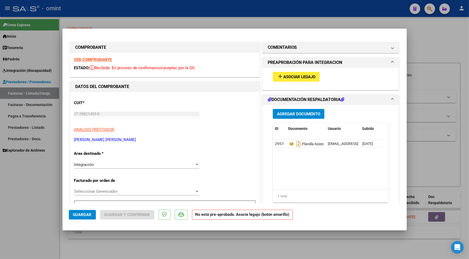
click at [92, 60] on strong "VER COMPROBANTE" at bounding box center [93, 59] width 38 height 5
click at [96, 59] on strong "VER COMPROBANTE" at bounding box center [93, 59] width 38 height 5
click at [310, 74] on span "Asociar Legajo" at bounding box center [299, 76] width 32 height 5
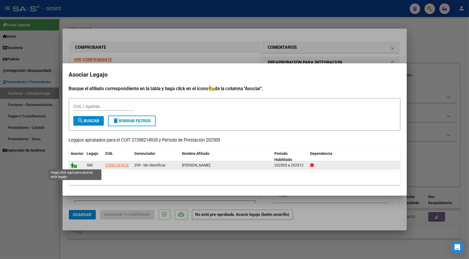
click at [71, 165] on icon at bounding box center [74, 165] width 6 height 6
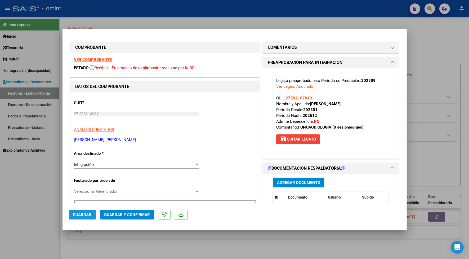
click at [87, 215] on span "Guardar" at bounding box center [82, 214] width 19 height 5
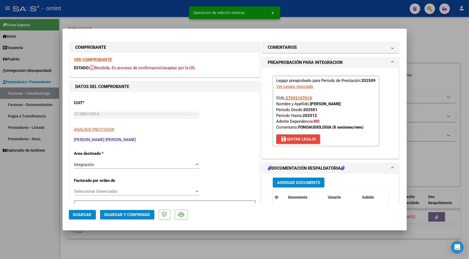
click at [145, 15] on div at bounding box center [234, 129] width 469 height 259
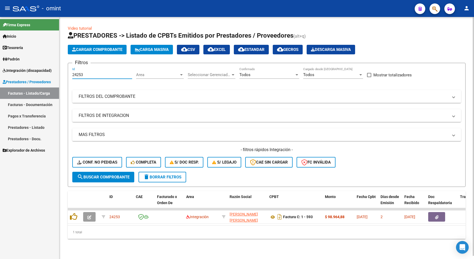
drag, startPoint x: 89, startPoint y: 73, endPoint x: 68, endPoint y: 72, distance: 21.5
click at [68, 72] on form "Filtros 24253 Id Area Area Seleccionar Gerenciador Seleccionar Gerenciador Todo…" at bounding box center [267, 125] width 398 height 124
drag, startPoint x: 74, startPoint y: 72, endPoint x: 88, endPoint y: 70, distance: 14.2
click at [84, 69] on div "Id" at bounding box center [102, 72] width 60 height 11
click at [82, 72] on input "Id" at bounding box center [102, 74] width 60 height 5
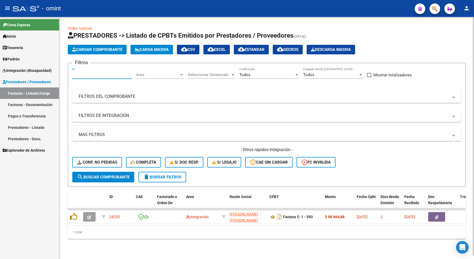
paste input "24253"
click at [116, 176] on span "search Buscar Comprobante" at bounding box center [103, 177] width 52 height 5
drag, startPoint x: 86, startPoint y: 74, endPoint x: 67, endPoint y: 74, distance: 19.3
click at [67, 74] on div "Video tutorial PRESTADORES -> Listado de CPBTs Emitidos por Prestadores / Prove…" at bounding box center [266, 136] width 415 height 239
paste input "3040"
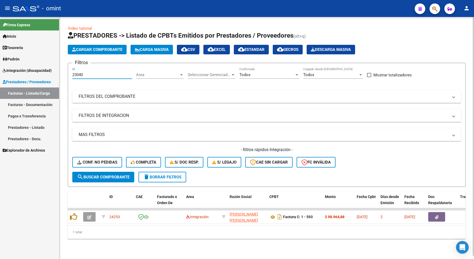
click at [111, 175] on span "search Buscar Comprobante" at bounding box center [103, 177] width 52 height 5
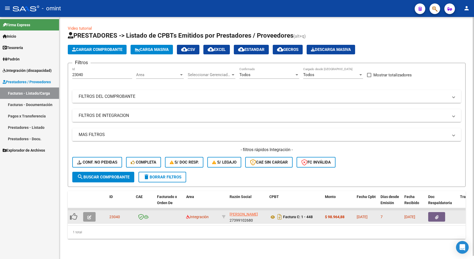
click at [91, 212] on button "button" at bounding box center [89, 217] width 12 height 10
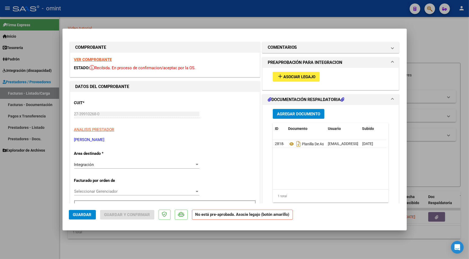
click at [109, 60] on strong "VER COMPROBANTE" at bounding box center [93, 59] width 38 height 5
click at [303, 78] on span "Asociar Legajo" at bounding box center [299, 76] width 32 height 5
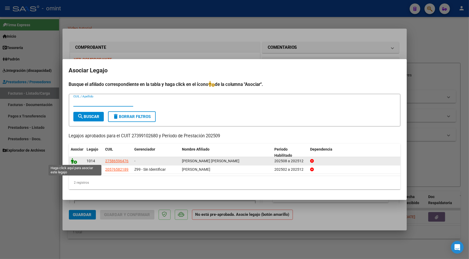
click at [72, 160] on icon at bounding box center [74, 161] width 6 height 6
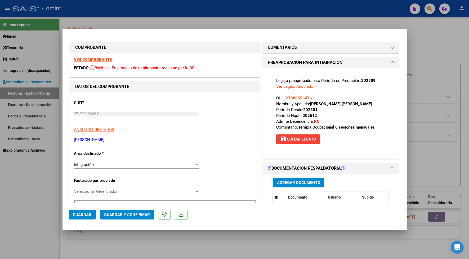
click at [92, 59] on strong "VER COMPROBANTE" at bounding box center [93, 59] width 38 height 5
click at [84, 216] on span "Guardar" at bounding box center [82, 214] width 19 height 5
click at [105, 15] on div at bounding box center [234, 129] width 469 height 259
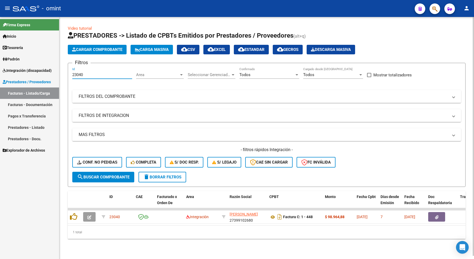
drag, startPoint x: 85, startPoint y: 75, endPoint x: 69, endPoint y: 74, distance: 15.6
click at [69, 74] on form "Filtros 23040 Id Area Area Seleccionar Gerenciador Seleccionar Gerenciador Todo…" at bounding box center [267, 125] width 398 height 124
drag, startPoint x: 75, startPoint y: 71, endPoint x: 87, endPoint y: 16, distance: 55.9
click at [87, 19] on div "Video tutorial PRESTADORES -> Listado de CPBTs Emitidos por Prestadores / Prove…" at bounding box center [266, 136] width 415 height 239
drag, startPoint x: 88, startPoint y: 75, endPoint x: 69, endPoint y: 76, distance: 18.6
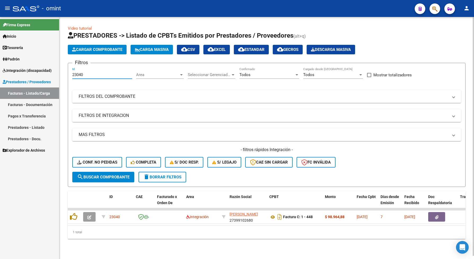
click at [69, 76] on form "Filtros 23040 Id Area Area Seleccionar Gerenciador Seleccionar Gerenciador Todo…" at bounding box center [267, 125] width 398 height 124
click at [125, 181] on form "Filtros 23040 Id Area Area Seleccionar Gerenciador Seleccionar Gerenciador Todo…" at bounding box center [267, 125] width 398 height 124
click at [123, 175] on span "search Buscar Comprobante" at bounding box center [103, 177] width 52 height 5
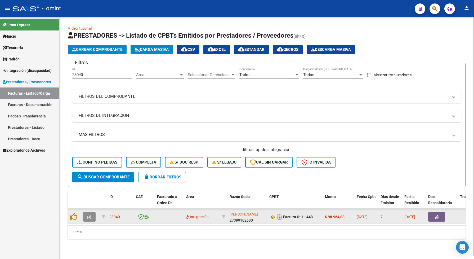
click at [91, 215] on icon "button" at bounding box center [89, 217] width 4 height 4
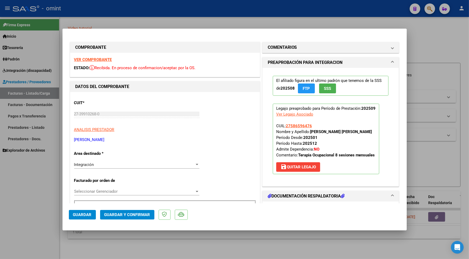
click at [89, 56] on div "VER COMPROBANTE ESTADO: Recibida. En proceso de confirmacion/aceptac por la OS." at bounding box center [165, 65] width 190 height 24
click at [90, 57] on strong "VER COMPROBANTE" at bounding box center [93, 59] width 38 height 5
click at [86, 214] on span "Guardar" at bounding box center [82, 214] width 19 height 5
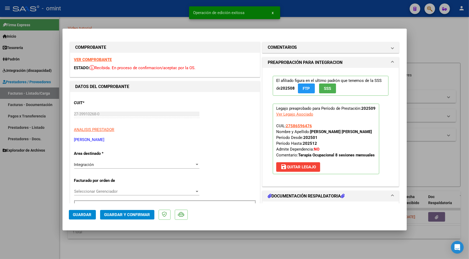
click at [109, 17] on div at bounding box center [234, 129] width 469 height 259
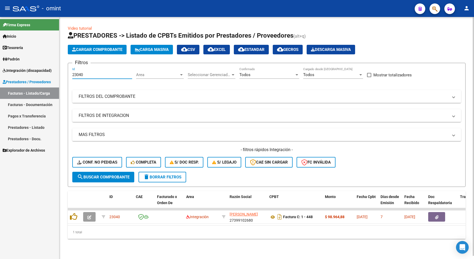
drag, startPoint x: 92, startPoint y: 73, endPoint x: 70, endPoint y: 77, distance: 22.0
click at [70, 77] on form "Filtros 23040 Id Area Area Seleccionar Gerenciador Seleccionar Gerenciador Todo…" at bounding box center [267, 125] width 398 height 124
paste input "27"
click at [118, 180] on button "search Buscar Comprobante" at bounding box center [103, 177] width 62 height 11
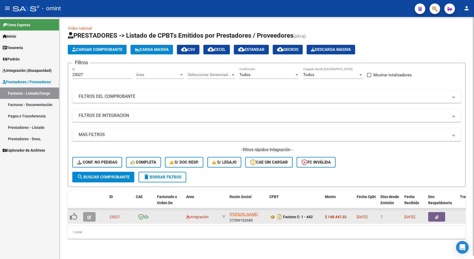
click at [91, 213] on button "button" at bounding box center [89, 217] width 12 height 10
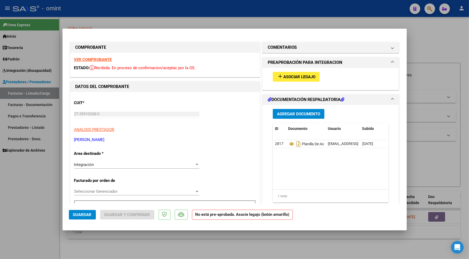
click at [105, 60] on strong "VER COMPROBANTE" at bounding box center [93, 59] width 38 height 5
click at [284, 75] on span "Asociar Legajo" at bounding box center [299, 76] width 32 height 5
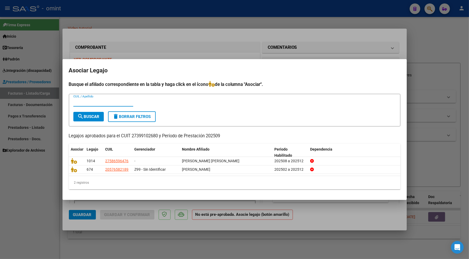
click at [197, 9] on div at bounding box center [234, 129] width 469 height 259
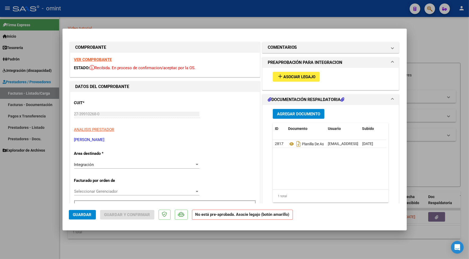
click at [92, 60] on strong "VER COMPROBANTE" at bounding box center [93, 59] width 38 height 5
click at [297, 77] on span "Asociar Legajo" at bounding box center [299, 76] width 32 height 5
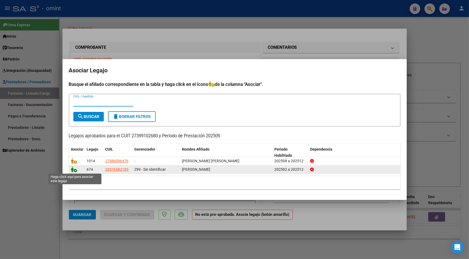
click at [73, 170] on icon at bounding box center [74, 169] width 6 height 6
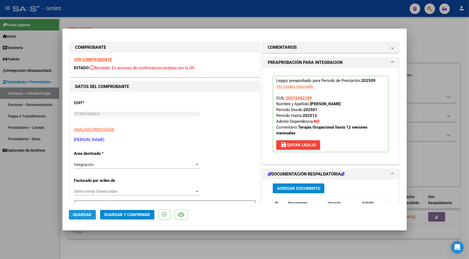
click at [83, 216] on span "Guardar" at bounding box center [82, 214] width 19 height 5
click at [127, 17] on div at bounding box center [234, 129] width 469 height 259
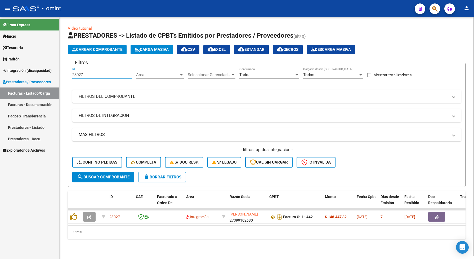
drag, startPoint x: 86, startPoint y: 76, endPoint x: 66, endPoint y: 74, distance: 19.2
click at [67, 74] on div "Video tutorial PRESTADORES -> Listado de CPBTs Emitidos por Prestadores / Prove…" at bounding box center [266, 136] width 415 height 239
paste input "3"
click at [118, 177] on span "search Buscar Comprobante" at bounding box center [103, 177] width 52 height 5
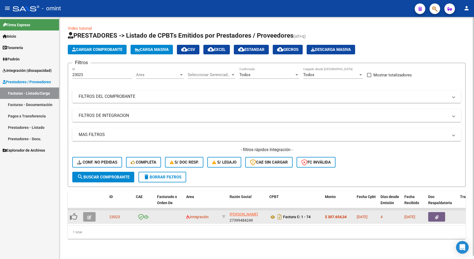
click at [87, 218] on button "button" at bounding box center [89, 217] width 12 height 10
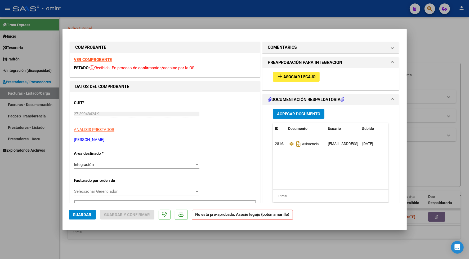
click at [85, 59] on strong "VER COMPROBANTE" at bounding box center [93, 59] width 38 height 5
click at [293, 72] on button "add Asociar Legajo" at bounding box center [296, 77] width 47 height 10
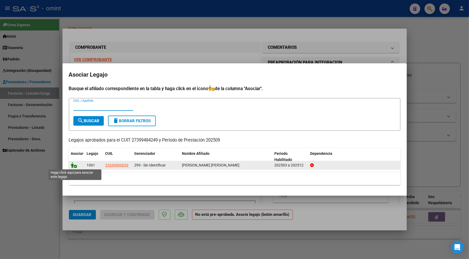
click at [72, 165] on icon at bounding box center [74, 165] width 6 height 6
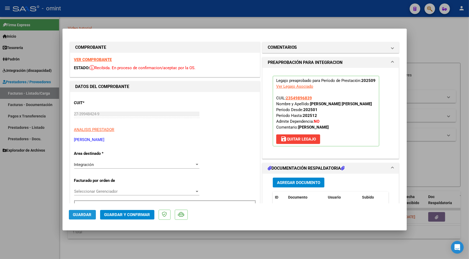
click at [85, 218] on button "Guardar" at bounding box center [82, 215] width 27 height 10
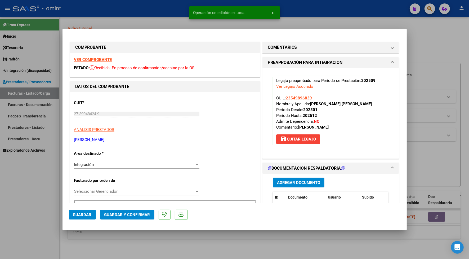
click at [127, 23] on div at bounding box center [234, 129] width 469 height 259
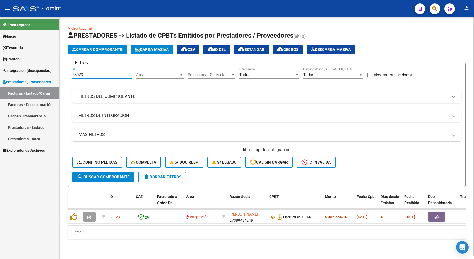
drag, startPoint x: 89, startPoint y: 75, endPoint x: 65, endPoint y: 71, distance: 24.5
click at [66, 73] on div "Video tutorial PRESTADORES -> Listado de CPBTs Emitidos por Prestadores / Prove…" at bounding box center [266, 136] width 415 height 239
paste input "2466"
click at [127, 175] on span "search Buscar Comprobante" at bounding box center [103, 177] width 52 height 5
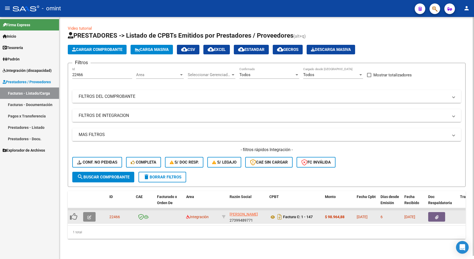
click at [92, 216] on button "button" at bounding box center [89, 217] width 12 height 10
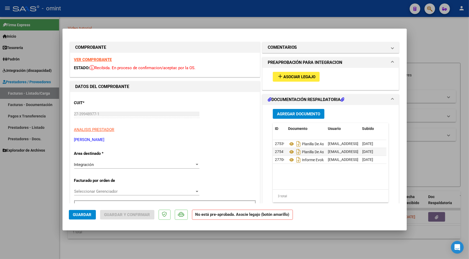
click at [99, 58] on strong "VER COMPROBANTE" at bounding box center [93, 59] width 38 height 5
click at [106, 60] on strong "VER COMPROBANTE" at bounding box center [93, 59] width 38 height 5
click at [290, 74] on span "Asociar Legajo" at bounding box center [299, 76] width 32 height 5
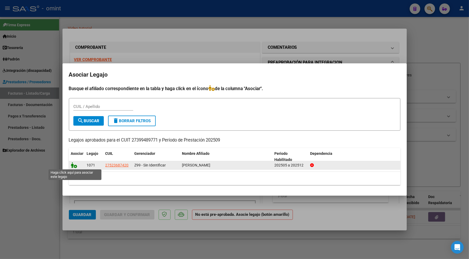
click at [72, 165] on icon at bounding box center [74, 165] width 6 height 6
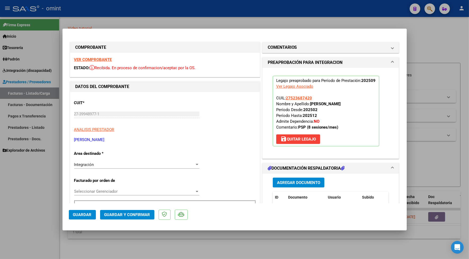
click at [82, 215] on span "Guardar" at bounding box center [82, 214] width 19 height 5
click at [172, 8] on div at bounding box center [234, 129] width 469 height 259
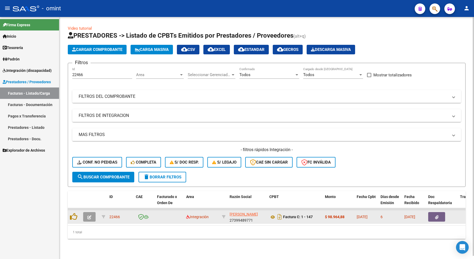
click at [89, 216] on icon "button" at bounding box center [89, 217] width 4 height 4
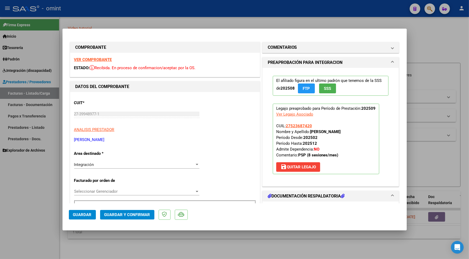
click at [89, 216] on span "Guardar" at bounding box center [82, 214] width 19 height 5
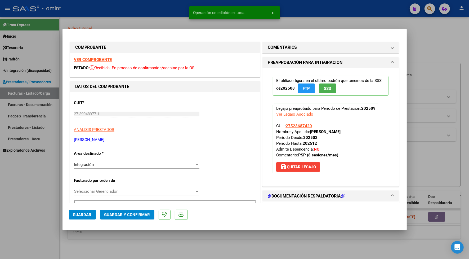
click at [130, 16] on div at bounding box center [234, 129] width 469 height 259
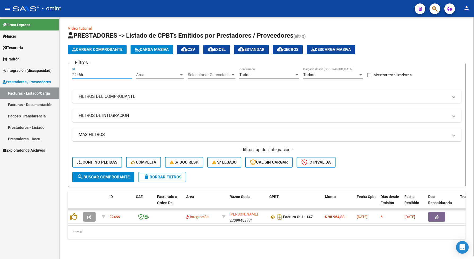
drag, startPoint x: 85, startPoint y: 75, endPoint x: 67, endPoint y: 76, distance: 18.6
click at [67, 75] on div "Video tutorial PRESTADORES -> Listado de CPBTs Emitidos por Prestadores / Prove…" at bounding box center [266, 136] width 415 height 239
paste input "4233"
click at [102, 172] on button "search Buscar Comprobante" at bounding box center [103, 177] width 62 height 11
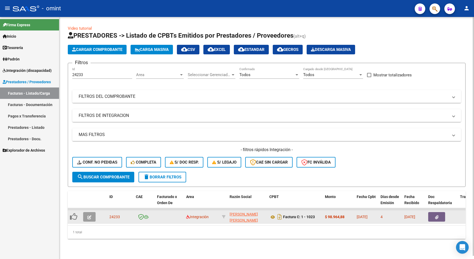
click at [89, 215] on icon "button" at bounding box center [89, 217] width 4 height 4
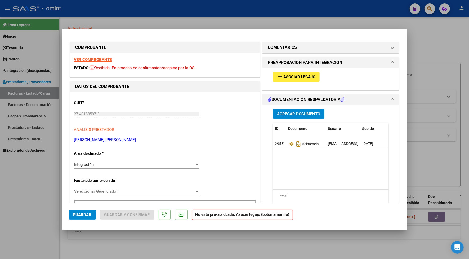
click at [105, 58] on strong "VER COMPROBANTE" at bounding box center [93, 59] width 38 height 5
click at [290, 77] on span "Asociar Legajo" at bounding box center [299, 76] width 32 height 5
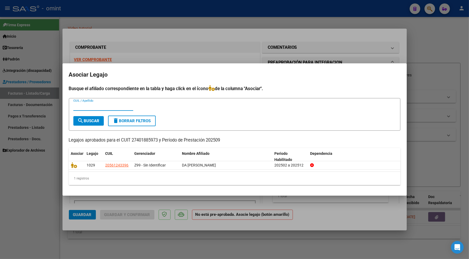
click at [175, 29] on div at bounding box center [234, 129] width 469 height 259
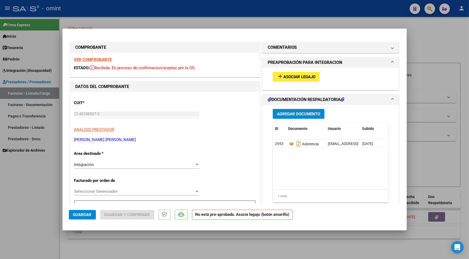
click at [91, 61] on strong "VER COMPROBANTE" at bounding box center [93, 59] width 38 height 5
click at [288, 77] on span "Asociar Legajo" at bounding box center [299, 76] width 32 height 5
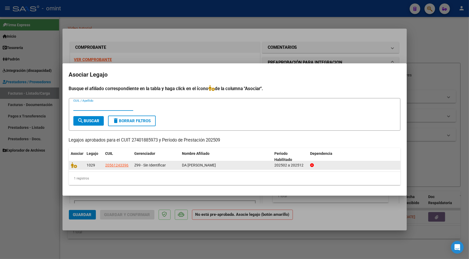
click at [70, 165] on datatable-body-cell at bounding box center [77, 165] width 16 height 8
click at [71, 163] on icon at bounding box center [74, 165] width 6 height 6
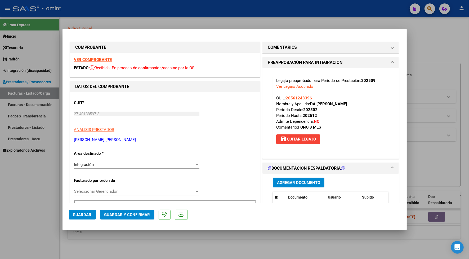
click at [84, 212] on span "Guardar" at bounding box center [82, 214] width 19 height 5
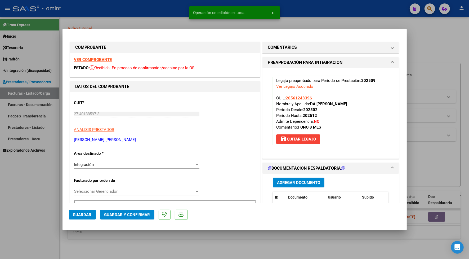
drag, startPoint x: 159, startPoint y: 10, endPoint x: 186, endPoint y: 17, distance: 27.8
click at [159, 7] on div at bounding box center [234, 129] width 469 height 259
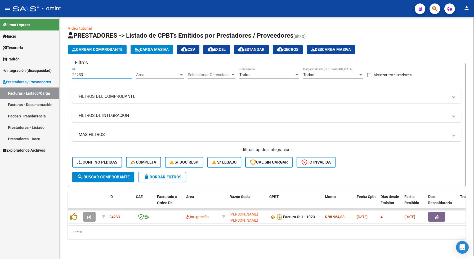
drag, startPoint x: 86, startPoint y: 73, endPoint x: 65, endPoint y: 72, distance: 20.2
click at [66, 72] on div "Video tutorial PRESTADORES -> Listado de CPBTs Emitidos por Prestadores / Prove…" at bounding box center [266, 136] width 415 height 239
paste input "3725"
click at [107, 175] on span "search Buscar Comprobante" at bounding box center [103, 177] width 52 height 5
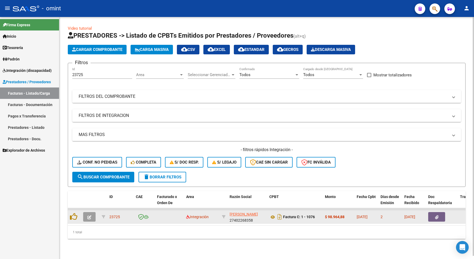
click at [87, 219] on button "button" at bounding box center [89, 217] width 12 height 10
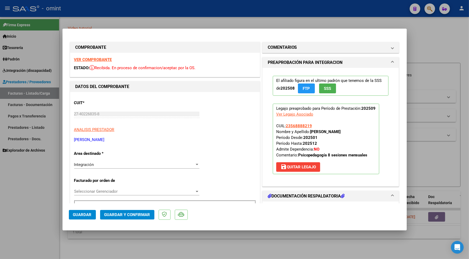
click at [106, 249] on div at bounding box center [234, 129] width 469 height 259
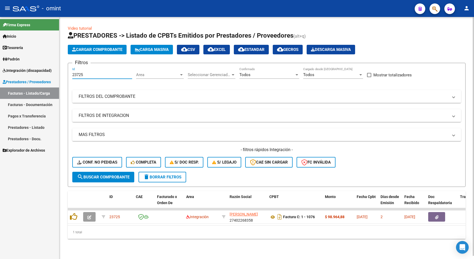
drag, startPoint x: 85, startPoint y: 76, endPoint x: 64, endPoint y: 75, distance: 21.5
click at [64, 75] on div "Video tutorial PRESTADORES -> Listado de CPBTs Emitidos por Prestadores / Prove…" at bounding box center [266, 136] width 415 height 239
paste input "2746"
click at [113, 180] on button "search Buscar Comprobante" at bounding box center [103, 177] width 62 height 11
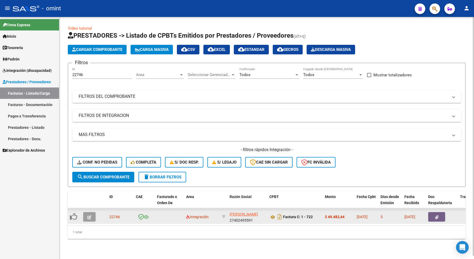
click at [88, 216] on icon "button" at bounding box center [89, 217] width 4 height 4
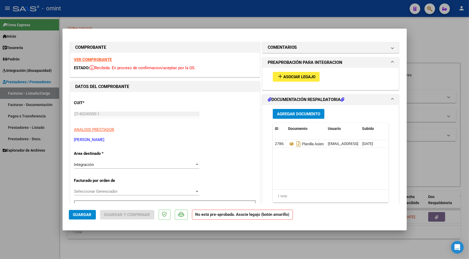
click at [105, 59] on strong "VER COMPROBANTE" at bounding box center [93, 59] width 38 height 5
click at [283, 76] on span "Asociar Legajo" at bounding box center [299, 76] width 32 height 5
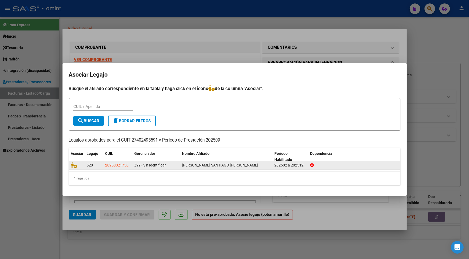
click at [72, 167] on div at bounding box center [77, 165] width 12 height 6
click at [73, 162] on icon at bounding box center [74, 165] width 6 height 6
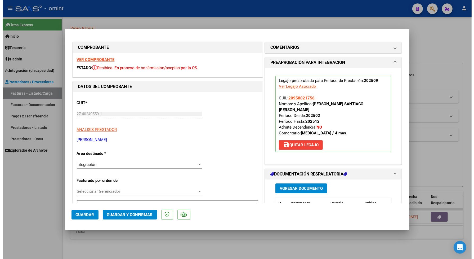
scroll to position [99, 0]
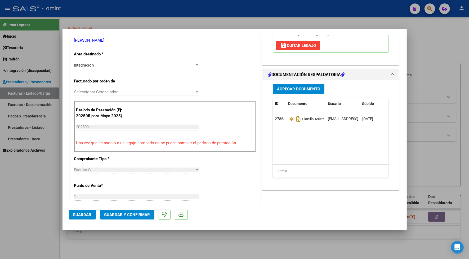
click at [85, 215] on span "Guardar" at bounding box center [82, 214] width 19 height 5
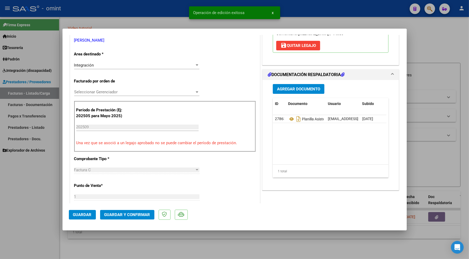
drag, startPoint x: 122, startPoint y: 11, endPoint x: 137, endPoint y: 9, distance: 14.7
click at [122, 10] on div at bounding box center [234, 129] width 469 height 259
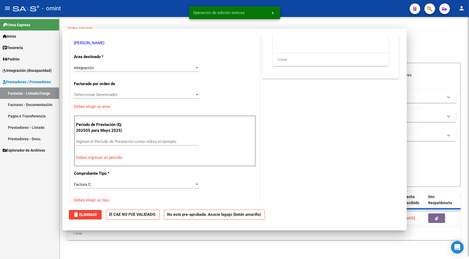
scroll to position [0, 0]
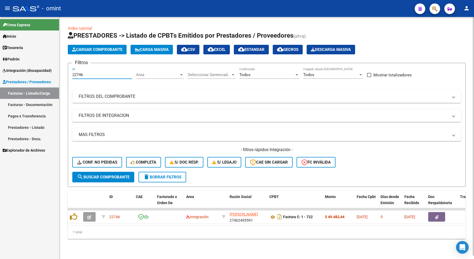
drag, startPoint x: 86, startPoint y: 74, endPoint x: 64, endPoint y: 69, distance: 23.0
click at [66, 72] on div "Video tutorial PRESTADORES -> Listado de CPBTs Emitidos por Prestadores / Prove…" at bounding box center [266, 136] width 415 height 239
paste input "3959"
click at [92, 172] on button "search Buscar Comprobante" at bounding box center [103, 177] width 62 height 11
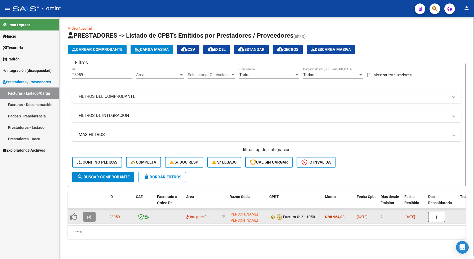
click at [92, 217] on button "button" at bounding box center [89, 217] width 12 height 10
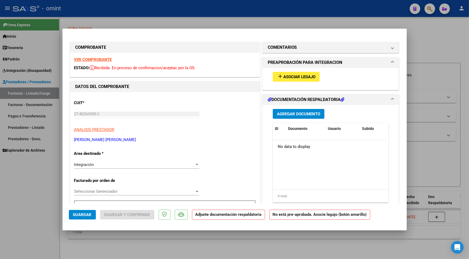
click at [106, 60] on strong "VER COMPROBANTE" at bounding box center [93, 59] width 38 height 5
click at [305, 76] on span "Asociar Legajo" at bounding box center [299, 76] width 32 height 5
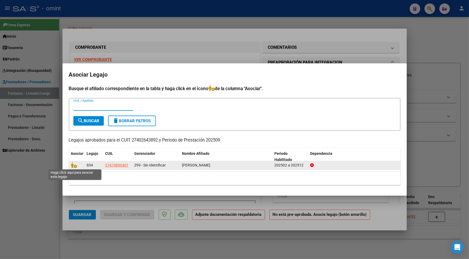
click at [74, 165] on icon at bounding box center [74, 165] width 6 height 6
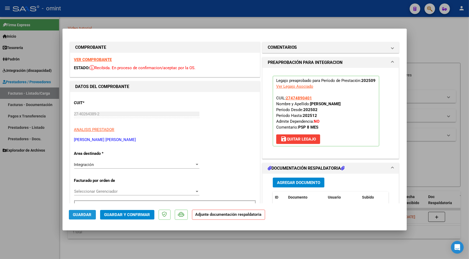
click at [78, 214] on span "Guardar" at bounding box center [82, 214] width 19 height 5
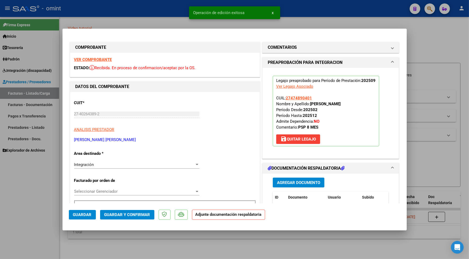
click at [159, 7] on div at bounding box center [234, 129] width 469 height 259
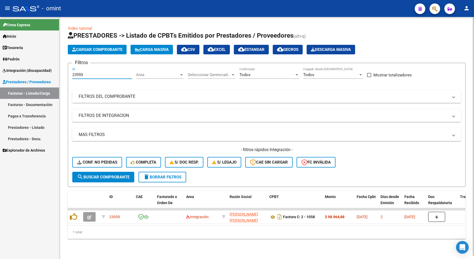
drag, startPoint x: 88, startPoint y: 73, endPoint x: 64, endPoint y: 66, distance: 25.1
click at [64, 67] on div "Video tutorial PRESTADORES -> Listado de CPBTs Emitidos por Prestadores / Prove…" at bounding box center [266, 136] width 415 height 239
paste input "6"
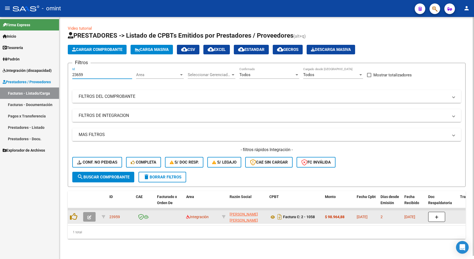
click at [92, 217] on button "button" at bounding box center [89, 217] width 12 height 10
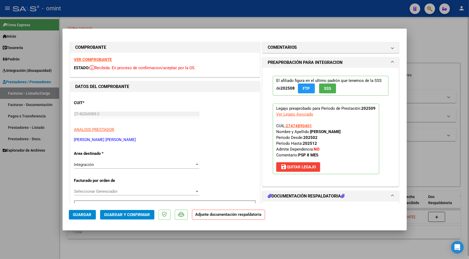
click at [106, 248] on div at bounding box center [234, 129] width 469 height 259
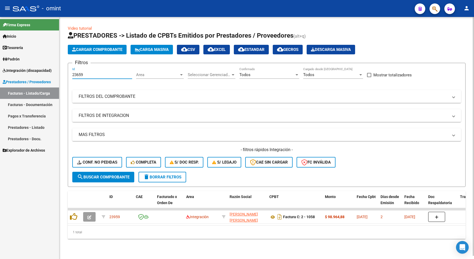
drag, startPoint x: 89, startPoint y: 75, endPoint x: 68, endPoint y: 77, distance: 21.4
click at [68, 77] on form "Filtros 23659 Id Area Area Seleccionar Gerenciador Seleccionar Gerenciador Todo…" at bounding box center [267, 125] width 398 height 124
click at [117, 176] on span "search Buscar Comprobante" at bounding box center [103, 177] width 52 height 5
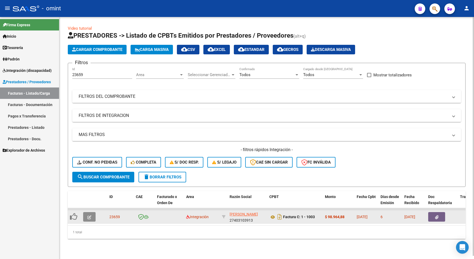
click at [93, 212] on button "button" at bounding box center [89, 217] width 12 height 10
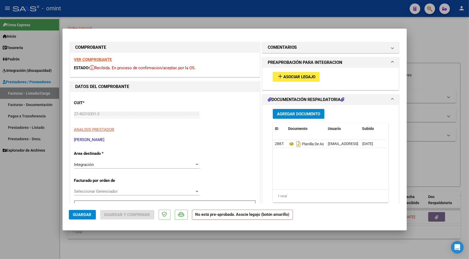
click at [105, 59] on strong "VER COMPROBANTE" at bounding box center [93, 59] width 38 height 5
click at [297, 77] on span "Asociar Legajo" at bounding box center [299, 76] width 32 height 5
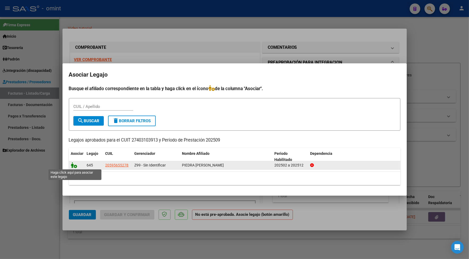
click at [72, 164] on icon at bounding box center [74, 165] width 6 height 6
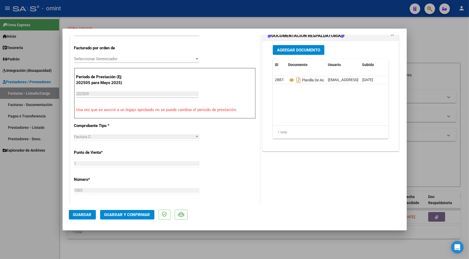
scroll to position [166, 0]
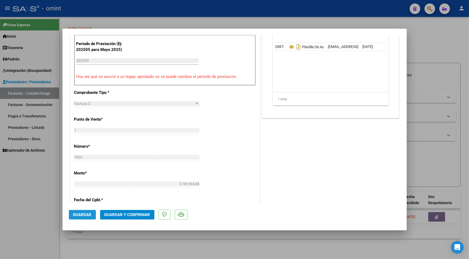
click at [89, 215] on span "Guardar" at bounding box center [82, 214] width 19 height 5
click at [115, 14] on div at bounding box center [234, 129] width 469 height 259
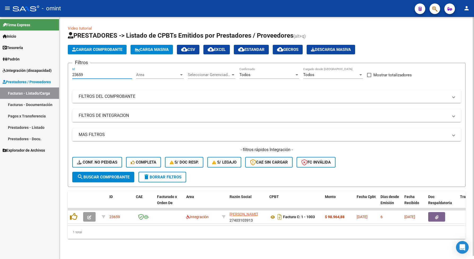
drag, startPoint x: 89, startPoint y: 73, endPoint x: 72, endPoint y: 77, distance: 17.4
click at [64, 74] on div "Video tutorial PRESTADORES -> Listado de CPBTs Emitidos por Prestadores / Prove…" at bounding box center [266, 136] width 415 height 239
paste input "211"
click at [125, 175] on span "search Buscar Comprobante" at bounding box center [103, 177] width 52 height 5
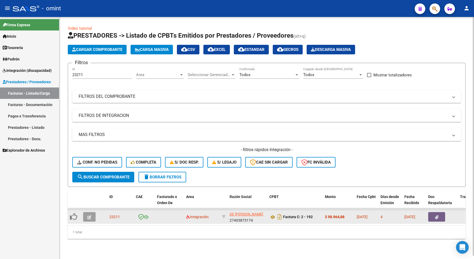
click at [91, 217] on icon "button" at bounding box center [89, 217] width 4 height 4
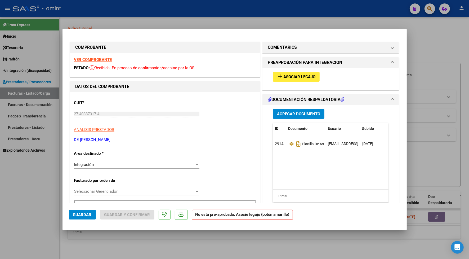
click at [105, 60] on strong "VER COMPROBANTE" at bounding box center [93, 59] width 38 height 5
click at [291, 76] on span "Asociar Legajo" at bounding box center [299, 76] width 32 height 5
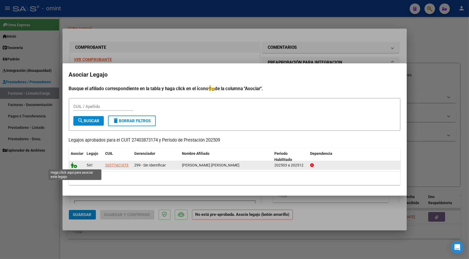
click at [72, 163] on icon at bounding box center [74, 165] width 6 height 6
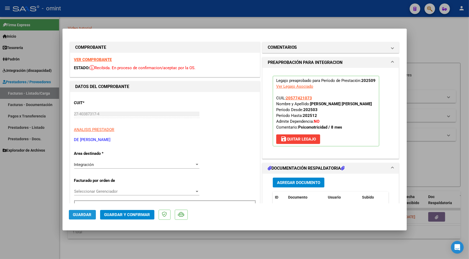
click at [80, 215] on span "Guardar" at bounding box center [82, 214] width 19 height 5
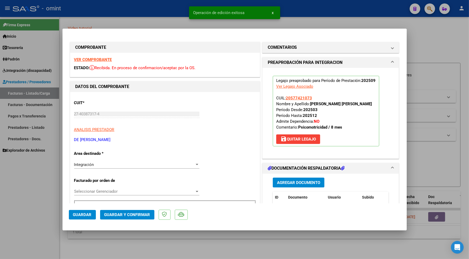
click at [117, 14] on div at bounding box center [234, 129] width 469 height 259
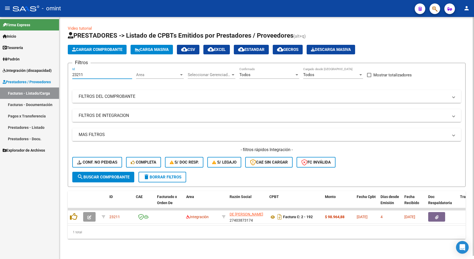
drag, startPoint x: 85, startPoint y: 72, endPoint x: 65, endPoint y: 74, distance: 20.5
click at [65, 74] on div "Video tutorial PRESTADORES -> Listado de CPBTs Emitidos por Prestadores / Prove…" at bounding box center [266, 136] width 415 height 239
paste input "269"
click at [107, 173] on button "search Buscar Comprobante" at bounding box center [103, 177] width 62 height 11
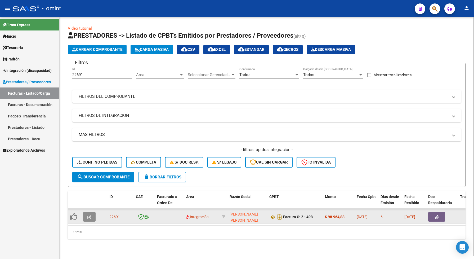
click at [93, 214] on button "button" at bounding box center [89, 217] width 12 height 10
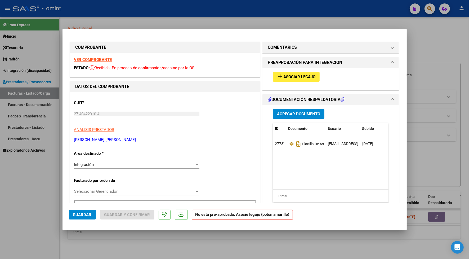
click at [104, 59] on strong "VER COMPROBANTE" at bounding box center [93, 59] width 38 height 5
click at [292, 76] on span "Asociar Legajo" at bounding box center [299, 76] width 32 height 5
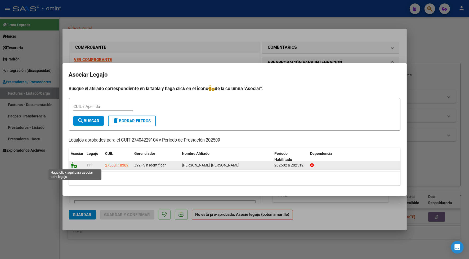
click at [73, 164] on icon at bounding box center [74, 165] width 6 height 6
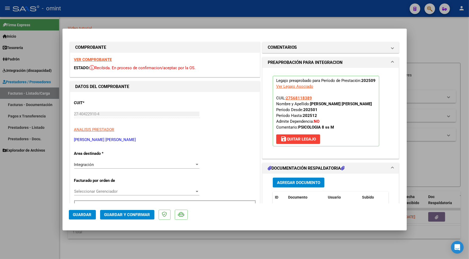
click at [81, 214] on span "Guardar" at bounding box center [82, 214] width 19 height 5
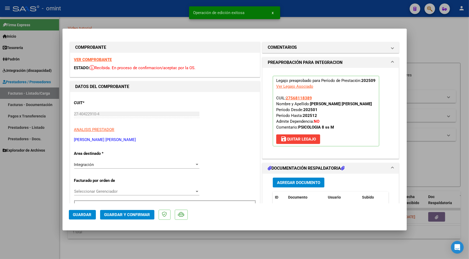
click at [144, 17] on div at bounding box center [234, 129] width 469 height 259
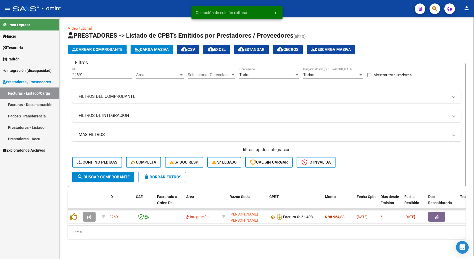
click at [135, 239] on div "1 total" at bounding box center [267, 231] width 398 height 13
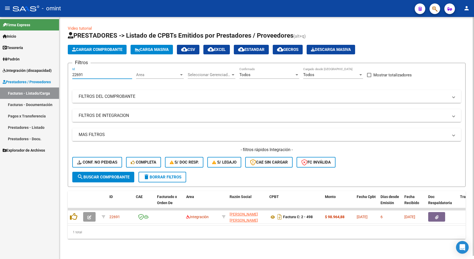
drag, startPoint x: 88, startPoint y: 74, endPoint x: 66, endPoint y: 73, distance: 21.7
click at [66, 73] on div "Video tutorial PRESTADORES -> Listado de CPBTs Emitidos por Prestadores / Prove…" at bounding box center [266, 136] width 415 height 239
paste input "986"
click at [119, 179] on button "search Buscar Comprobante" at bounding box center [103, 177] width 62 height 11
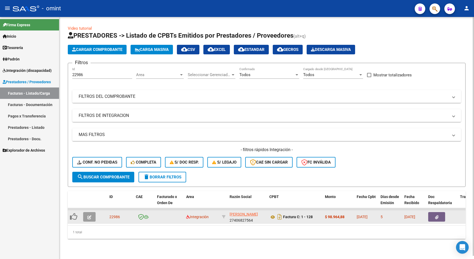
click at [89, 215] on icon "button" at bounding box center [89, 217] width 4 height 4
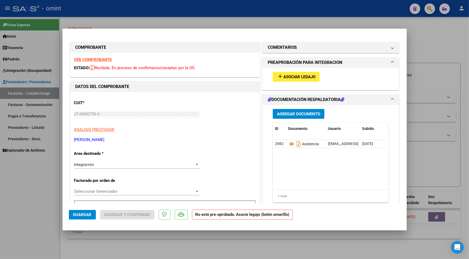
click at [88, 58] on strong "VER COMPROBANTE" at bounding box center [93, 59] width 38 height 5
click at [293, 77] on span "Asociar Legajo" at bounding box center [299, 76] width 32 height 5
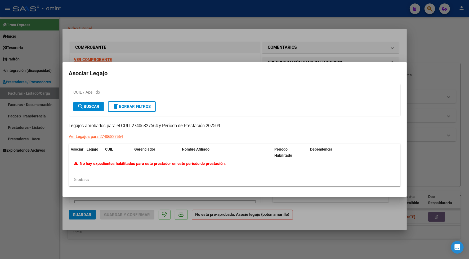
click at [213, 9] on div at bounding box center [234, 129] width 469 height 259
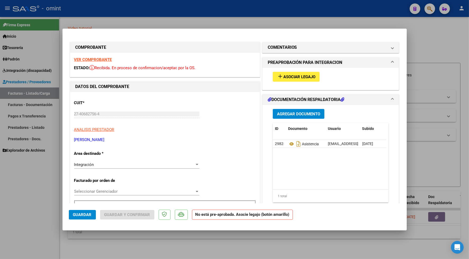
click at [99, 57] on strong "VER COMPROBANTE" at bounding box center [93, 59] width 38 height 5
click at [95, 60] on strong "VER COMPROBANTE" at bounding box center [93, 59] width 38 height 5
click at [40, 185] on div at bounding box center [234, 129] width 469 height 259
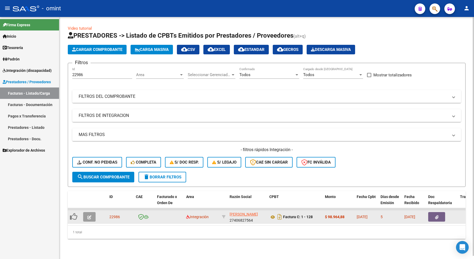
click at [90, 215] on icon "button" at bounding box center [89, 217] width 4 height 4
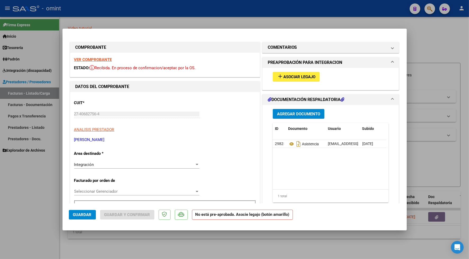
click at [97, 60] on strong "VER COMPROBANTE" at bounding box center [93, 59] width 38 height 5
click at [136, 8] on div at bounding box center [234, 129] width 469 height 259
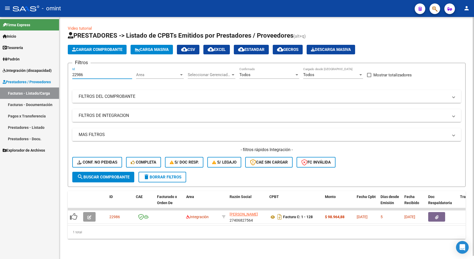
drag, startPoint x: 87, startPoint y: 74, endPoint x: 63, endPoint y: 64, distance: 26.1
click at [60, 66] on div "Video tutorial PRESTADORES -> Listado de CPBTs Emitidos por Prestadores / Prove…" at bounding box center [266, 136] width 415 height 239
drag, startPoint x: 78, startPoint y: 70, endPoint x: 88, endPoint y: 60, distance: 13.9
click at [85, 61] on h3 "Filtros" at bounding box center [81, 62] width 18 height 7
drag, startPoint x: 86, startPoint y: 75, endPoint x: 72, endPoint y: 73, distance: 14.9
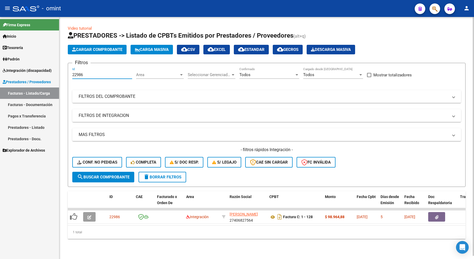
click at [72, 73] on form "Filtros 22986 Id Area Area Seleccionar Gerenciador Seleccionar Gerenciador Todo…" at bounding box center [267, 125] width 398 height 124
paste input "071"
click at [119, 176] on span "search Buscar Comprobante" at bounding box center [103, 177] width 52 height 5
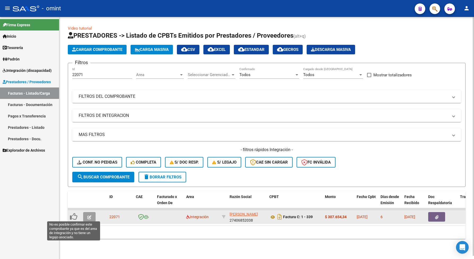
click at [72, 213] on icon at bounding box center [73, 216] width 7 height 7
click at [89, 211] on datatable-body-cell at bounding box center [90, 216] width 19 height 13
click at [93, 215] on button "button" at bounding box center [89, 217] width 12 height 10
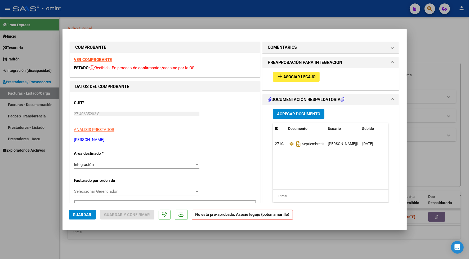
click at [300, 73] on button "add Asociar Legajo" at bounding box center [296, 77] width 47 height 10
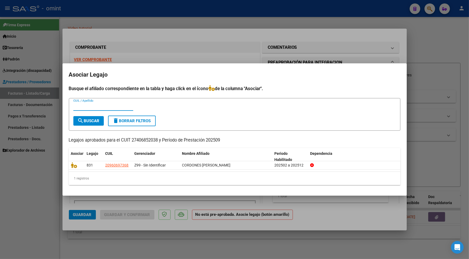
click at [140, 40] on div at bounding box center [234, 129] width 469 height 259
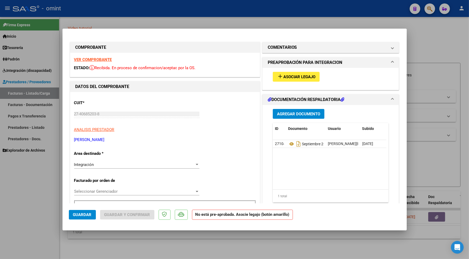
click at [91, 57] on strong "VER COMPROBANTE" at bounding box center [93, 59] width 38 height 5
click at [84, 217] on button "Guardar" at bounding box center [82, 215] width 27 height 10
click at [164, 23] on div at bounding box center [234, 129] width 469 height 259
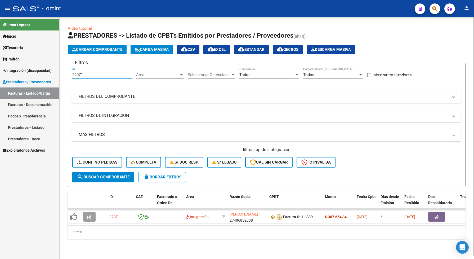
drag, startPoint x: 87, startPoint y: 76, endPoint x: 68, endPoint y: 74, distance: 18.9
click at [67, 76] on div "Video tutorial PRESTADORES -> Listado de CPBTs Emitidos por Prestadores / Prove…" at bounding box center [266, 136] width 415 height 239
paste input "4400"
drag, startPoint x: 104, startPoint y: 174, endPoint x: 121, endPoint y: 164, distance: 19.5
click at [104, 175] on span "search Buscar Comprobante" at bounding box center [103, 177] width 52 height 5
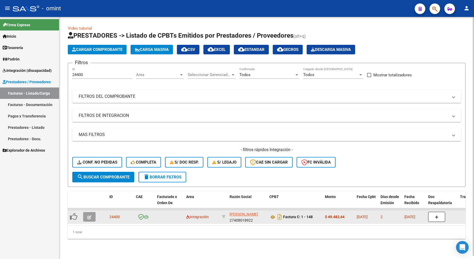
click at [91, 215] on icon "button" at bounding box center [89, 217] width 4 height 4
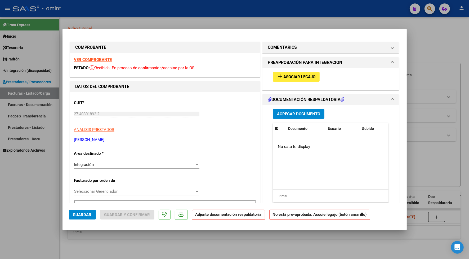
click at [97, 60] on strong "VER COMPROBANTE" at bounding box center [93, 59] width 38 height 5
click at [297, 79] on span "Asociar Legajo" at bounding box center [299, 76] width 32 height 5
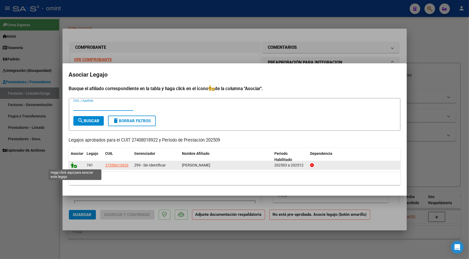
click at [73, 163] on icon at bounding box center [74, 165] width 6 height 6
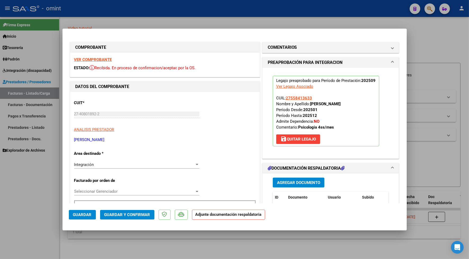
click at [77, 214] on span "Guardar" at bounding box center [82, 214] width 19 height 5
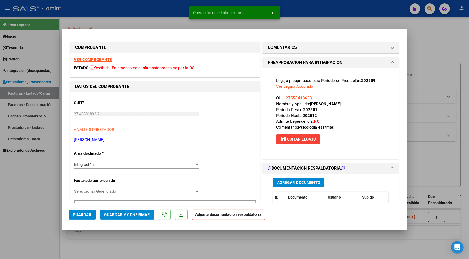
click at [133, 15] on div at bounding box center [234, 129] width 469 height 259
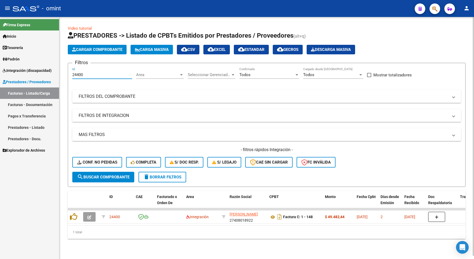
drag, startPoint x: 85, startPoint y: 73, endPoint x: 68, endPoint y: 71, distance: 17.9
click at [68, 71] on form "Filtros 24400 Id Area Area Seleccionar Gerenciador Seleccionar Gerenciador Todo…" at bounding box center [267, 125] width 398 height 124
paste input "182"
click at [100, 175] on span "search Buscar Comprobante" at bounding box center [103, 177] width 52 height 5
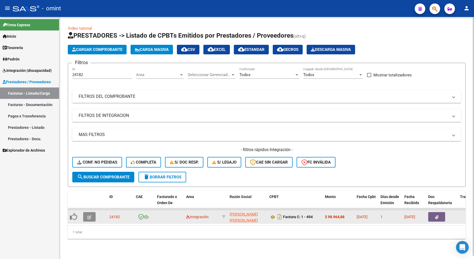
click at [86, 216] on button "button" at bounding box center [89, 217] width 12 height 10
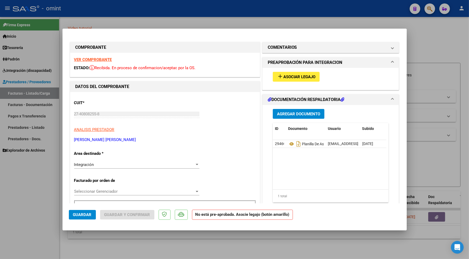
click at [96, 60] on strong "VER COMPROBANTE" at bounding box center [93, 59] width 38 height 5
click at [294, 76] on span "Asociar Legajo" at bounding box center [299, 76] width 32 height 5
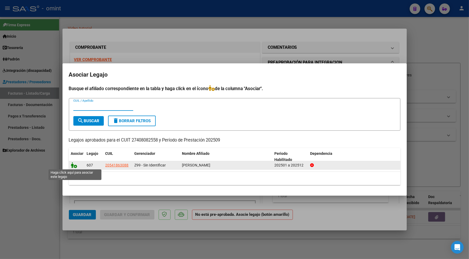
click at [73, 162] on icon at bounding box center [74, 165] width 6 height 6
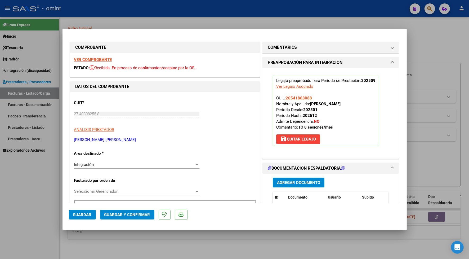
click at [84, 213] on span "Guardar" at bounding box center [82, 214] width 19 height 5
click at [84, 217] on button "Guardar" at bounding box center [82, 215] width 27 height 10
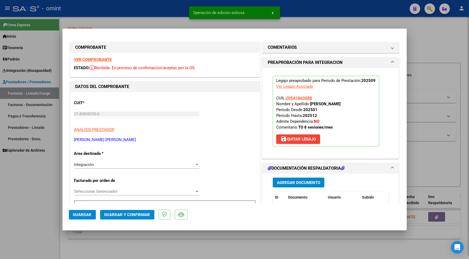
click at [158, 16] on div at bounding box center [234, 129] width 469 height 259
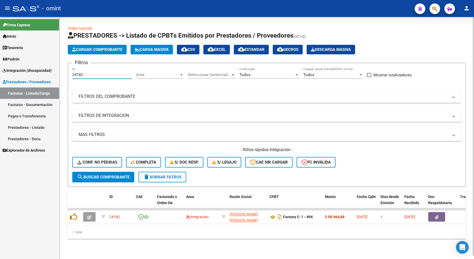
drag, startPoint x: 83, startPoint y: 74, endPoint x: 68, endPoint y: 71, distance: 15.6
click at [68, 71] on form "Filtros 24182 Id Area Area Seleccionar Gerenciador Seleccionar Gerenciador Todo…" at bounding box center [267, 125] width 398 height 124
drag, startPoint x: 110, startPoint y: 176, endPoint x: 116, endPoint y: 182, distance: 8.6
click at [110, 176] on span "search Buscar Comprobante" at bounding box center [103, 177] width 52 height 5
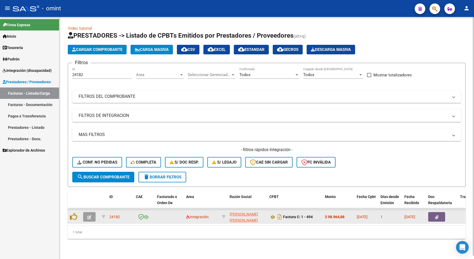
click at [88, 215] on icon "button" at bounding box center [89, 217] width 4 height 4
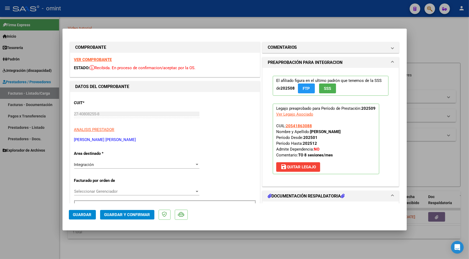
click at [113, 12] on div at bounding box center [234, 129] width 469 height 259
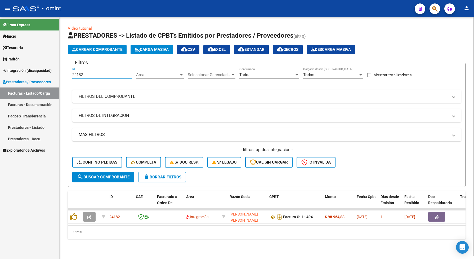
drag, startPoint x: 89, startPoint y: 77, endPoint x: 66, endPoint y: 73, distance: 23.6
click at [66, 73] on div "Video tutorial PRESTADORES -> Listado de CPBTs Emitidos por Prestadores / Prove…" at bounding box center [266, 136] width 415 height 239
paste input "406"
click at [103, 175] on span "search Buscar Comprobante" at bounding box center [103, 177] width 52 height 5
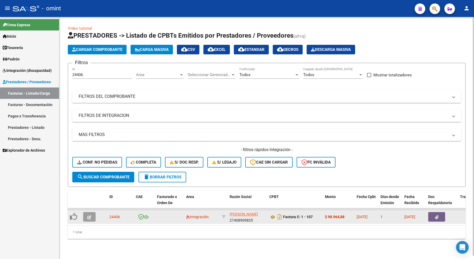
click at [87, 212] on button "button" at bounding box center [89, 217] width 12 height 10
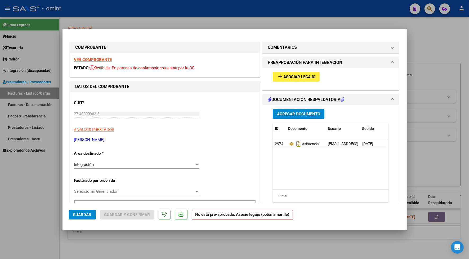
click at [112, 60] on strong "VER COMPROBANTE" at bounding box center [93, 59] width 38 height 5
click at [297, 76] on span "Asociar Legajo" at bounding box center [299, 76] width 32 height 5
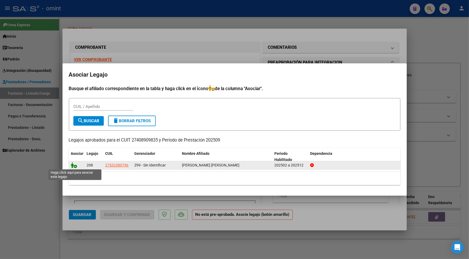
click at [72, 162] on icon at bounding box center [74, 165] width 6 height 6
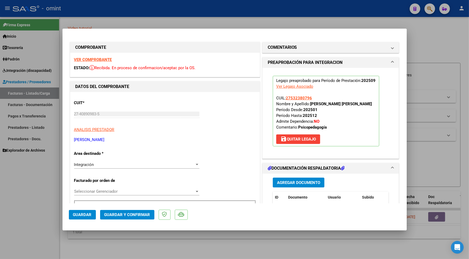
click at [88, 214] on span "Guardar" at bounding box center [82, 214] width 19 height 5
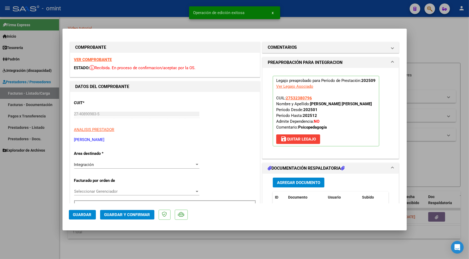
click at [142, 8] on div at bounding box center [234, 129] width 469 height 259
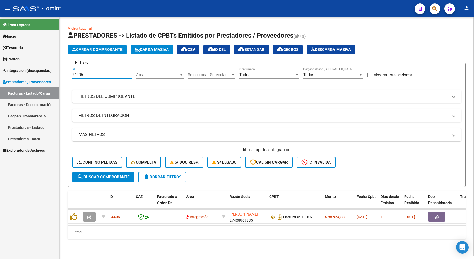
drag, startPoint x: 87, startPoint y: 77, endPoint x: 66, endPoint y: 70, distance: 22.9
click at [66, 70] on div "Video tutorial PRESTADORES -> Listado de CPBTs Emitidos por Prestadores / Prove…" at bounding box center [266, 136] width 415 height 239
drag, startPoint x: 89, startPoint y: 73, endPoint x: 67, endPoint y: 72, distance: 22.6
click at [67, 72] on div "Video tutorial PRESTADORES -> Listado de CPBTs Emitidos por Prestadores / Prove…" at bounding box center [266, 136] width 415 height 239
paste input "129"
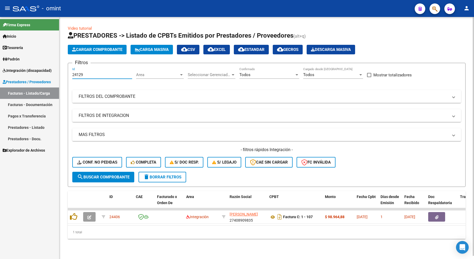
click at [113, 175] on span "search Buscar Comprobante" at bounding box center [103, 177] width 52 height 5
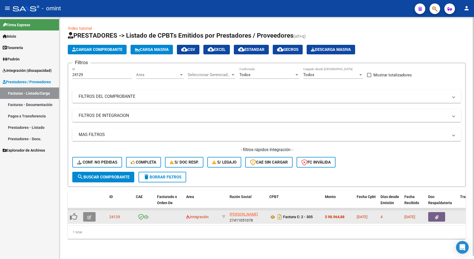
click at [92, 215] on button "button" at bounding box center [89, 217] width 12 height 10
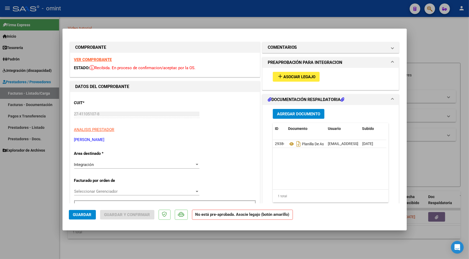
click at [106, 59] on strong "VER COMPROBANTE" at bounding box center [93, 59] width 38 height 5
click at [301, 74] on button "add Asociar Legajo" at bounding box center [296, 77] width 47 height 10
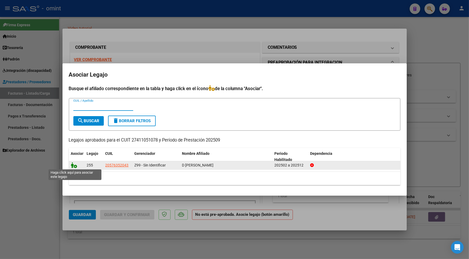
click at [72, 165] on icon at bounding box center [74, 165] width 6 height 6
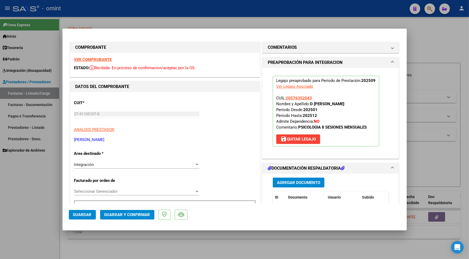
drag, startPoint x: 77, startPoint y: 217, endPoint x: 84, endPoint y: 212, distance: 8.4
click at [78, 216] on button "Guardar" at bounding box center [82, 215] width 27 height 10
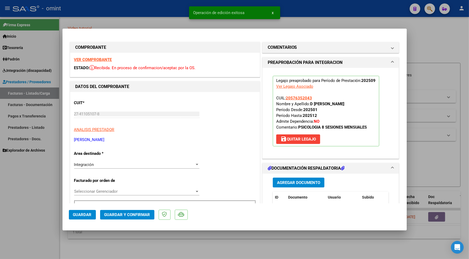
click at [120, 7] on div at bounding box center [234, 129] width 469 height 259
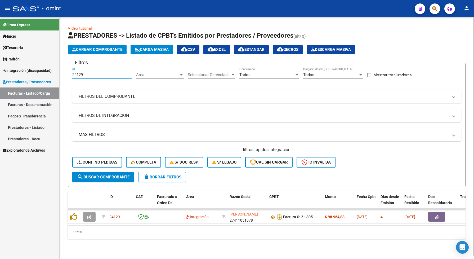
drag, startPoint x: 92, startPoint y: 74, endPoint x: 65, endPoint y: 71, distance: 26.5
click at [64, 70] on div "Video tutorial PRESTADORES -> Listado de CPBTs Emitidos por Prestadores / Prove…" at bounding box center [266, 136] width 415 height 239
paste input "225"
click at [109, 175] on span "search Buscar Comprobante" at bounding box center [103, 177] width 52 height 5
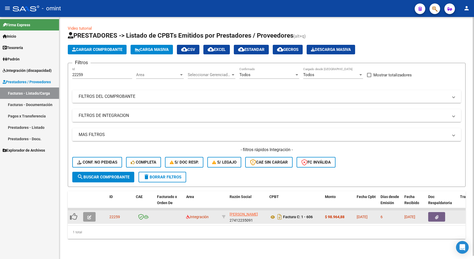
click at [90, 215] on icon "button" at bounding box center [89, 217] width 4 height 4
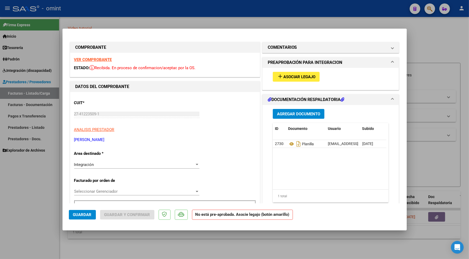
click at [99, 59] on strong "VER COMPROBANTE" at bounding box center [93, 59] width 38 height 5
click at [279, 75] on mat-icon "add" at bounding box center [280, 76] width 6 height 6
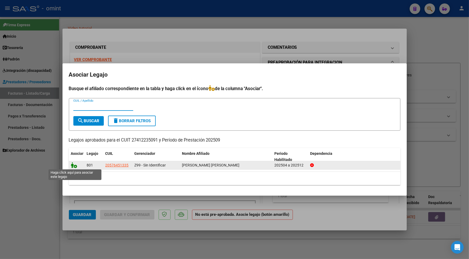
click at [73, 163] on icon at bounding box center [74, 165] width 6 height 6
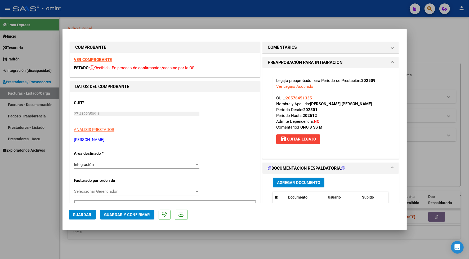
click at [79, 215] on span "Guardar" at bounding box center [82, 214] width 19 height 5
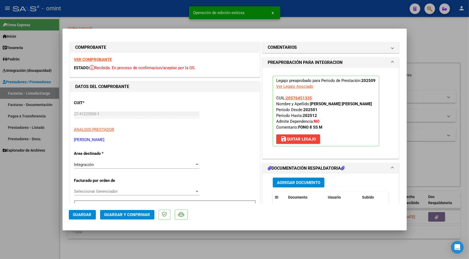
click at [154, 15] on div at bounding box center [234, 129] width 469 height 259
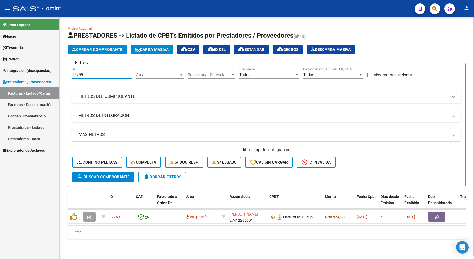
drag, startPoint x: 85, startPoint y: 72, endPoint x: 62, endPoint y: 72, distance: 23.3
click at [63, 72] on div "Video tutorial PRESTADORES -> Listado de CPBTs Emitidos por Prestadores / Prove…" at bounding box center [266, 136] width 415 height 239
paste input "125"
click at [103, 176] on span "search Buscar Comprobante" at bounding box center [103, 177] width 52 height 5
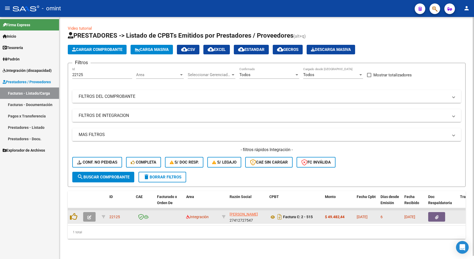
click at [86, 210] on datatable-body-cell at bounding box center [90, 216] width 19 height 13
click at [93, 215] on button "button" at bounding box center [89, 217] width 12 height 10
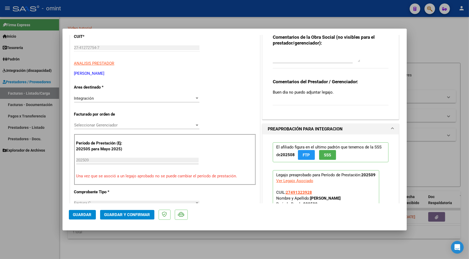
scroll to position [0, 0]
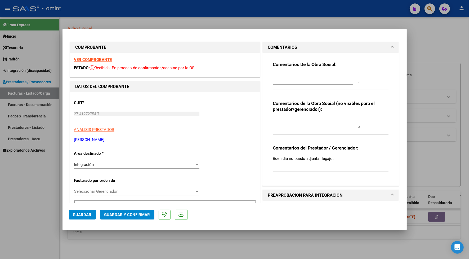
click at [142, 15] on div at bounding box center [234, 129] width 469 height 259
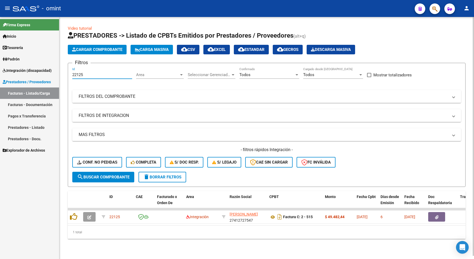
drag, startPoint x: 86, startPoint y: 76, endPoint x: 70, endPoint y: 77, distance: 16.4
click at [70, 77] on form "Filtros 22125 Id Area Area Seleccionar Gerenciador Seleccionar Gerenciador Todo…" at bounding box center [267, 125] width 398 height 124
paste input "1872"
click at [122, 175] on span "search Buscar Comprobante" at bounding box center [103, 177] width 52 height 5
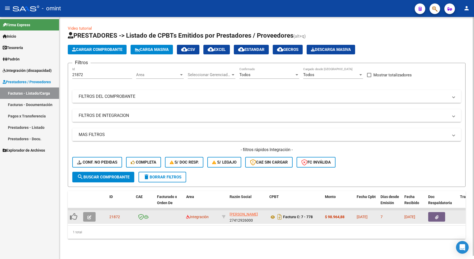
click at [88, 216] on icon "button" at bounding box center [89, 217] width 4 height 4
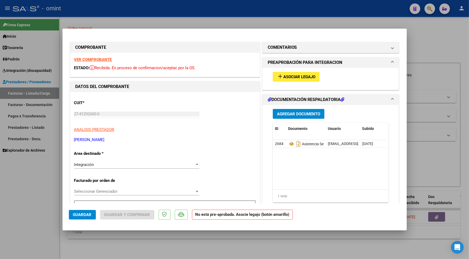
click at [95, 59] on strong "VER COMPROBANTE" at bounding box center [93, 59] width 38 height 5
click at [294, 74] on span "Asociar Legajo" at bounding box center [299, 76] width 32 height 5
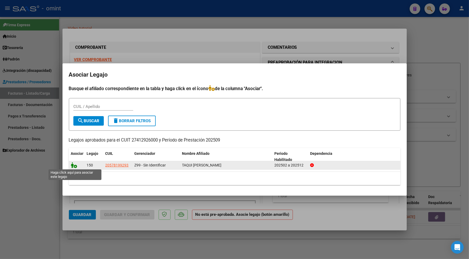
click at [72, 166] on icon at bounding box center [74, 165] width 6 height 6
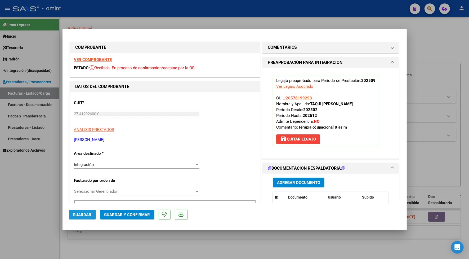
click at [90, 215] on span "Guardar" at bounding box center [82, 214] width 19 height 5
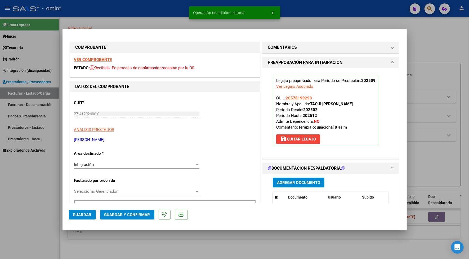
click at [109, 7] on div at bounding box center [234, 129] width 469 height 259
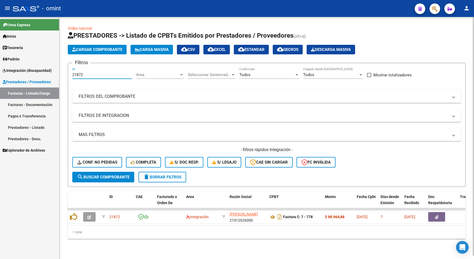
drag, startPoint x: 84, startPoint y: 74, endPoint x: 70, endPoint y: 75, distance: 13.6
click at [70, 75] on form "Filtros 21872 Id Area Area Seleccionar Gerenciador Seleccionar Gerenciador Todo…" at bounding box center [267, 125] width 398 height 124
drag, startPoint x: 78, startPoint y: 77, endPoint x: 85, endPoint y: 70, distance: 9.2
click at [85, 70] on div "21872 Id" at bounding box center [102, 72] width 60 height 11
click at [88, 75] on input "21872" at bounding box center [102, 74] width 60 height 5
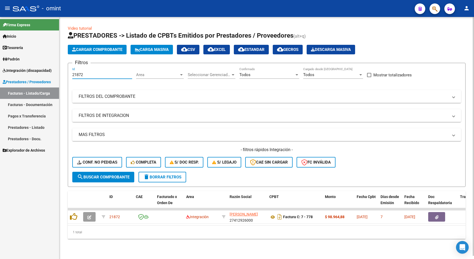
drag, startPoint x: 86, startPoint y: 73, endPoint x: 70, endPoint y: 72, distance: 15.1
click at [70, 72] on form "Filtros 21872 Id Area Area Seleccionar Gerenciador Seleccionar Gerenciador Todo…" at bounding box center [267, 125] width 398 height 124
paste input "3024"
click at [107, 175] on span "search Buscar Comprobante" at bounding box center [103, 177] width 52 height 5
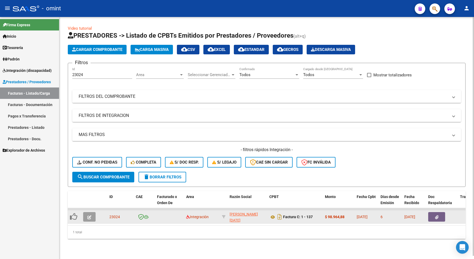
click at [89, 215] on icon "button" at bounding box center [89, 217] width 4 height 4
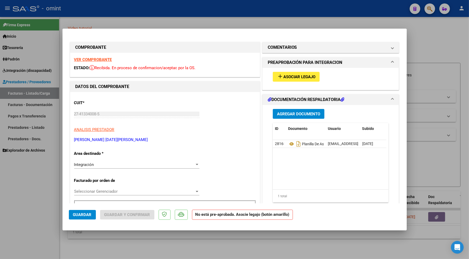
click at [92, 60] on strong "VER COMPROBANTE" at bounding box center [93, 59] width 38 height 5
click at [296, 72] on button "add Asociar Legajo" at bounding box center [296, 77] width 47 height 10
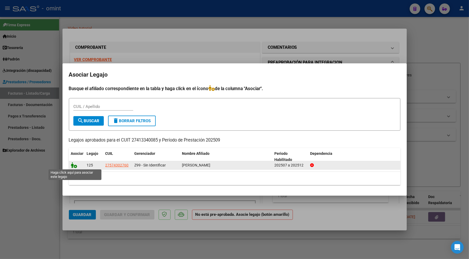
click at [72, 163] on icon at bounding box center [74, 165] width 6 height 6
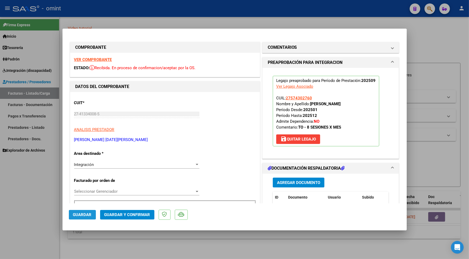
click at [80, 213] on span "Guardar" at bounding box center [82, 214] width 19 height 5
click at [152, 236] on div at bounding box center [234, 129] width 469 height 259
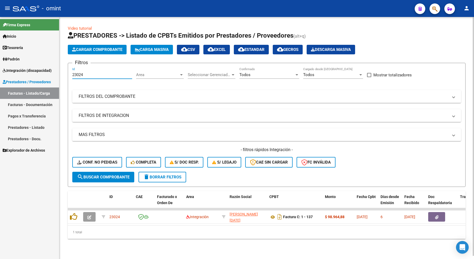
drag, startPoint x: 86, startPoint y: 74, endPoint x: 63, endPoint y: 75, distance: 22.8
click at [58, 77] on mat-sidenav-container "Firma Express Inicio Calendario SSS Instructivos Contacto OS Tesorería Extracto…" at bounding box center [237, 138] width 474 height 242
paste input "296"
click at [124, 175] on span "search Buscar Comprobante" at bounding box center [103, 177] width 52 height 5
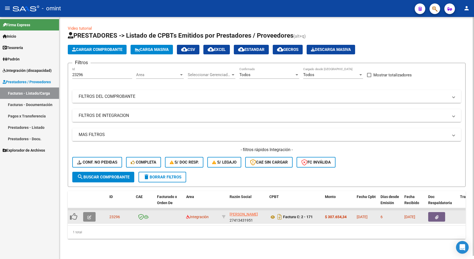
click at [93, 215] on button "button" at bounding box center [89, 217] width 12 height 10
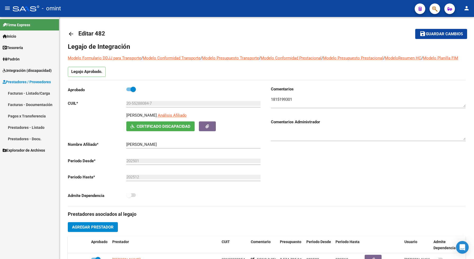
click at [18, 70] on span "Integración (discapacidad)" at bounding box center [27, 71] width 49 height 6
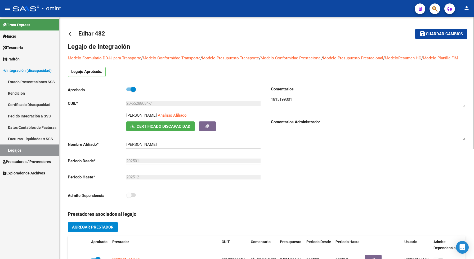
click at [19, 150] on link "Legajos" at bounding box center [29, 149] width 59 height 11
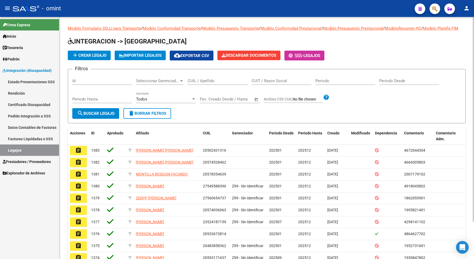
click at [202, 85] on div "CUIL / Apellido" at bounding box center [218, 78] width 60 height 11
type input "caldero"
click at [82, 116] on mat-icon "search" at bounding box center [80, 113] width 6 height 6
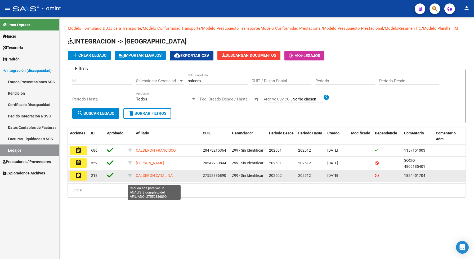
click at [163, 177] on span "CALDERON CATALINA" at bounding box center [154, 175] width 37 height 4
type textarea "27552886890"
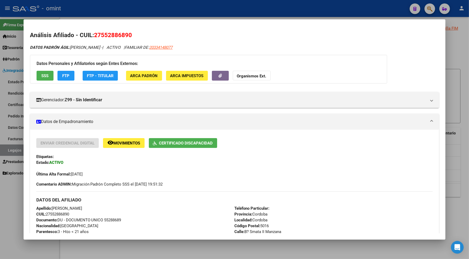
click at [227, 20] on mat-dialog-container "Análisis Afiliado - CUIL: 27552886890 DATOS PADRÓN ÁGIL: [PERSON_NAME] - | ACTI…" at bounding box center [235, 129] width 422 height 220
click at [104, 9] on div at bounding box center [234, 129] width 469 height 259
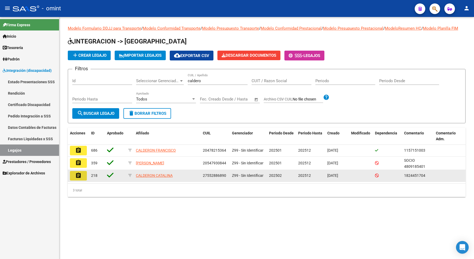
click at [83, 179] on button "assignment" at bounding box center [78, 176] width 17 height 10
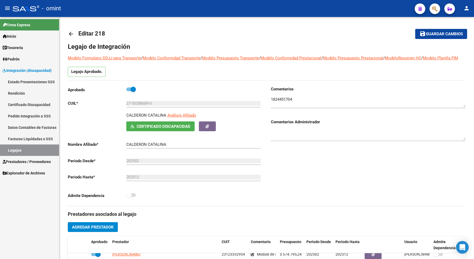
click at [30, 150] on link "Legajos" at bounding box center [29, 149] width 59 height 11
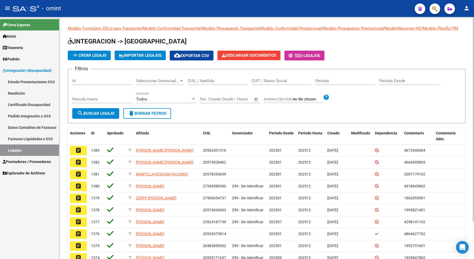
click at [202, 85] on div "CUIL / Apellido" at bounding box center [218, 78] width 60 height 11
type input "quevedo"
click at [98, 116] on button "search Buscar Legajo" at bounding box center [95, 113] width 47 height 11
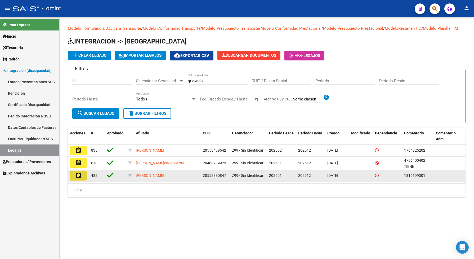
click at [77, 179] on mat-icon "assignment" at bounding box center [78, 175] width 6 height 6
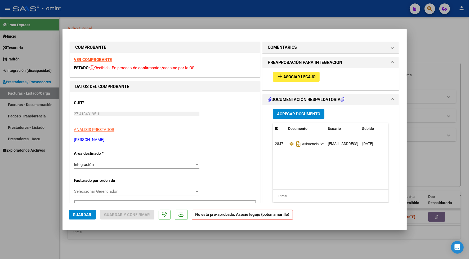
click at [91, 59] on strong "VER COMPROBANTE" at bounding box center [93, 59] width 38 height 5
click at [298, 74] on button "add Asociar Legajo" at bounding box center [296, 77] width 47 height 10
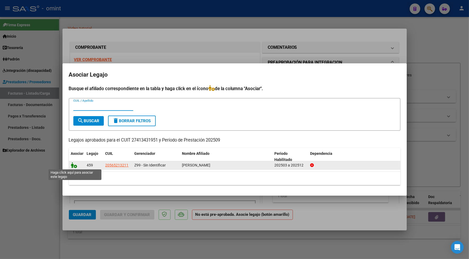
click at [72, 164] on icon at bounding box center [74, 165] width 6 height 6
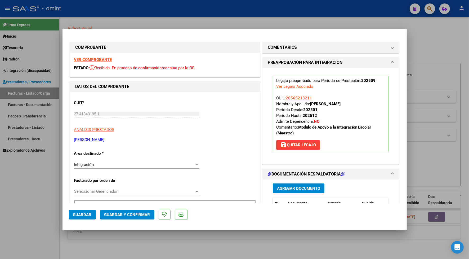
click at [97, 213] on mat-dialog-actions "Guardar Guardar y Confirmar" at bounding box center [235, 213] width 332 height 21
click at [89, 213] on span "Guardar" at bounding box center [82, 214] width 19 height 5
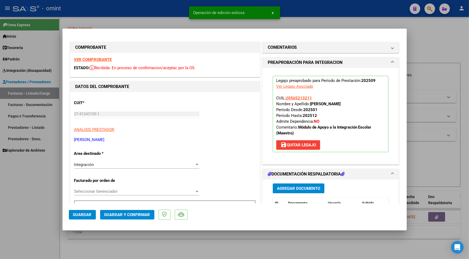
click at [116, 10] on div at bounding box center [234, 129] width 469 height 259
type input "$ 0,00"
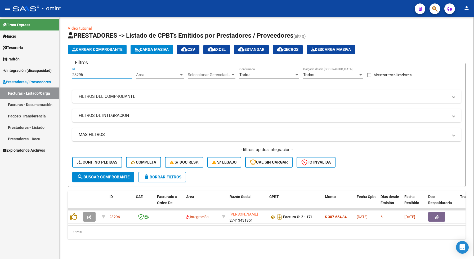
drag, startPoint x: 86, startPoint y: 75, endPoint x: 70, endPoint y: 73, distance: 15.5
click at [70, 73] on form "Filtros 23296 Id Area Area Seleccionar Gerenciador Seleccionar Gerenciador Todo…" at bounding box center [267, 125] width 398 height 124
paste input "2344"
type input "22344"
click at [113, 176] on span "search Buscar Comprobante" at bounding box center [103, 177] width 52 height 5
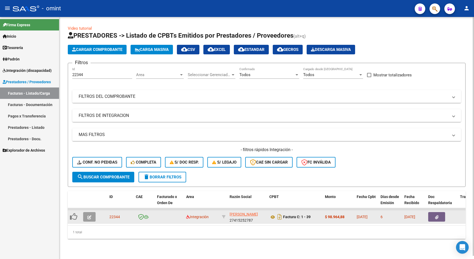
click at [91, 215] on icon "button" at bounding box center [89, 217] width 4 height 4
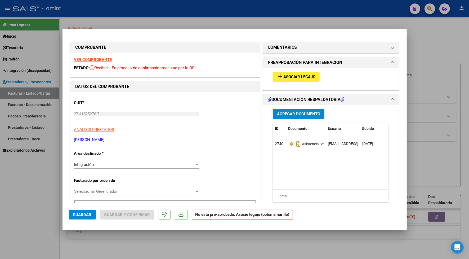
click at [107, 60] on strong "VER COMPROBANTE" at bounding box center [93, 59] width 38 height 5
click at [288, 74] on button "add Asociar Legajo" at bounding box center [296, 77] width 47 height 10
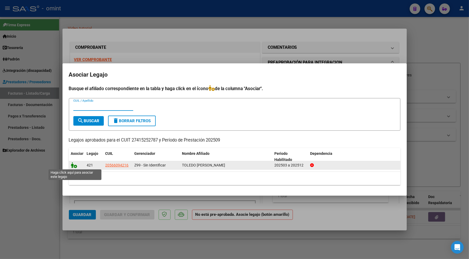
click at [72, 164] on icon at bounding box center [74, 165] width 6 height 6
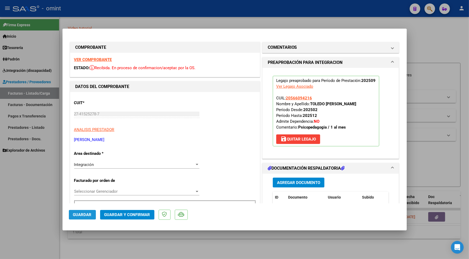
click at [84, 215] on span "Guardar" at bounding box center [82, 214] width 19 height 5
click at [141, 11] on div at bounding box center [234, 129] width 469 height 259
type input "$ 0,00"
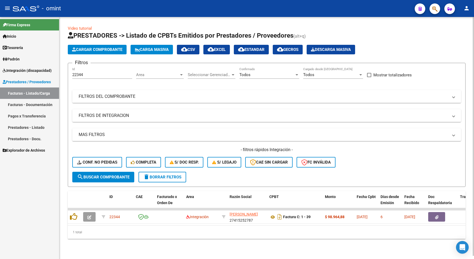
drag, startPoint x: 90, startPoint y: 70, endPoint x: 72, endPoint y: 75, distance: 18.9
click at [73, 75] on div "22344 Id" at bounding box center [102, 72] width 60 height 11
drag, startPoint x: 84, startPoint y: 75, endPoint x: 68, endPoint y: 72, distance: 15.9
click at [68, 72] on form "Filtros 22344 Id Area Area Seleccionar Gerenciador Seleccionar Gerenciador Todo…" at bounding box center [267, 125] width 398 height 124
paste input "3098"
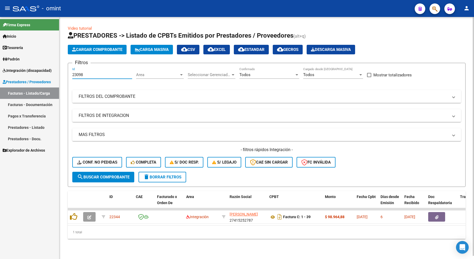
type input "23098"
click at [108, 176] on span "search Buscar Comprobante" at bounding box center [103, 177] width 52 height 5
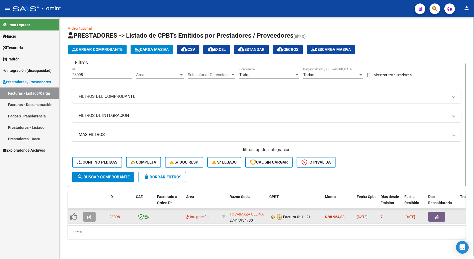
click at [88, 215] on icon "button" at bounding box center [89, 217] width 4 height 4
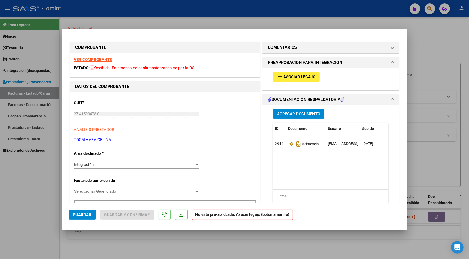
click at [105, 57] on div "VER COMPROBANTE ESTADO: Recibida. En proceso de confirmacion/aceptac por la OS." at bounding box center [165, 65] width 190 height 24
click at [103, 59] on strong "VER COMPROBANTE" at bounding box center [93, 59] width 38 height 5
click at [301, 78] on span "Asociar Legajo" at bounding box center [299, 76] width 32 height 5
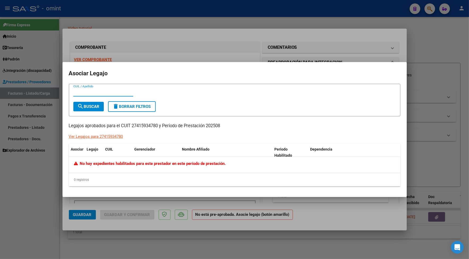
click at [203, 7] on div at bounding box center [234, 129] width 469 height 259
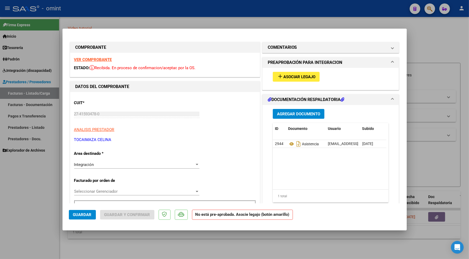
click at [101, 61] on strong "VER COMPROBANTE" at bounding box center [93, 59] width 38 height 5
click at [141, 23] on div at bounding box center [234, 129] width 469 height 259
type input "$ 0,00"
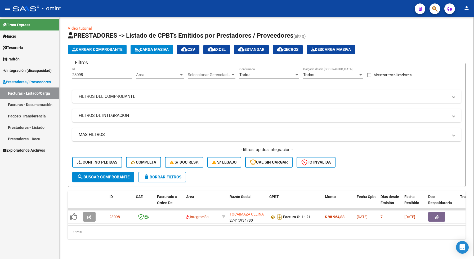
drag, startPoint x: 88, startPoint y: 77, endPoint x: 70, endPoint y: 73, distance: 18.4
click at [70, 73] on form "Filtros 23098 Id Area Area Seleccionar Gerenciador Seleccionar Gerenciador Todo…" at bounding box center [267, 125] width 398 height 124
drag, startPoint x: 89, startPoint y: 72, endPoint x: 93, endPoint y: 66, distance: 7.4
click at [93, 66] on form "Filtros 23098 Id Area Area Seleccionar Gerenciador Seleccionar Gerenciador Todo…" at bounding box center [267, 125] width 398 height 124
drag, startPoint x: 87, startPoint y: 74, endPoint x: 72, endPoint y: 72, distance: 15.9
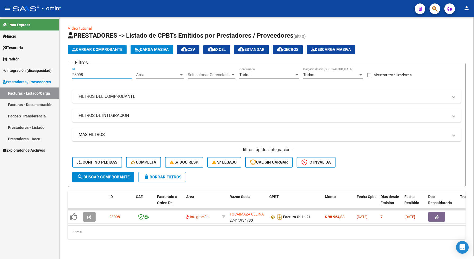
click at [72, 72] on form "Filtros 23098 Id Area Area Seleccionar Gerenciador Seleccionar Gerenciador Todo…" at bounding box center [267, 125] width 398 height 124
paste input "5"
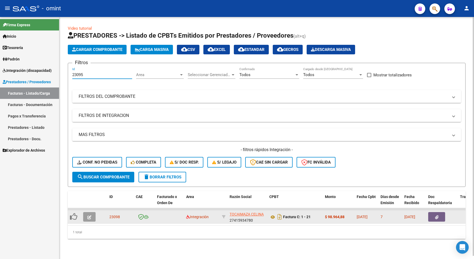
click at [92, 217] on button "button" at bounding box center [89, 217] width 12 height 10
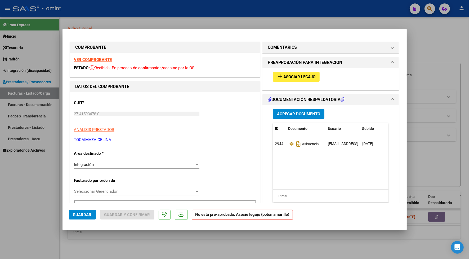
click at [92, 58] on strong "VER COMPROBANTE" at bounding box center [93, 59] width 38 height 5
click at [294, 78] on span "Asociar Legajo" at bounding box center [299, 76] width 32 height 5
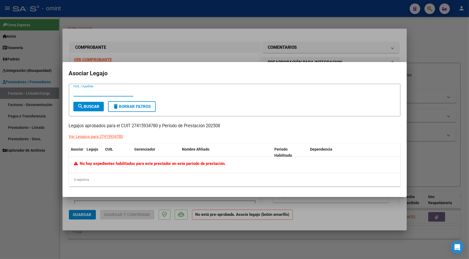
click at [160, 15] on div at bounding box center [234, 129] width 469 height 259
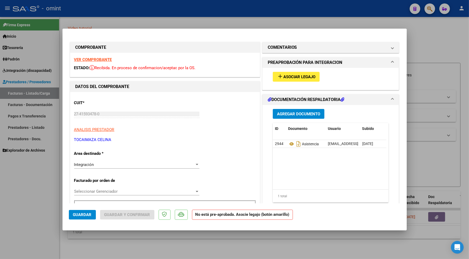
click at [208, 253] on div at bounding box center [234, 129] width 469 height 259
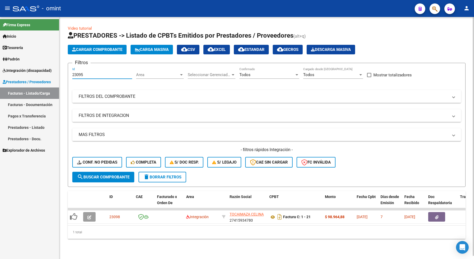
drag, startPoint x: 85, startPoint y: 72, endPoint x: 70, endPoint y: 72, distance: 15.1
click at [70, 72] on form "Filtros 23095 Id Area Area Seleccionar Gerenciador Seleccionar Gerenciador Todo…" at bounding box center [267, 125] width 398 height 124
paste input "1873"
type input "21873"
click at [109, 175] on span "search Buscar Comprobante" at bounding box center [103, 177] width 52 height 5
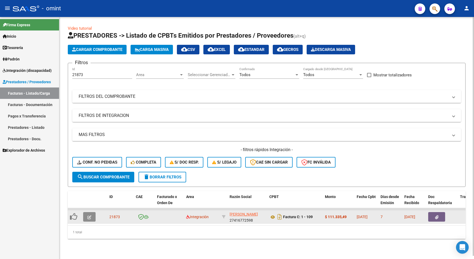
click at [90, 213] on button "button" at bounding box center [89, 217] width 12 height 10
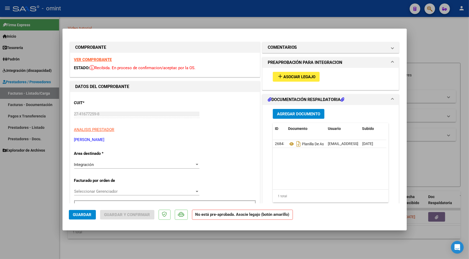
click at [95, 58] on strong "VER COMPROBANTE" at bounding box center [93, 59] width 38 height 5
click at [292, 74] on span "Asociar Legajo" at bounding box center [299, 76] width 32 height 5
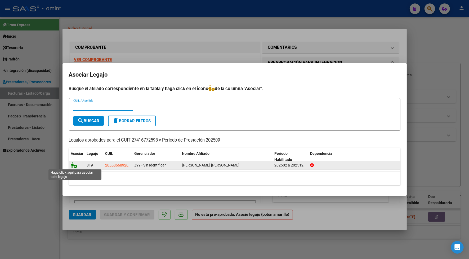
click at [72, 165] on icon at bounding box center [74, 165] width 6 height 6
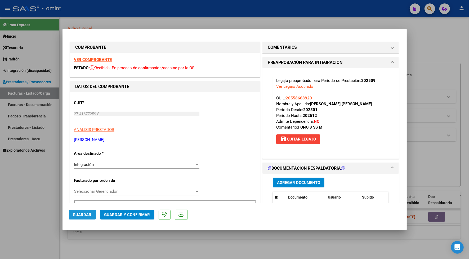
click at [85, 214] on span "Guardar" at bounding box center [82, 214] width 19 height 5
click at [117, 11] on div at bounding box center [234, 129] width 469 height 259
type input "$ 0,00"
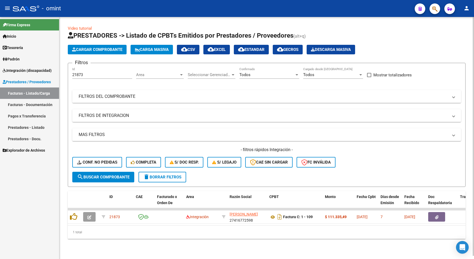
click at [157, 238] on div "1 total" at bounding box center [267, 231] width 398 height 13
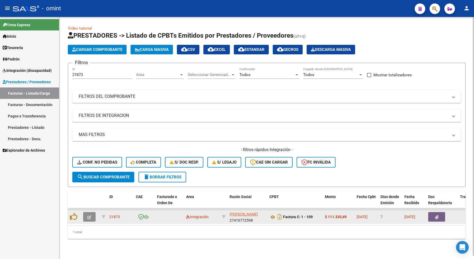
click at [91, 215] on icon "button" at bounding box center [89, 217] width 4 height 4
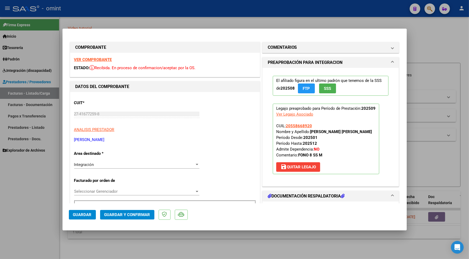
click at [108, 61] on strong "VER COMPROBANTE" at bounding box center [93, 59] width 38 height 5
click at [171, 247] on div at bounding box center [234, 129] width 469 height 259
type input "$ 0,00"
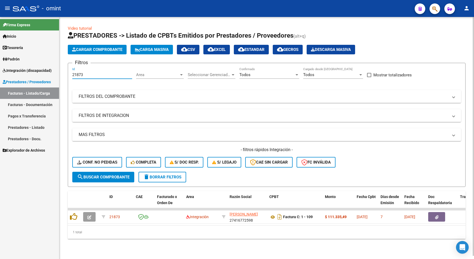
drag, startPoint x: 84, startPoint y: 74, endPoint x: 68, endPoint y: 72, distance: 16.6
click at [68, 72] on form "Filtros 21873 Id Area Area Seleccionar Gerenciador Seleccionar Gerenciador Todo…" at bounding box center [267, 125] width 398 height 124
paste input "4252"
click at [122, 177] on span "search Buscar Comprobante" at bounding box center [103, 177] width 52 height 5
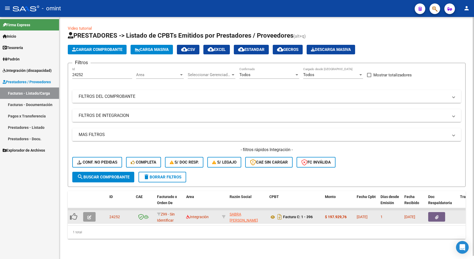
click at [90, 215] on icon "button" at bounding box center [89, 217] width 4 height 4
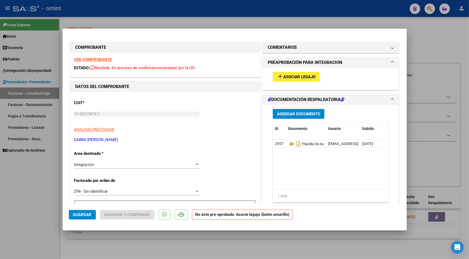
click at [94, 59] on strong "VER COMPROBANTE" at bounding box center [93, 59] width 38 height 5
click at [292, 75] on span "Asociar Legajo" at bounding box center [299, 76] width 32 height 5
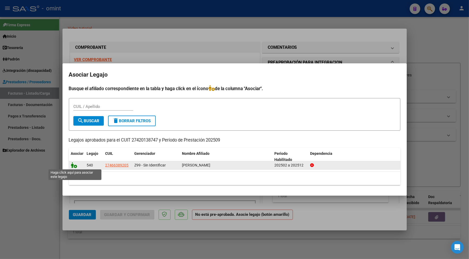
click at [73, 165] on icon at bounding box center [74, 165] width 6 height 6
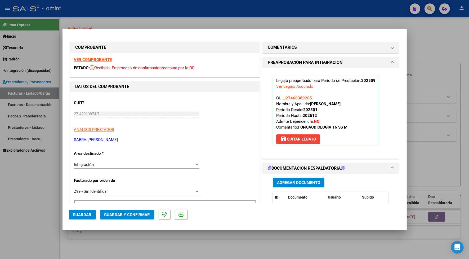
click at [88, 214] on span "Guardar" at bounding box center [82, 214] width 19 height 5
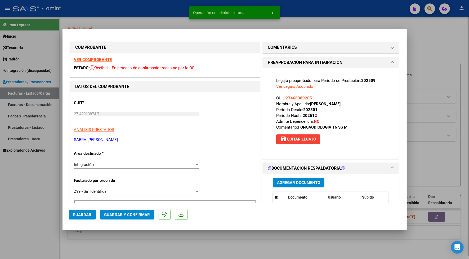
click at [150, 246] on div at bounding box center [234, 129] width 469 height 259
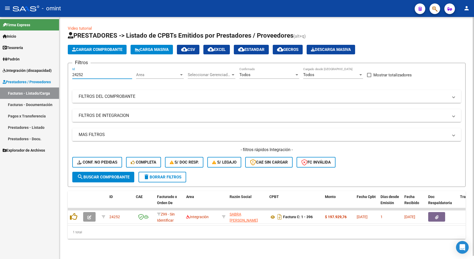
drag, startPoint x: 84, startPoint y: 74, endPoint x: 69, endPoint y: 73, distance: 14.6
click at [69, 73] on form "Filtros 24252 Id Area Area Seleccionar Gerenciador Seleccionar Gerenciador Todo…" at bounding box center [267, 125] width 398 height 124
paste input "2986"
type input "22986"
click at [120, 178] on span "search Buscar Comprobante" at bounding box center [103, 177] width 52 height 5
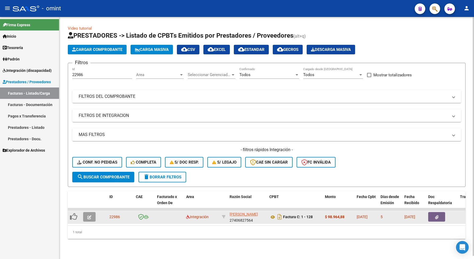
click at [89, 216] on icon "button" at bounding box center [89, 217] width 4 height 4
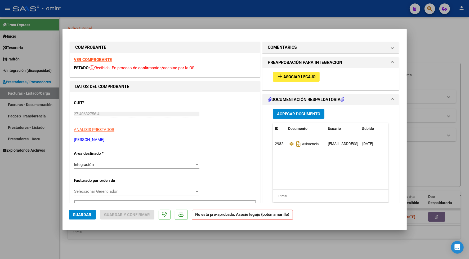
click at [102, 60] on strong "VER COMPROBANTE" at bounding box center [93, 59] width 38 height 5
click at [98, 59] on strong "VER COMPROBANTE" at bounding box center [93, 59] width 38 height 5
click at [301, 74] on button "add Asociar Legajo" at bounding box center [296, 77] width 47 height 10
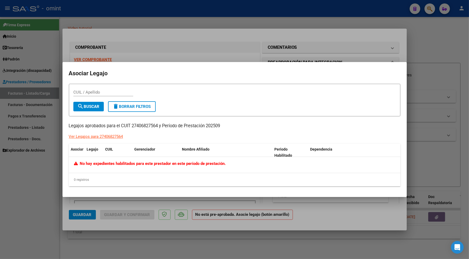
drag, startPoint x: 208, startPoint y: 12, endPoint x: 214, endPoint y: 3, distance: 11.1
click at [208, 10] on div at bounding box center [234, 129] width 469 height 259
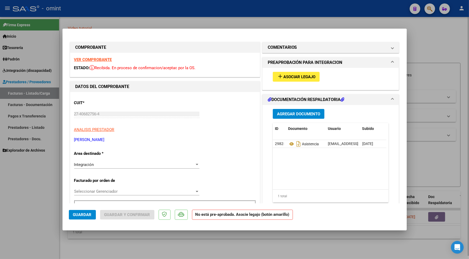
click at [126, 20] on div at bounding box center [234, 129] width 469 height 259
type input "$ 0,00"
